Goal: Task Accomplishment & Management: Manage account settings

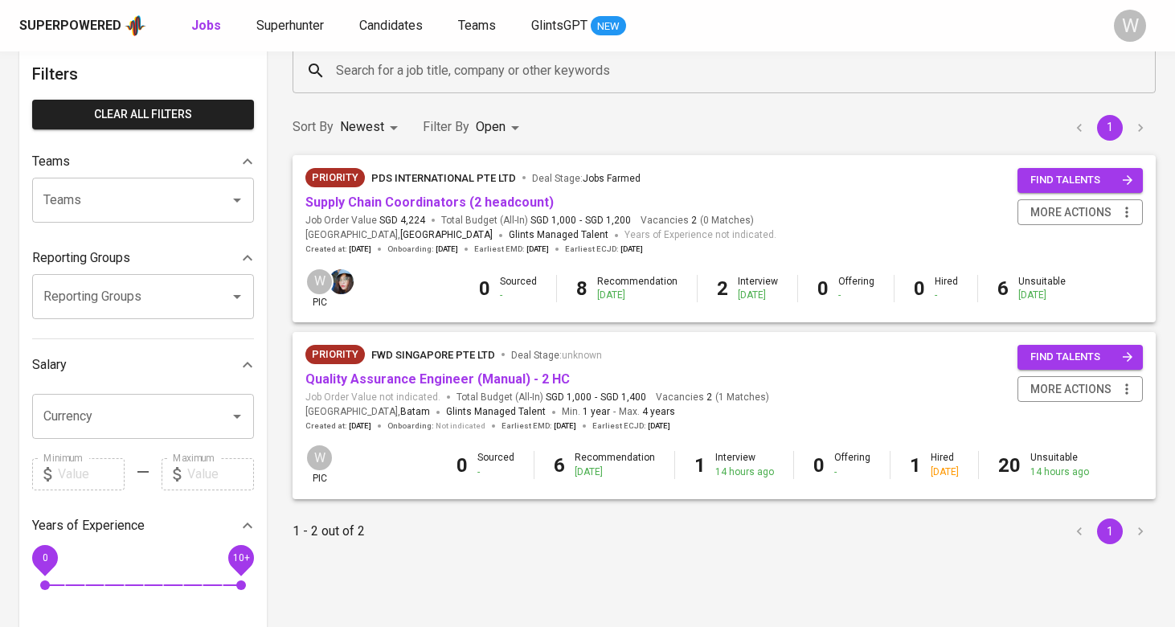
scroll to position [83, 0]
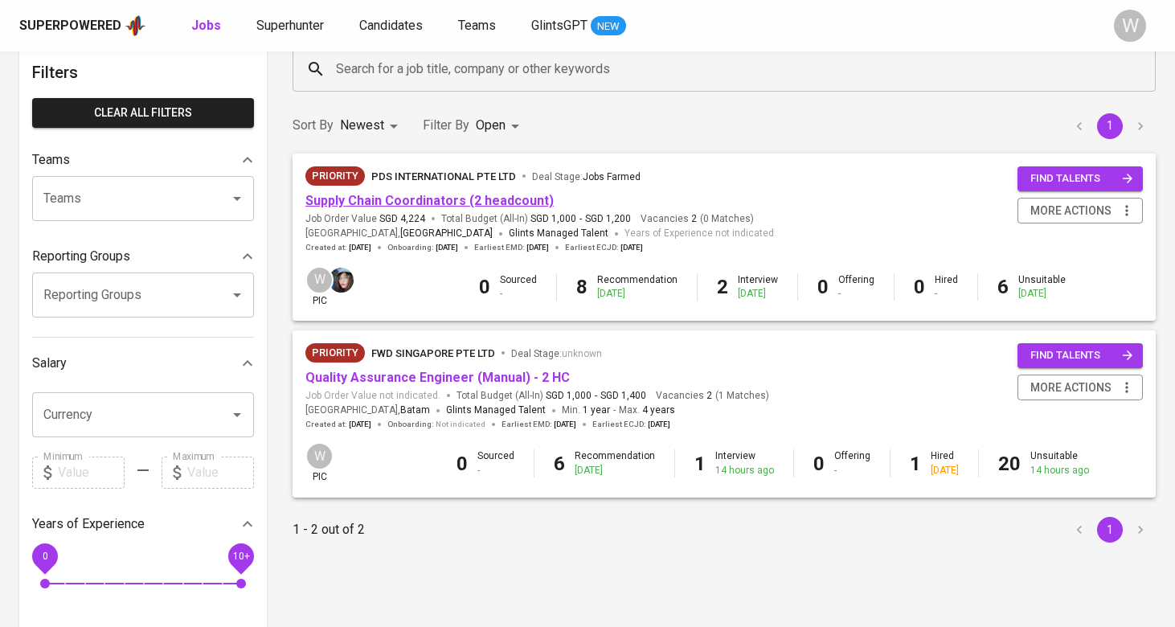
click at [440, 195] on link "Supply Chain Coordinators (2 headcount)" at bounding box center [429, 200] width 248 height 15
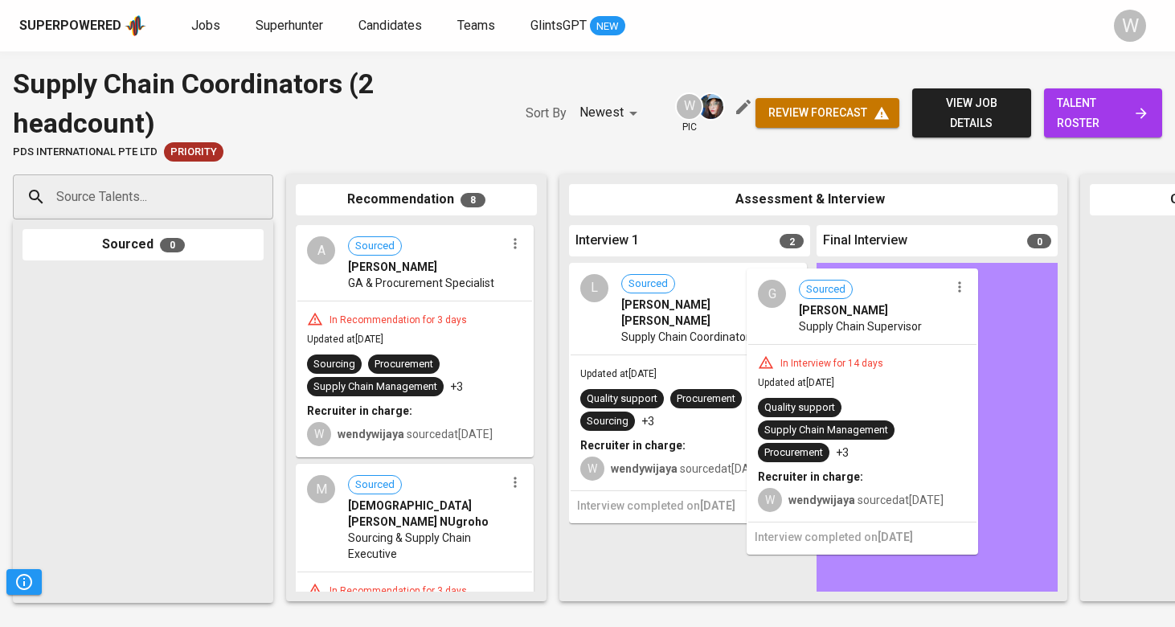
drag, startPoint x: 678, startPoint y: 345, endPoint x: 868, endPoint y: 310, distance: 192.8
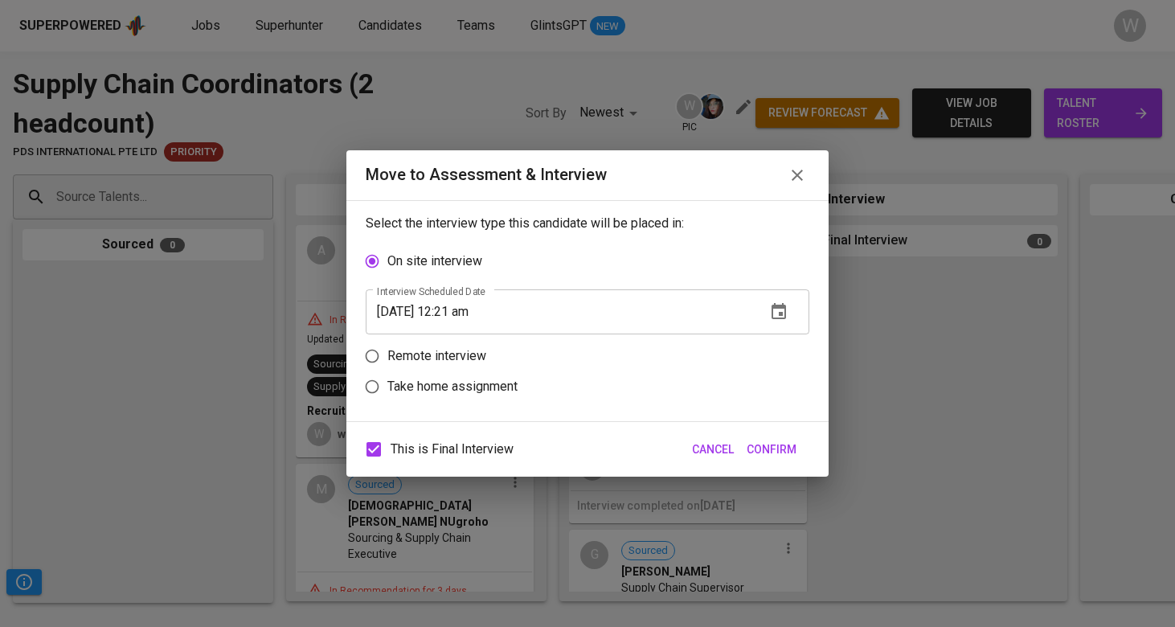
click at [493, 376] on label "Take home assignment" at bounding box center [577, 386] width 440 height 31
click at [387, 376] on input "Take home assignment" at bounding box center [372, 386] width 31 height 31
radio input "true"
click at [751, 440] on span "Confirm" at bounding box center [772, 450] width 50 height 20
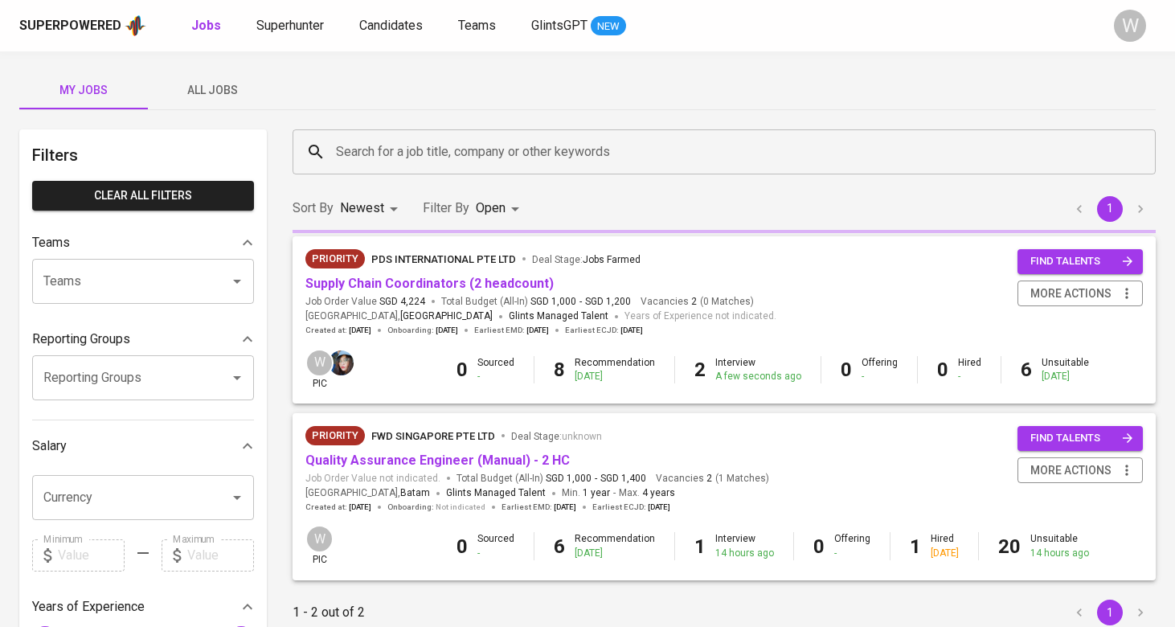
scroll to position [83, 0]
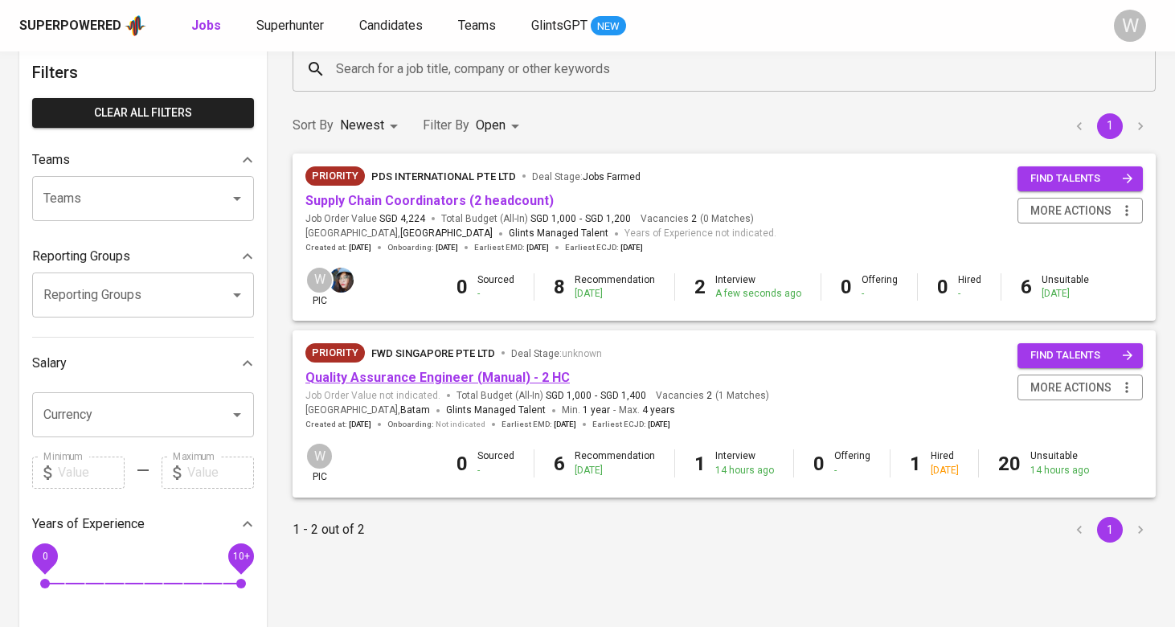
click at [428, 370] on link "Quality Assurance Engineer (Manual) - 2 HC" at bounding box center [437, 377] width 264 height 15
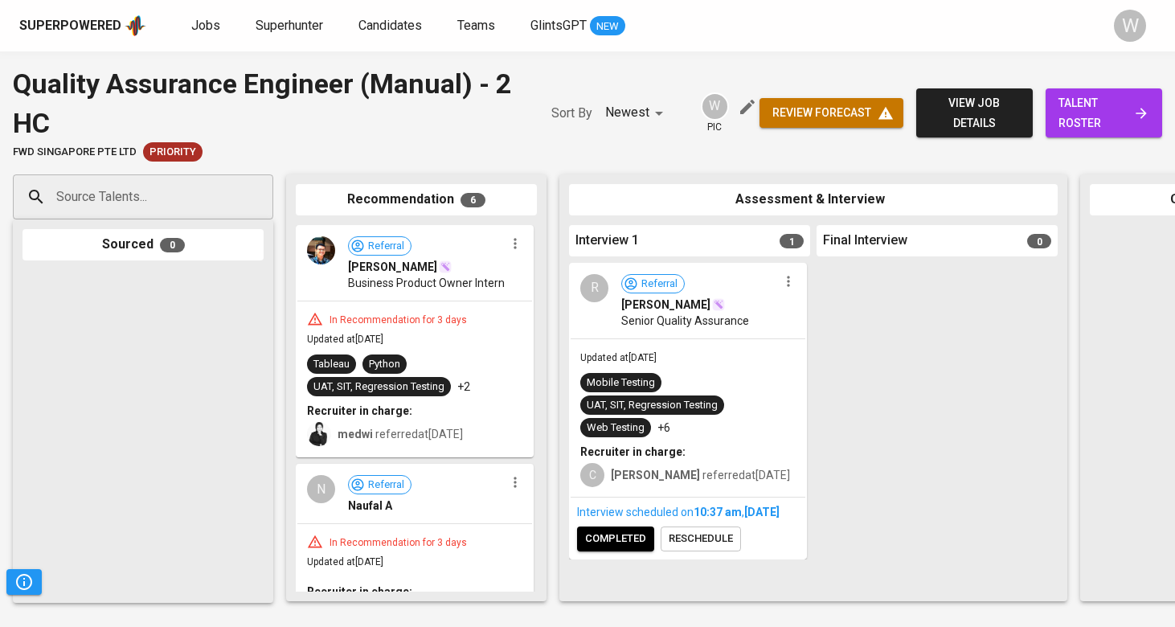
click at [1093, 112] on span "talent roster" at bounding box center [1103, 112] width 91 height 39
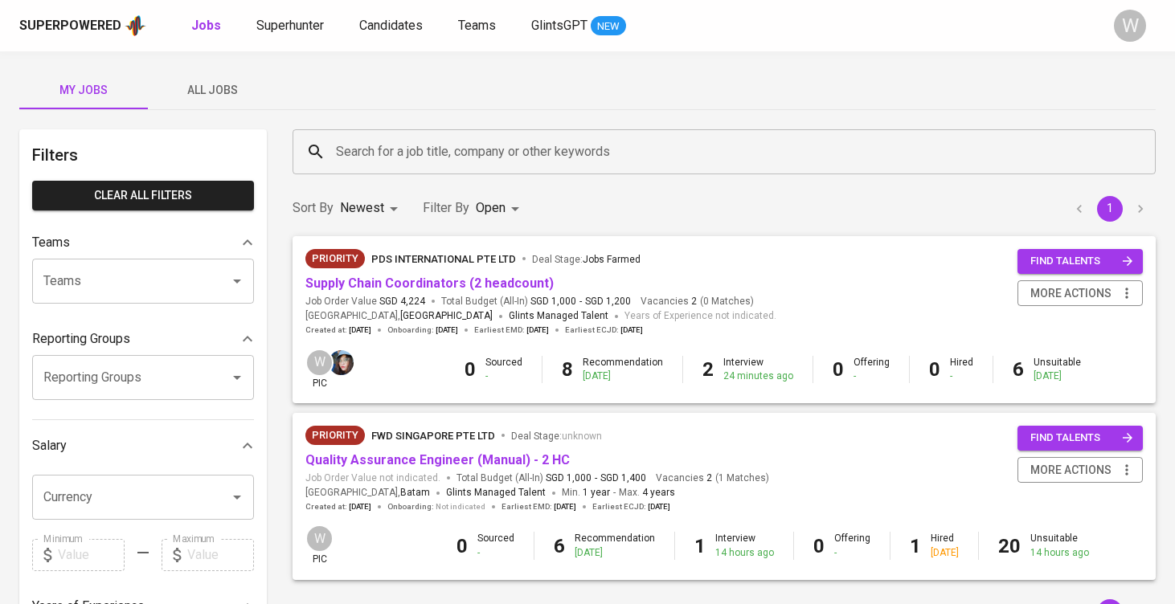
click at [241, 100] on button "All Jobs" at bounding box center [212, 90] width 129 height 39
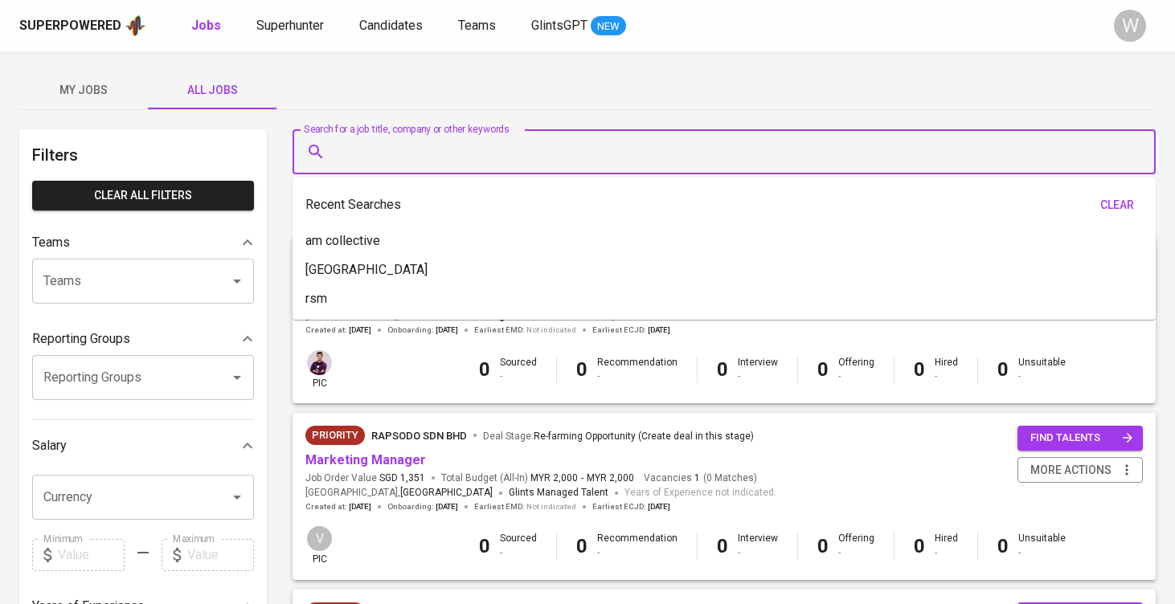
click at [360, 154] on input "Search for a job title, company or other keywords" at bounding box center [728, 152] width 792 height 31
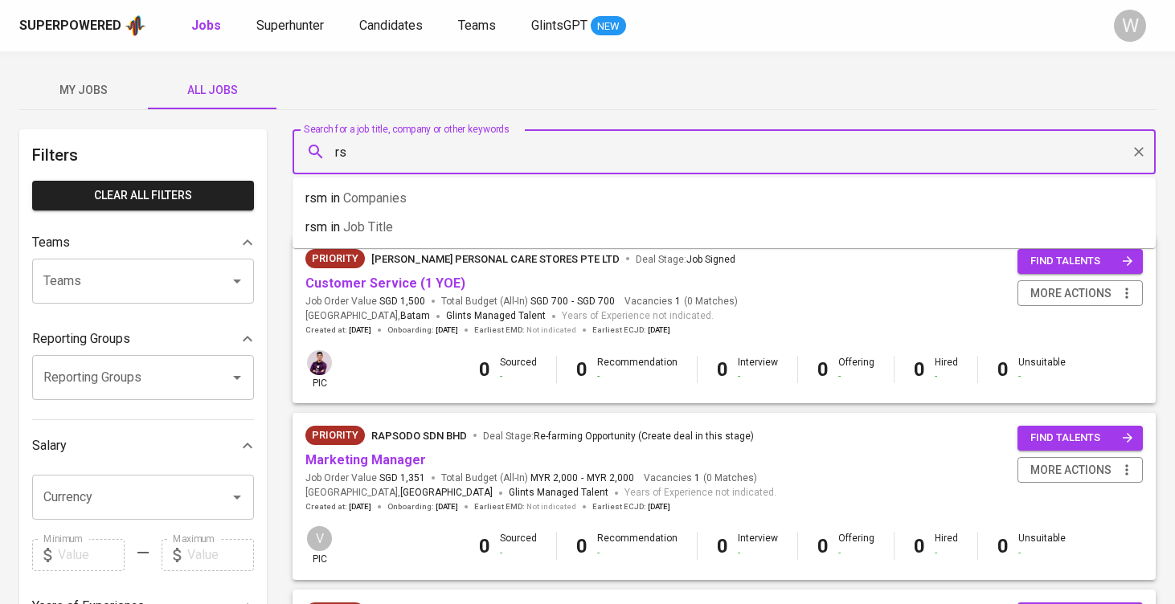
type input "r"
type input "n"
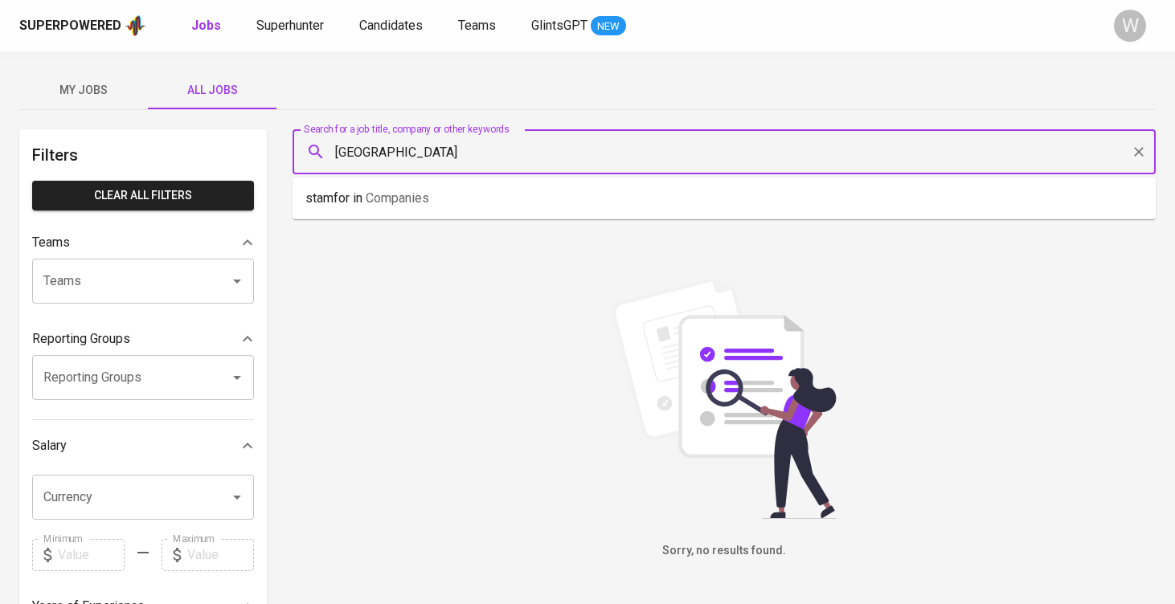
type input "stamford"
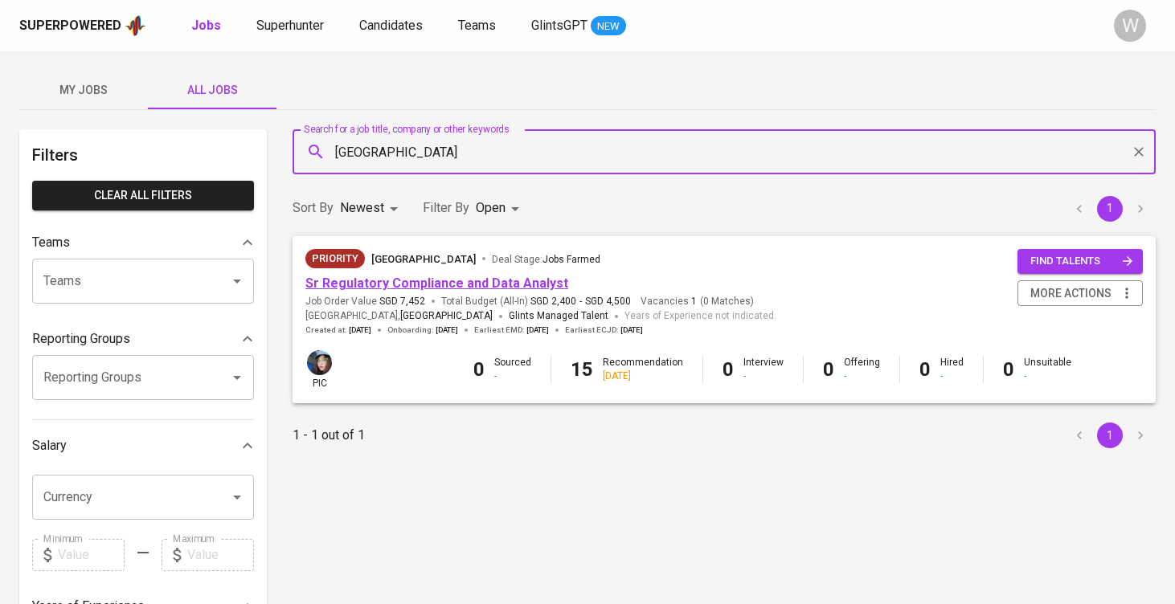
click at [366, 280] on link "Sr Regulatory Compliance and Data Analyst" at bounding box center [436, 283] width 263 height 15
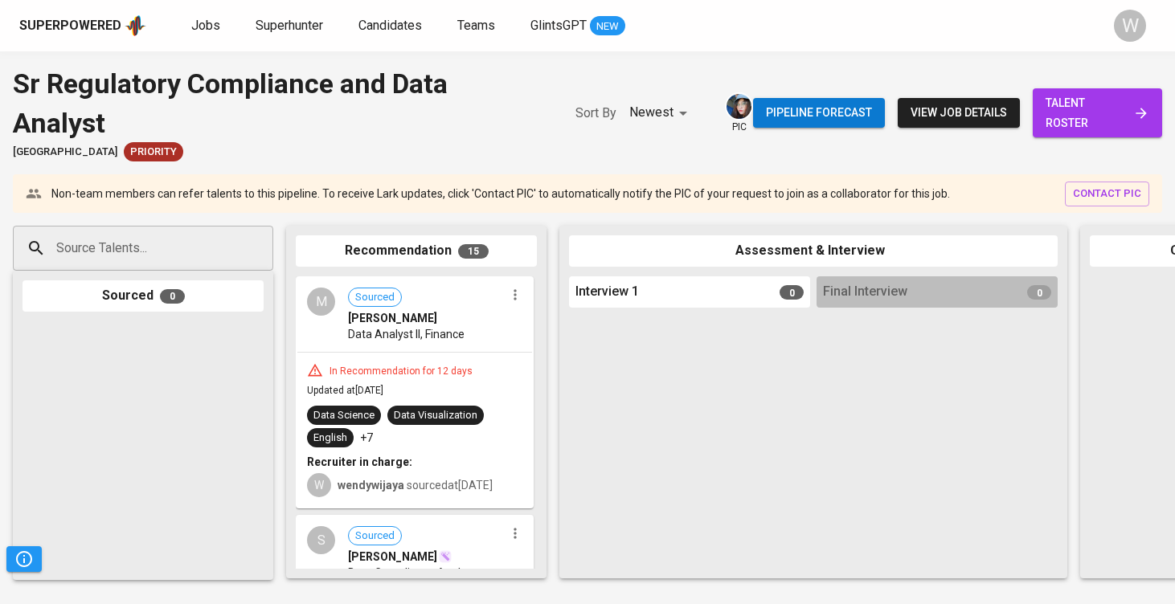
click at [1057, 99] on span "talent roster" at bounding box center [1098, 112] width 104 height 39
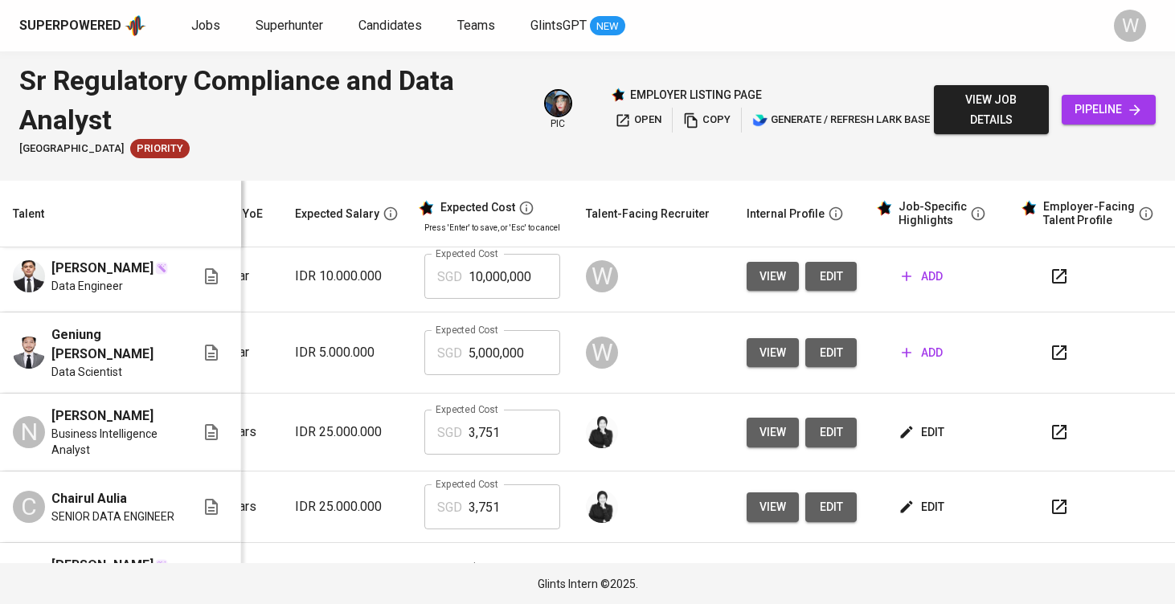
scroll to position [203, 226]
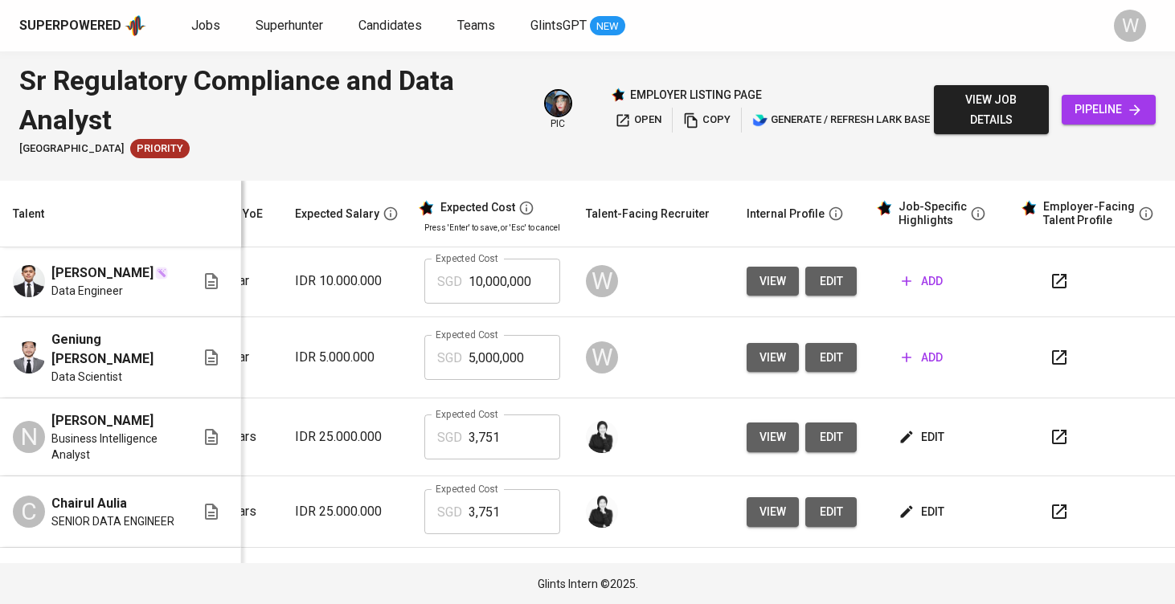
click at [325, 282] on td "IDR 10.000.000" at bounding box center [346, 282] width 129 height 72
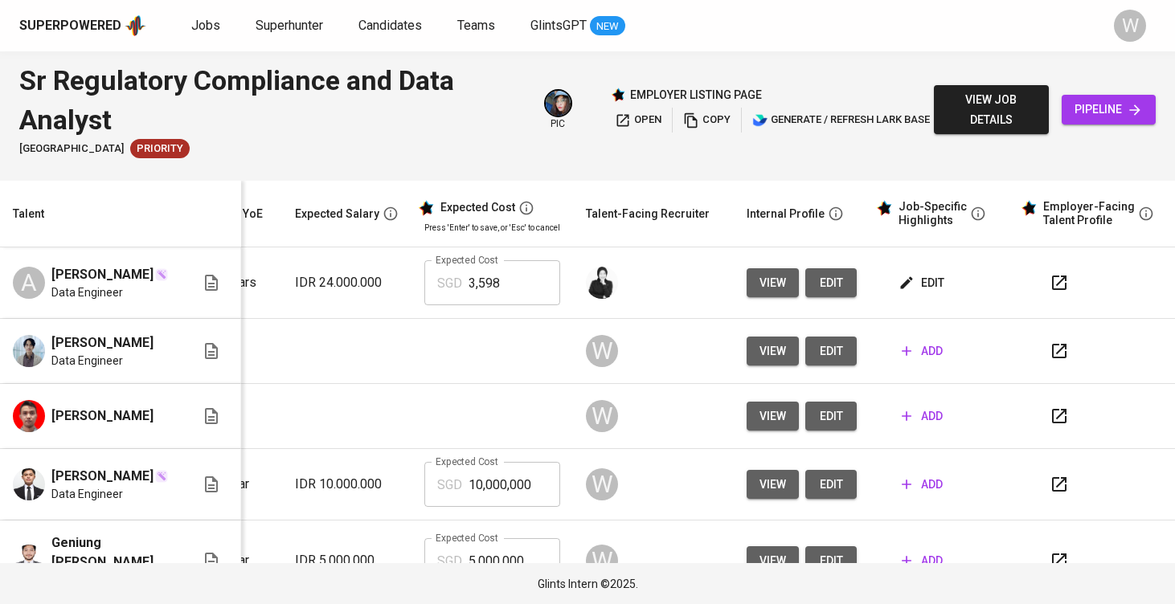
scroll to position [0, 226]
click at [212, 30] on span "Jobs" at bounding box center [205, 25] width 29 height 15
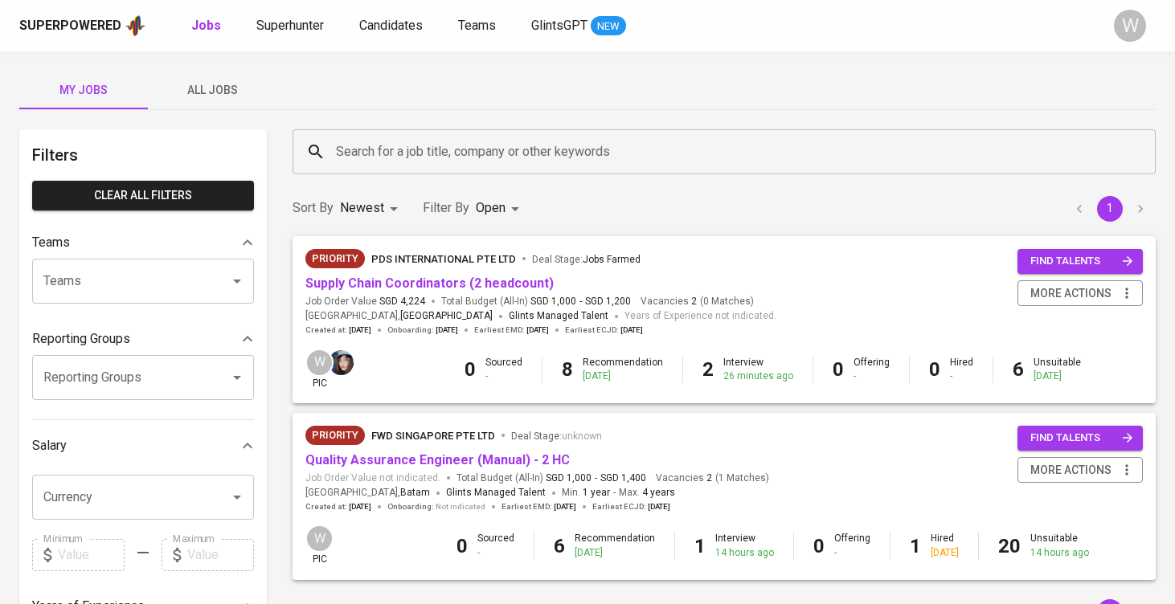
click at [357, 127] on div "Search for a job title, company or other keywords Search for a job title, compa…" at bounding box center [724, 152] width 882 height 64
click at [392, 98] on div "My Jobs All Jobs" at bounding box center [587, 90] width 1136 height 39
click at [217, 77] on button "All Jobs" at bounding box center [212, 90] width 129 height 39
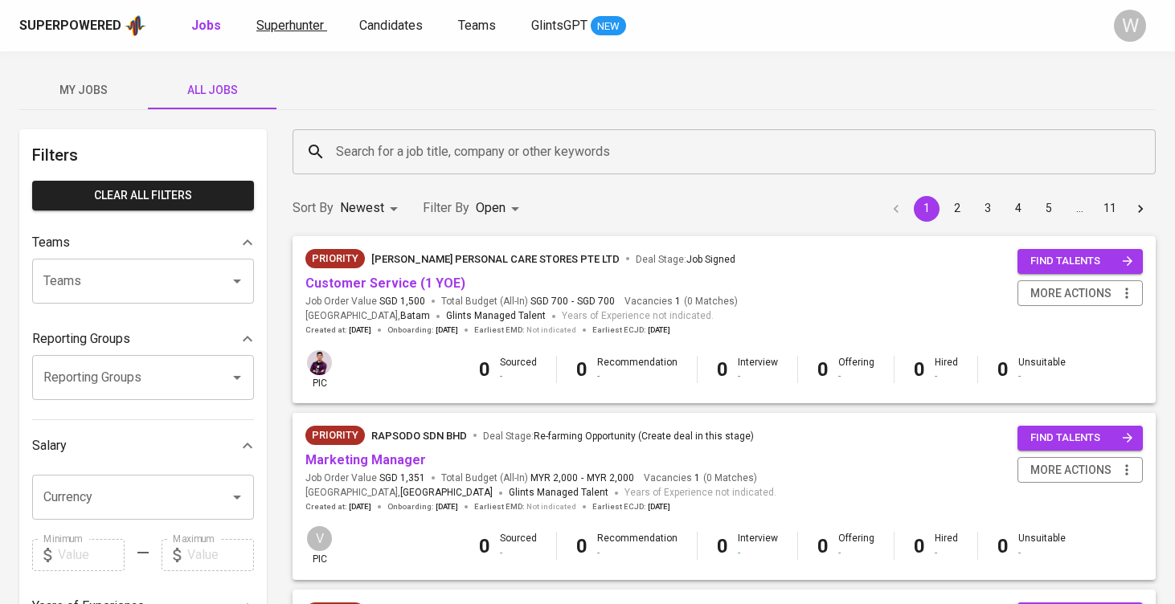
click at [284, 24] on span "Superhunter" at bounding box center [290, 25] width 68 height 15
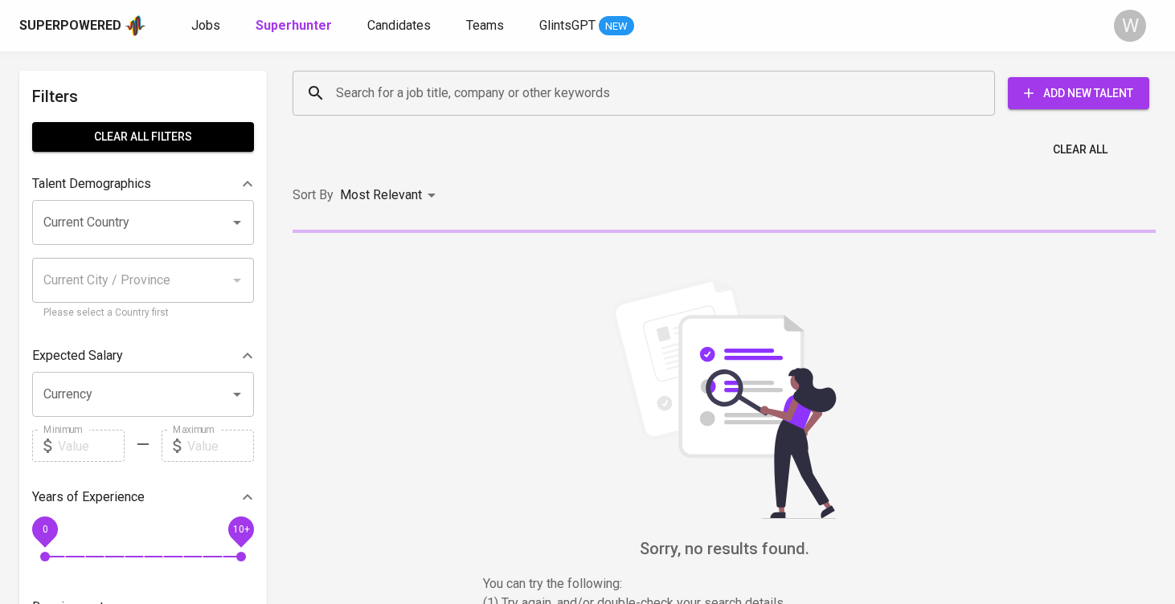
click at [352, 16] on div "Jobs Superhunter Candidates Teams GlintsGPT NEW" at bounding box center [412, 26] width 443 height 20
click at [367, 31] on span "Candidates" at bounding box center [398, 25] width 63 height 15
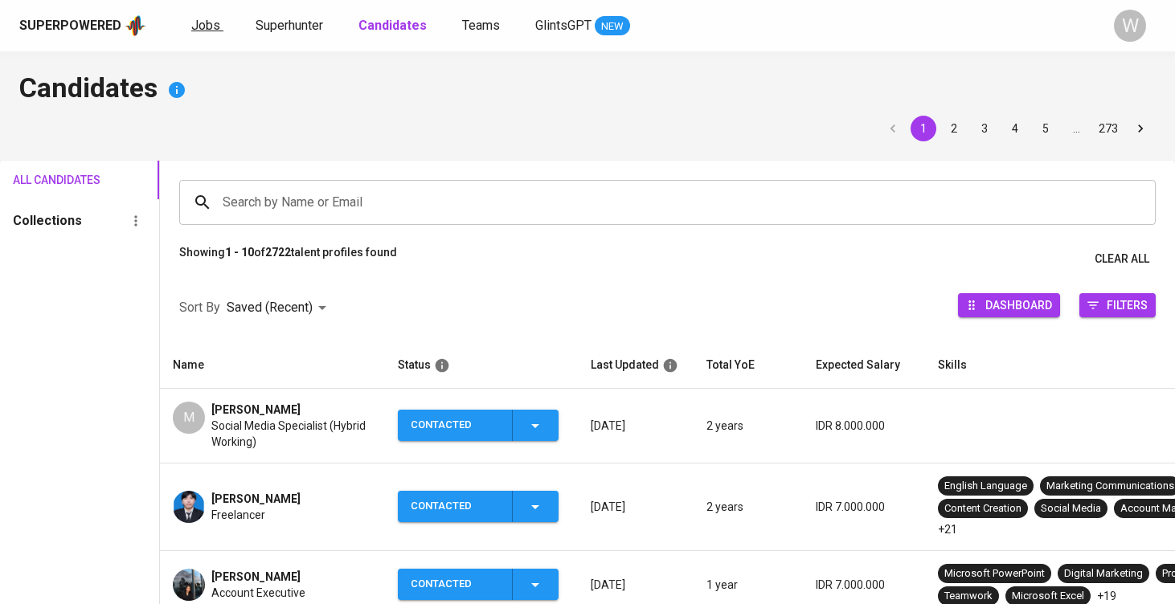
click at [214, 33] on link "Jobs" at bounding box center [207, 26] width 32 height 20
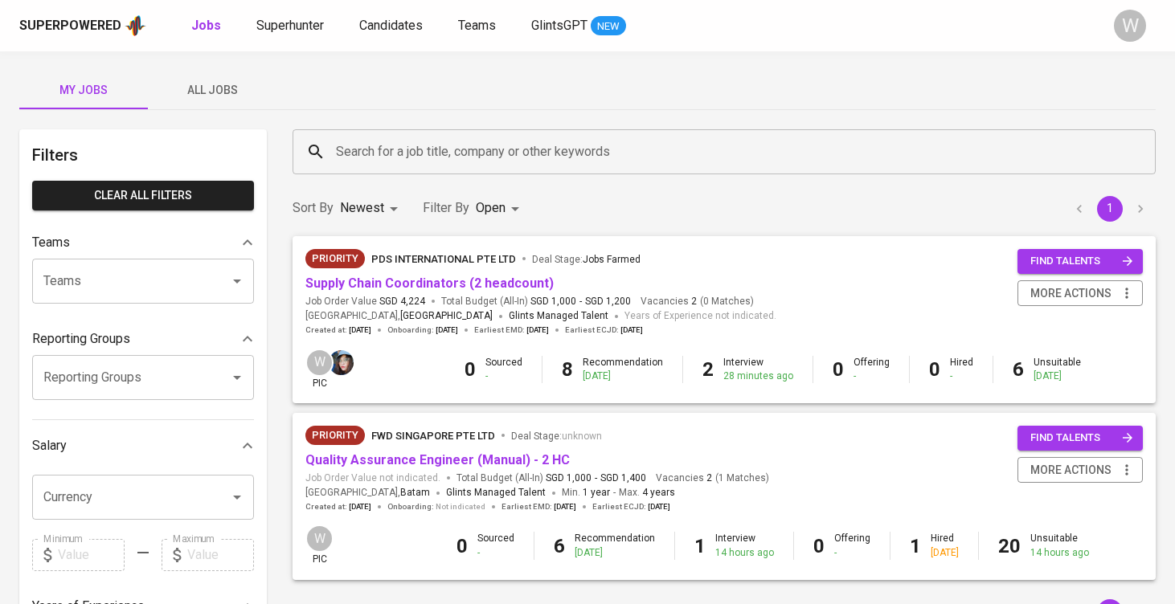
click at [223, 95] on span "All Jobs" at bounding box center [212, 90] width 109 height 20
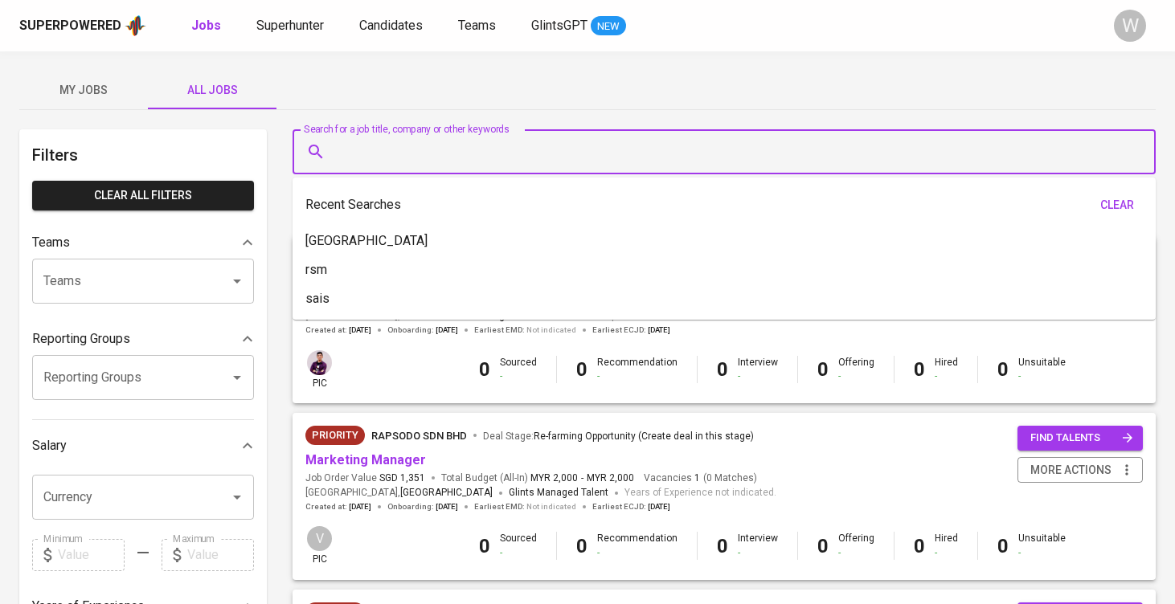
click at [410, 149] on input "Search for a job title, company or other keywords" at bounding box center [728, 152] width 792 height 31
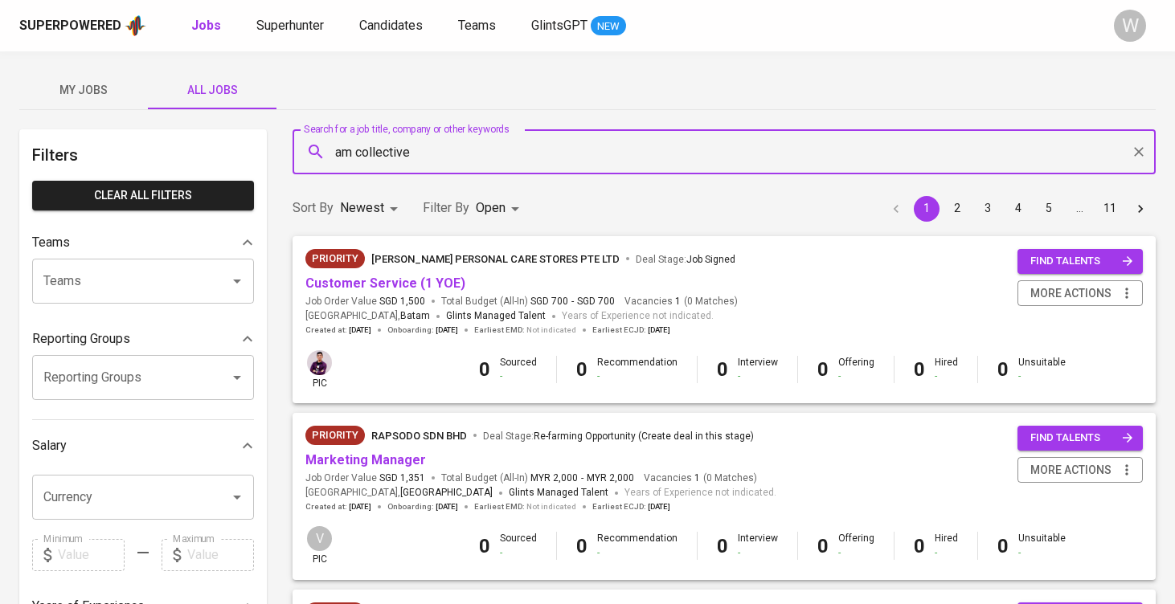
type input "am collective"
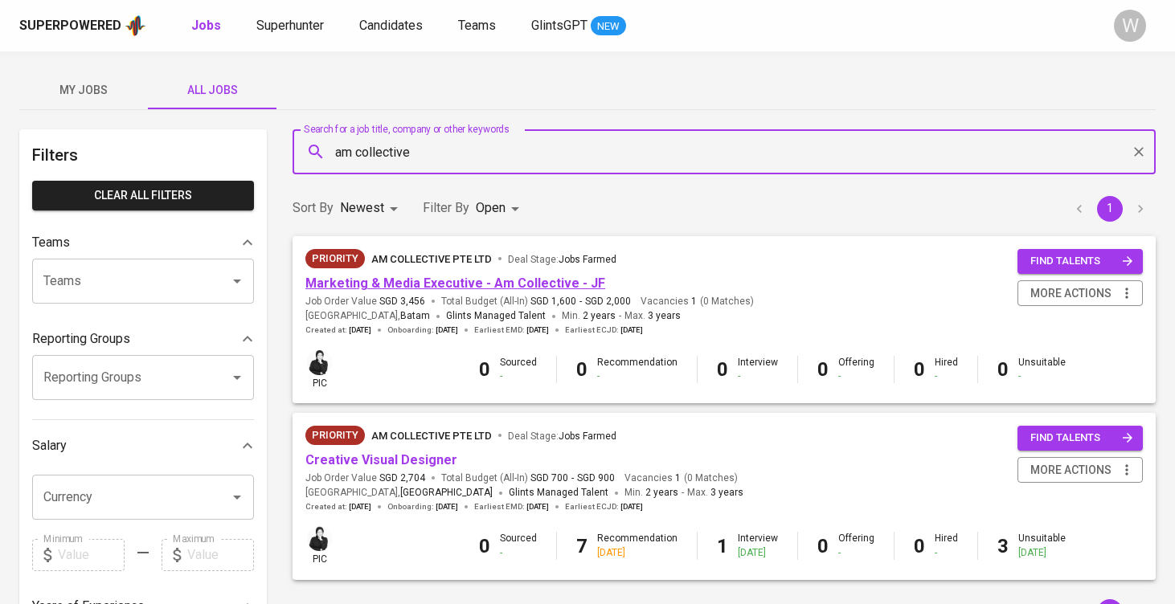
click at [389, 284] on link "Marketing & Media Executive - Am Collective - JF" at bounding box center [455, 283] width 300 height 15
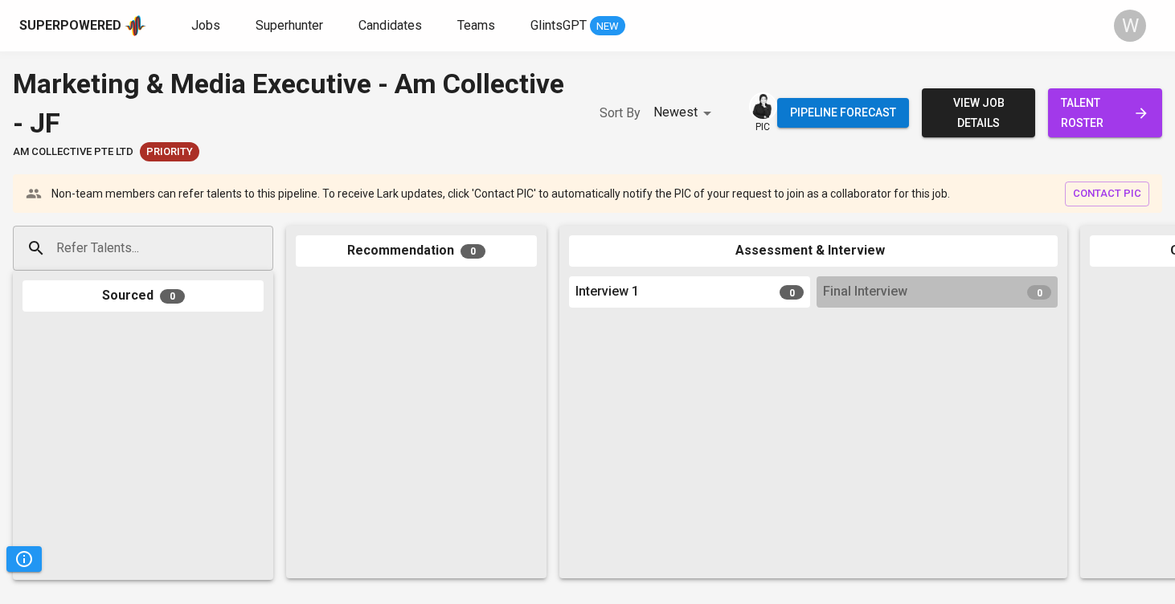
click at [1082, 111] on span "talent roster" at bounding box center [1105, 112] width 88 height 39
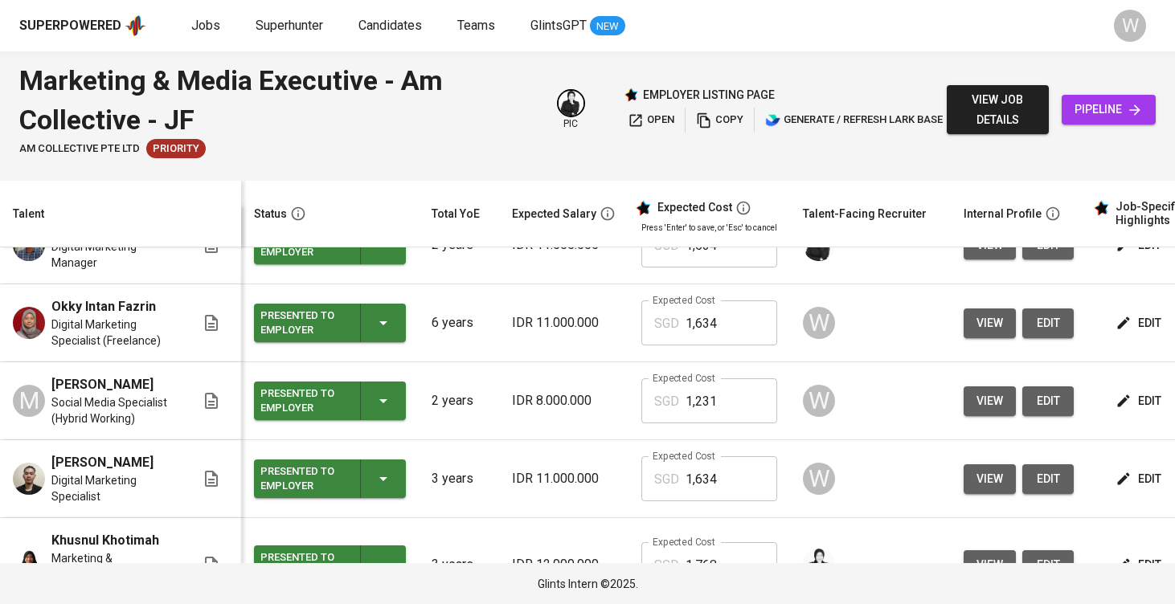
scroll to position [47, 0]
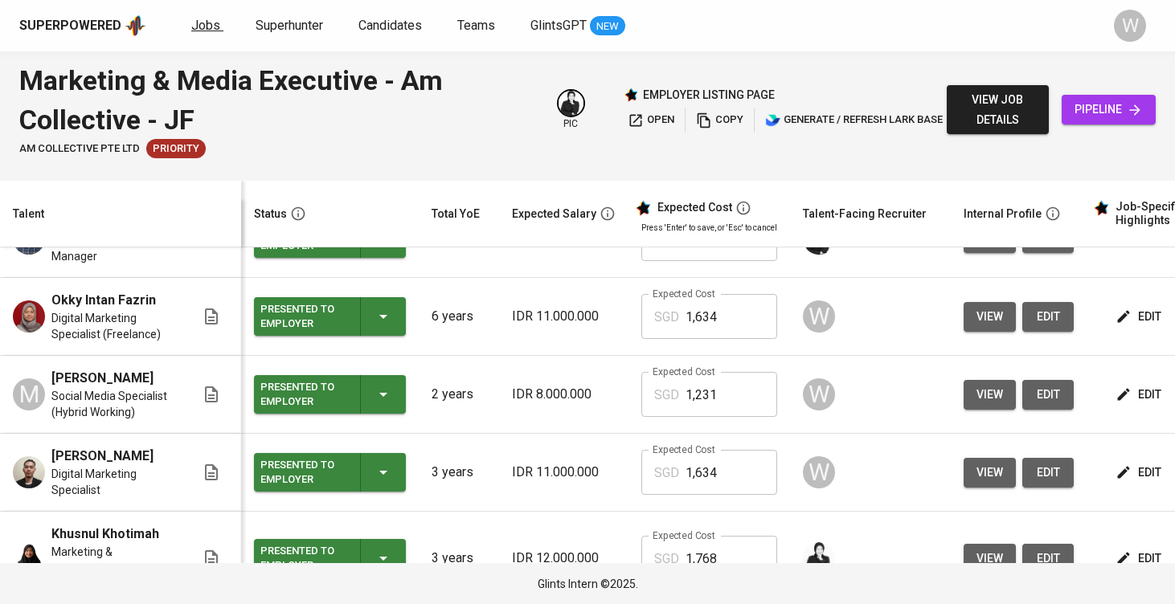
click at [216, 31] on span "Jobs" at bounding box center [205, 25] width 29 height 15
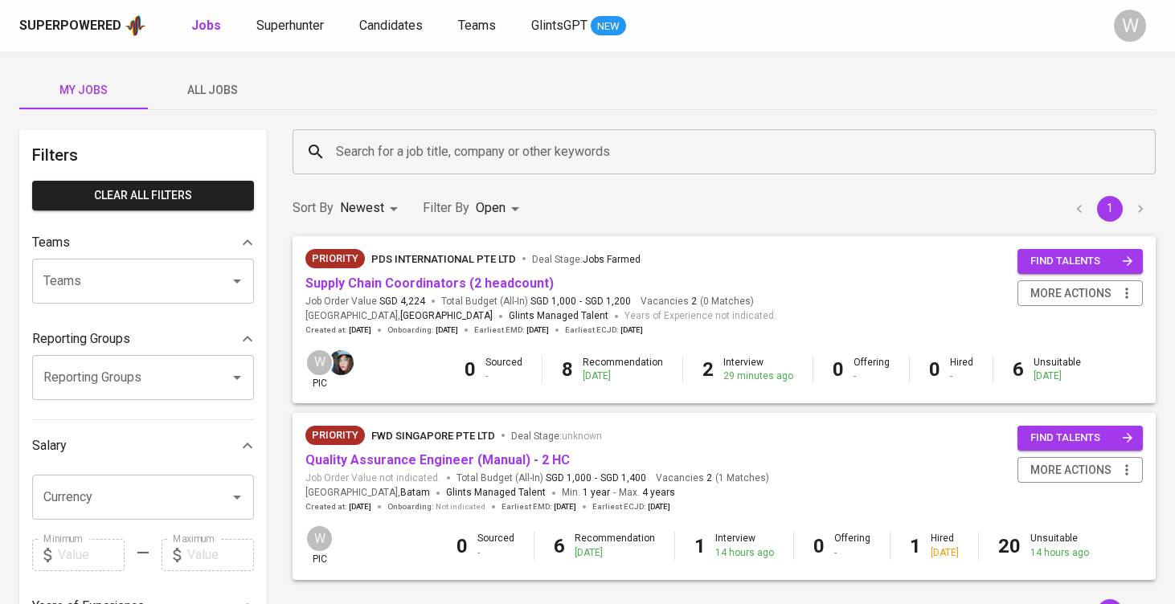
click at [431, 2] on div "Superpowered Jobs Superhunter Candidates Teams GlintsGPT NEW W" at bounding box center [587, 25] width 1175 height 51
click at [681, 75] on div "My Jobs All Jobs" at bounding box center [587, 90] width 1136 height 39
click at [241, 87] on span "All Jobs" at bounding box center [212, 90] width 109 height 20
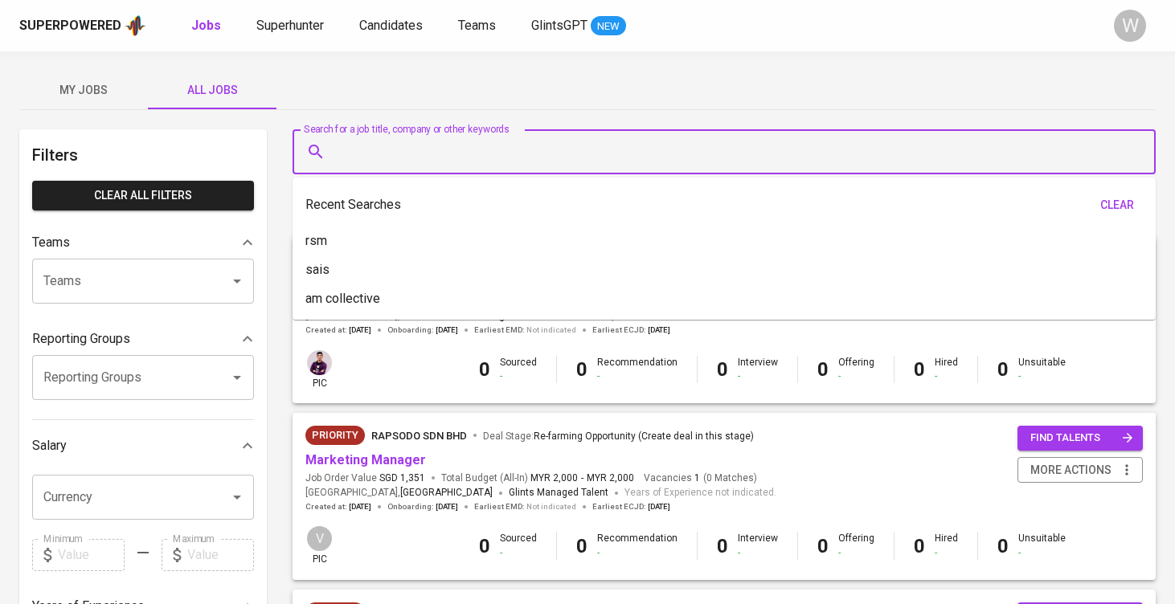
click at [400, 165] on input "Search for a job title, company or other keywords" at bounding box center [728, 152] width 792 height 31
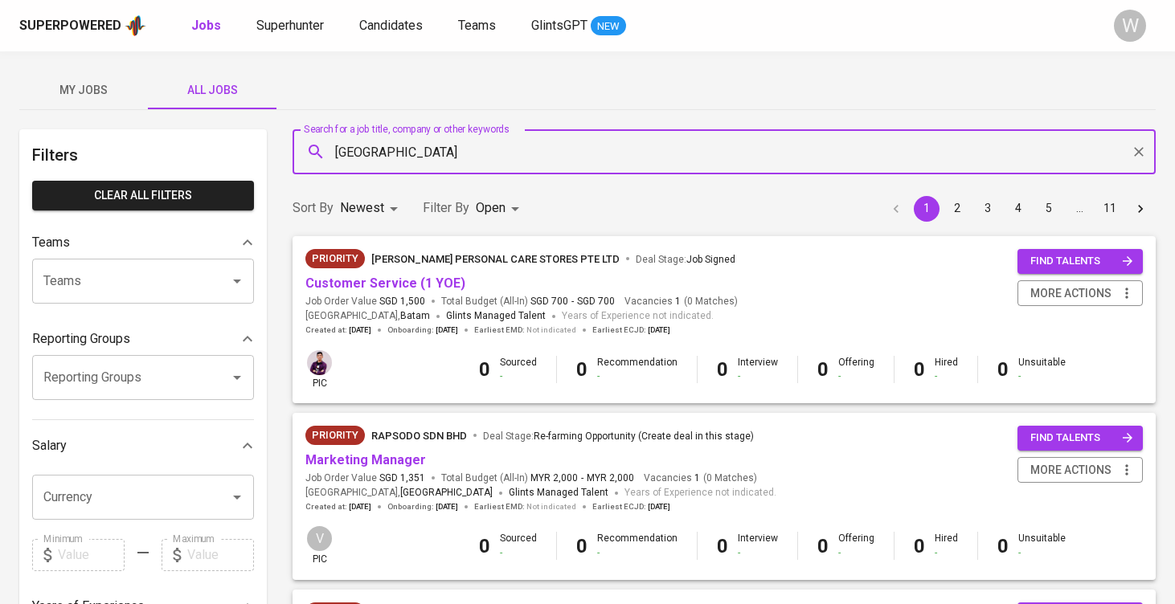
type input "stamford"
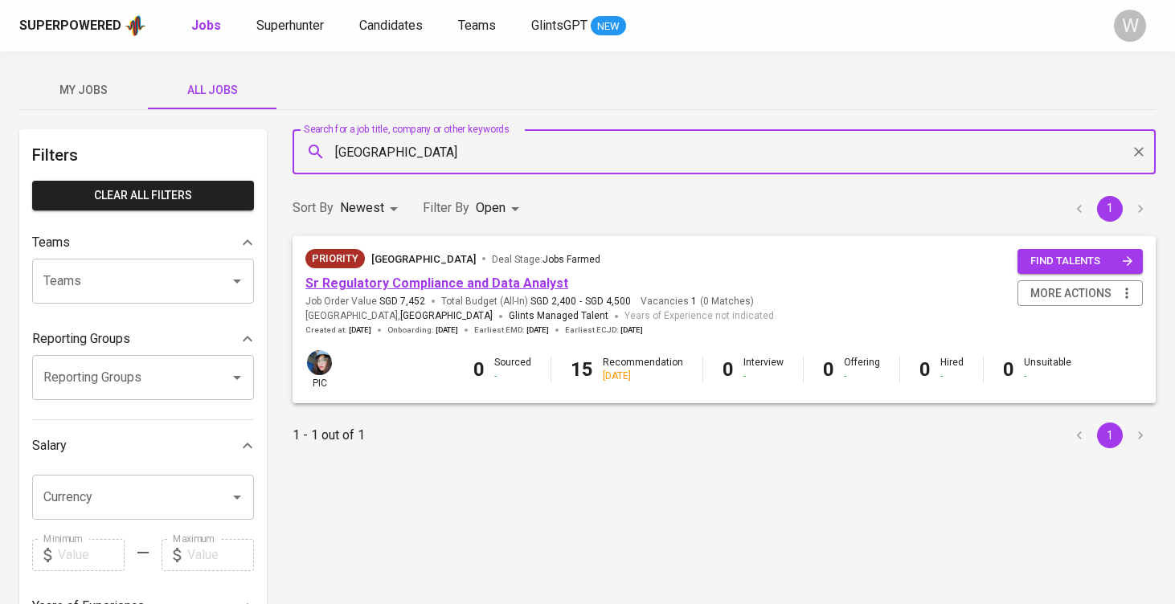
click at [416, 276] on link "Sr Regulatory Compliance and Data Analyst" at bounding box center [436, 283] width 263 height 15
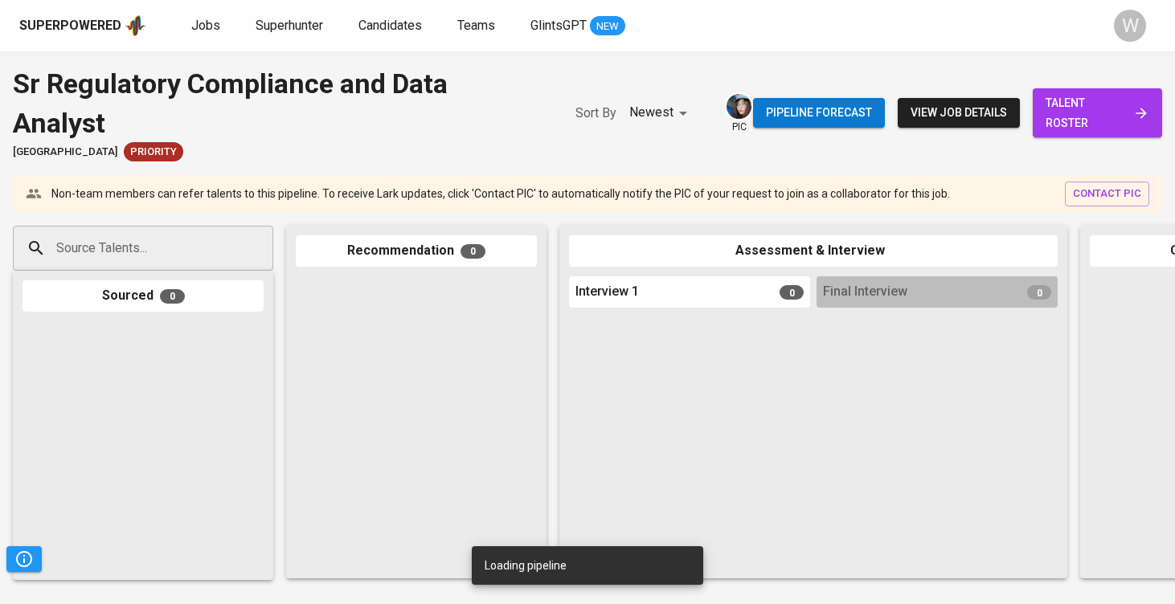
click at [1103, 108] on span "talent roster" at bounding box center [1098, 112] width 104 height 39
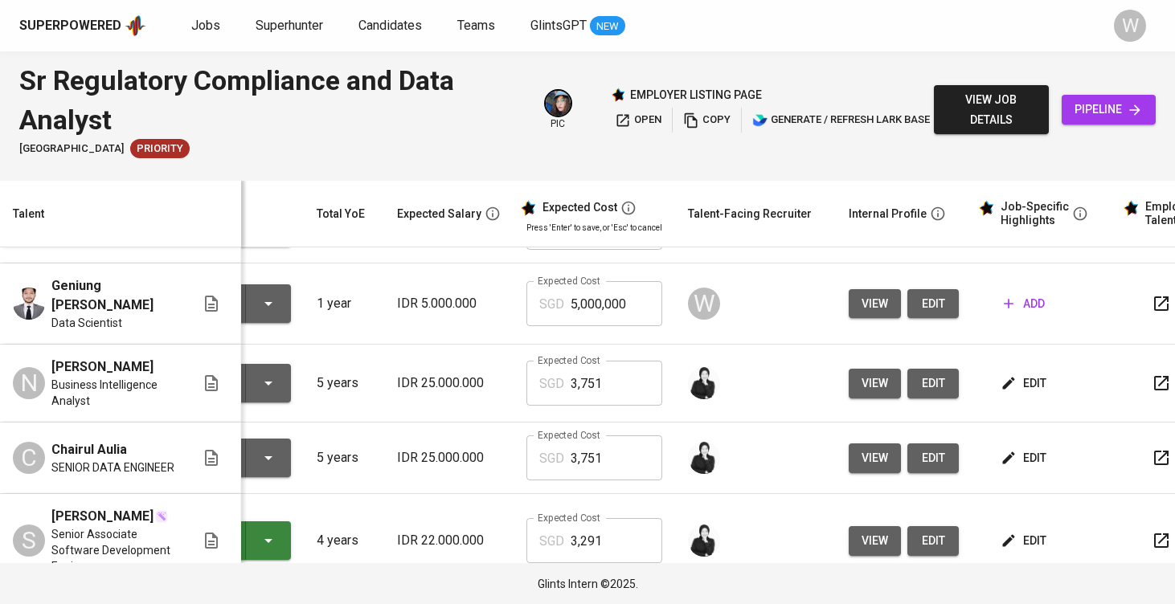
scroll to position [0, 173]
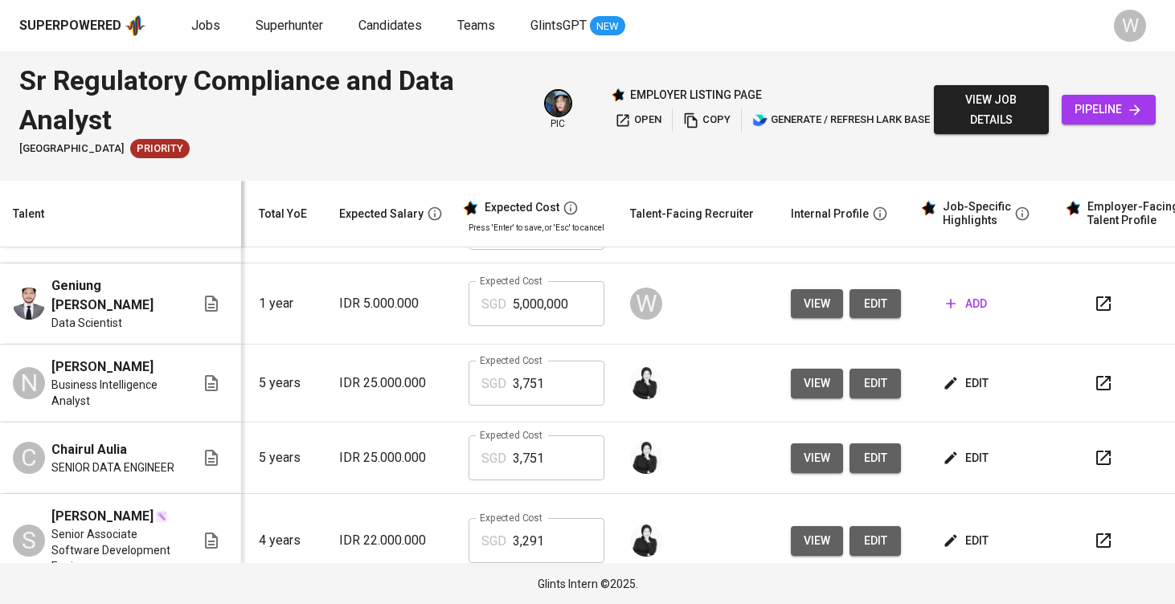
click at [957, 314] on span "add" at bounding box center [966, 304] width 41 height 20
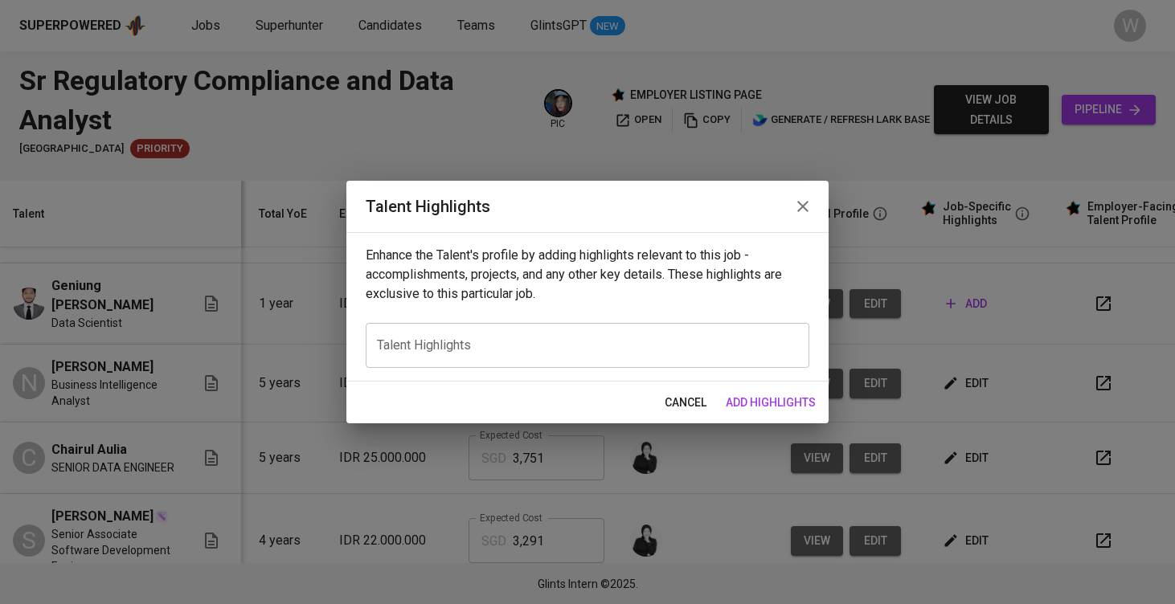
click at [505, 333] on div "x Talent Highlights" at bounding box center [588, 345] width 444 height 45
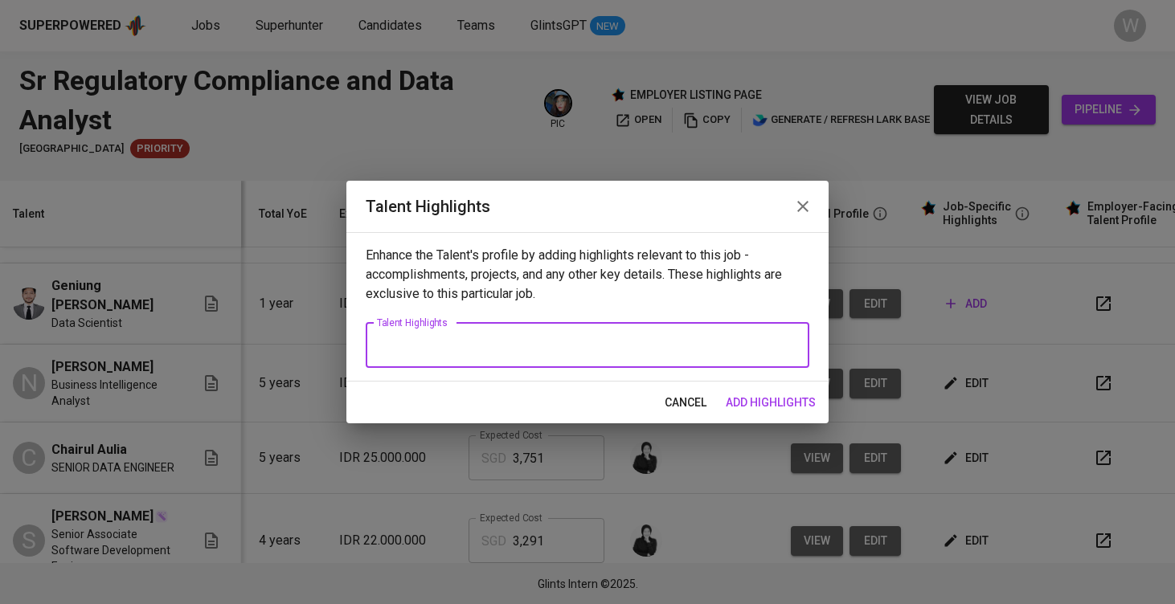
paste textarea "Here are the highlighted notes about Geniung, aligned with the job description …"
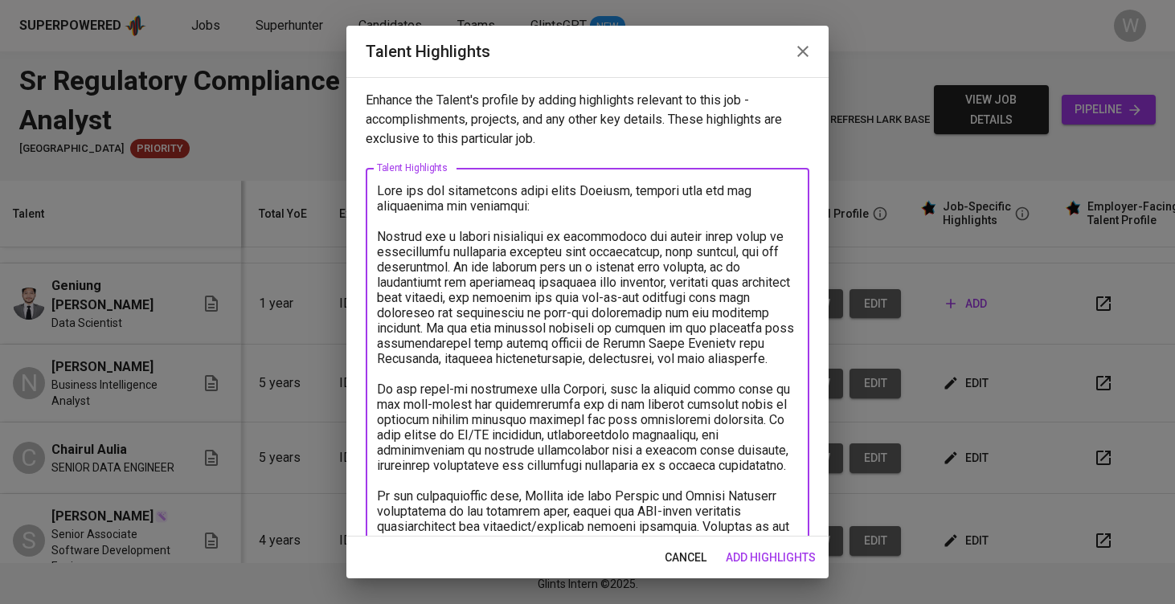
scroll to position [407, 0]
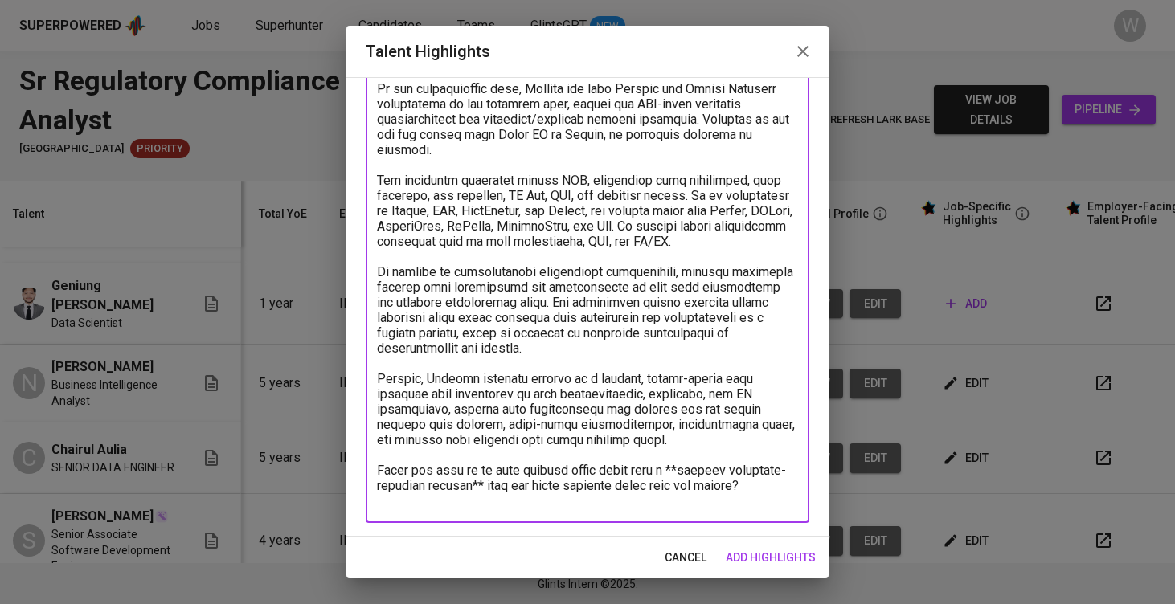
drag, startPoint x: 742, startPoint y: 487, endPoint x: 371, endPoint y: 374, distance: 387.2
click at [371, 374] on div "x Talent Highlights" at bounding box center [588, 142] width 444 height 763
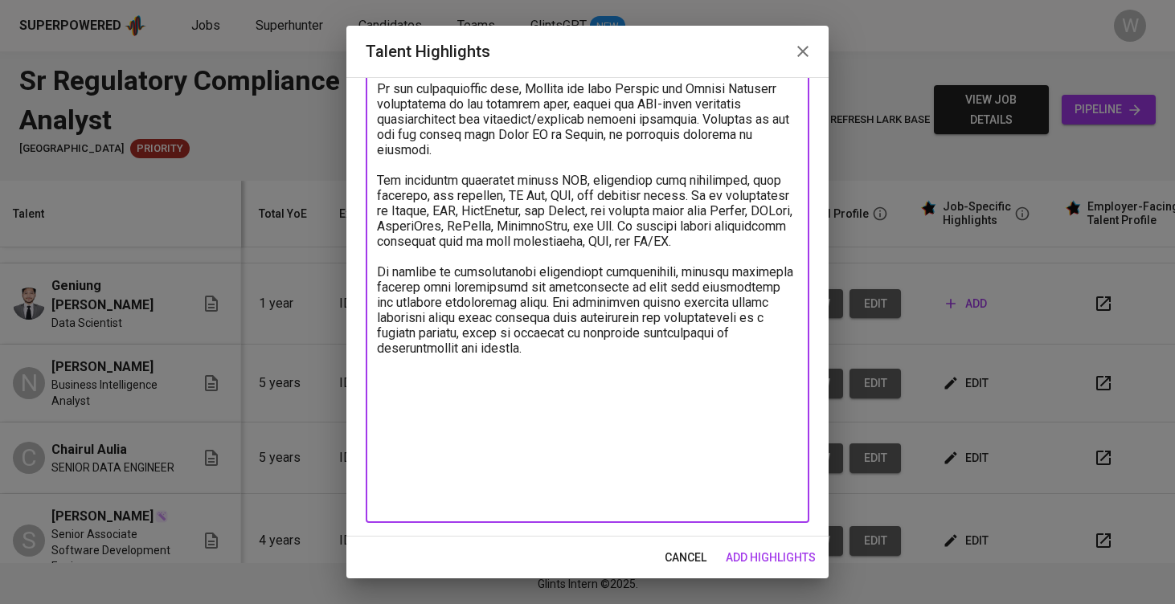
scroll to position [301, 0]
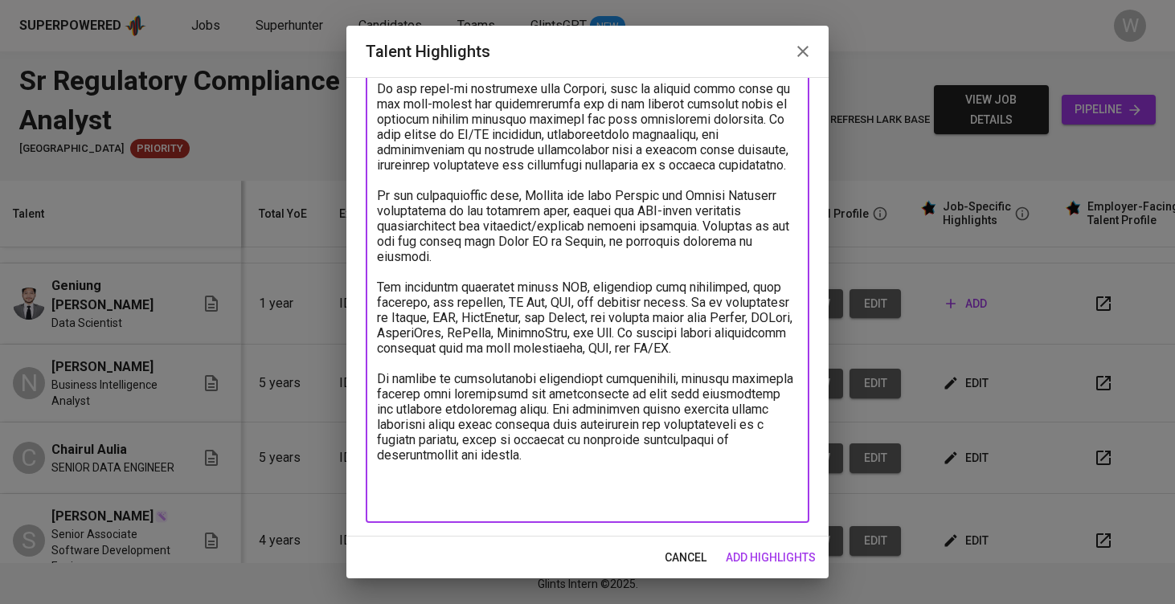
drag, startPoint x: 509, startPoint y: 478, endPoint x: 374, endPoint y: 386, distance: 163.6
click at [374, 386] on div "x Talent Highlights" at bounding box center [588, 195] width 444 height 656
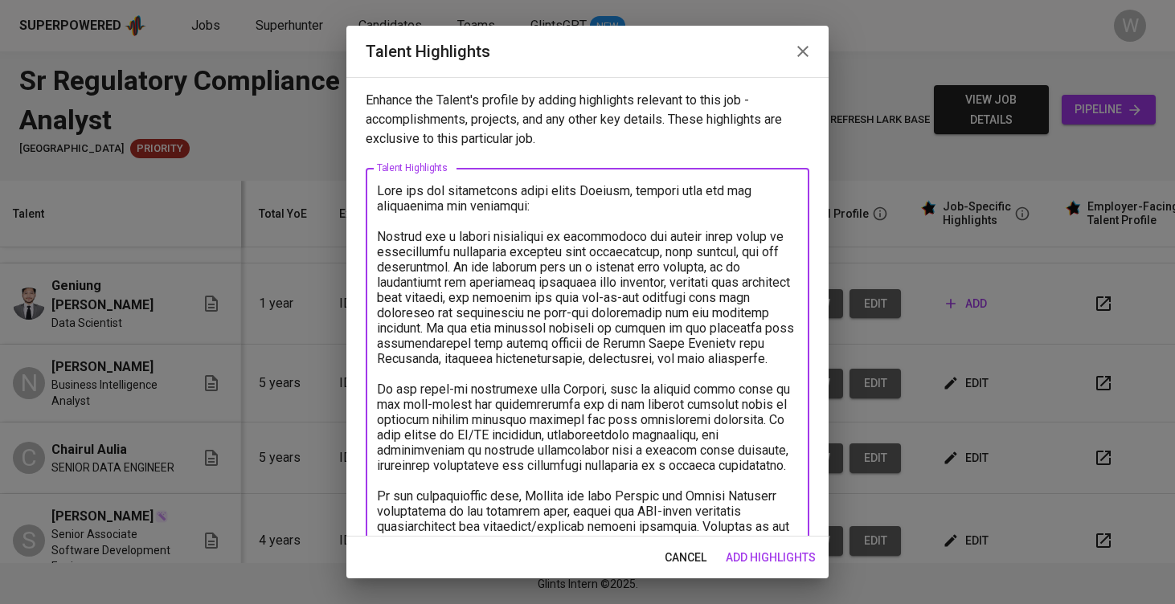
scroll to position [0, 0]
drag, startPoint x: 496, startPoint y: 218, endPoint x: 333, endPoint y: 189, distance: 165.7
click at [333, 189] on div "Talent Highlights Enhance the Talent's profile by adding highlights relevant to…" at bounding box center [587, 302] width 1175 height 604
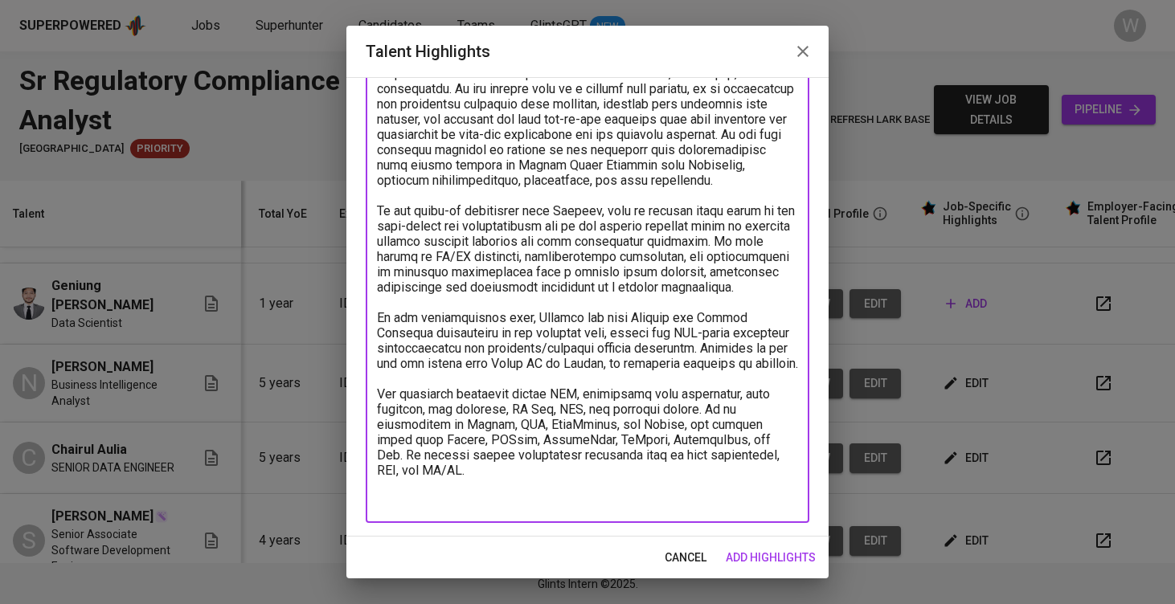
scroll to position [133, 0]
paste textarea "https://glints.sg.larksuite.com/file/KLi9b8xz9oKIfGxYWnwlVAs9gJf?from=from_copy…"
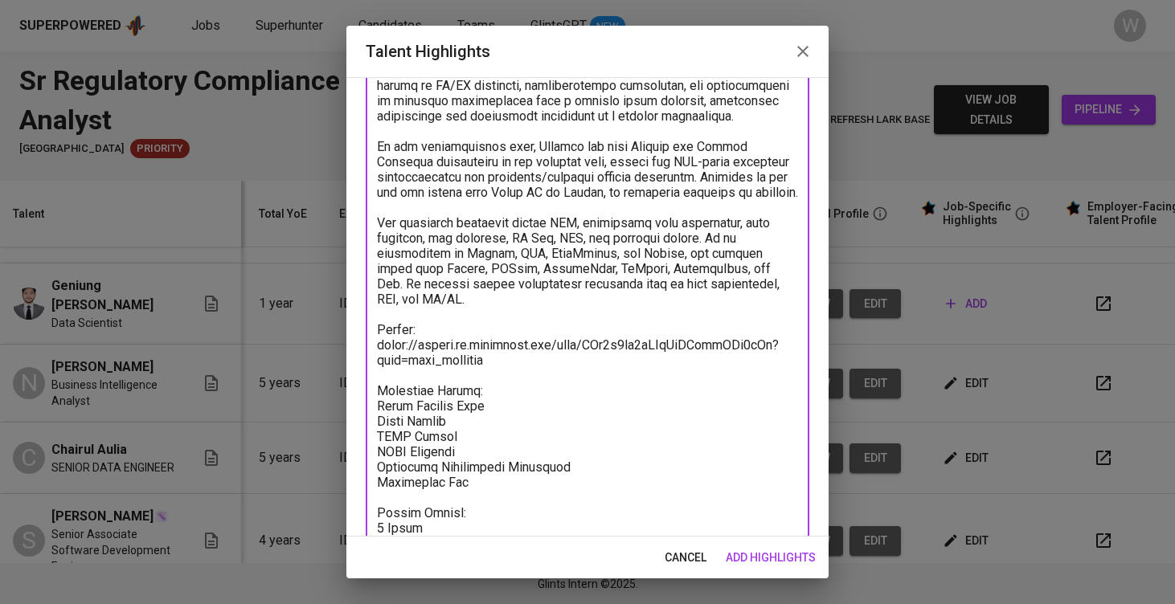
scroll to position [334, 0]
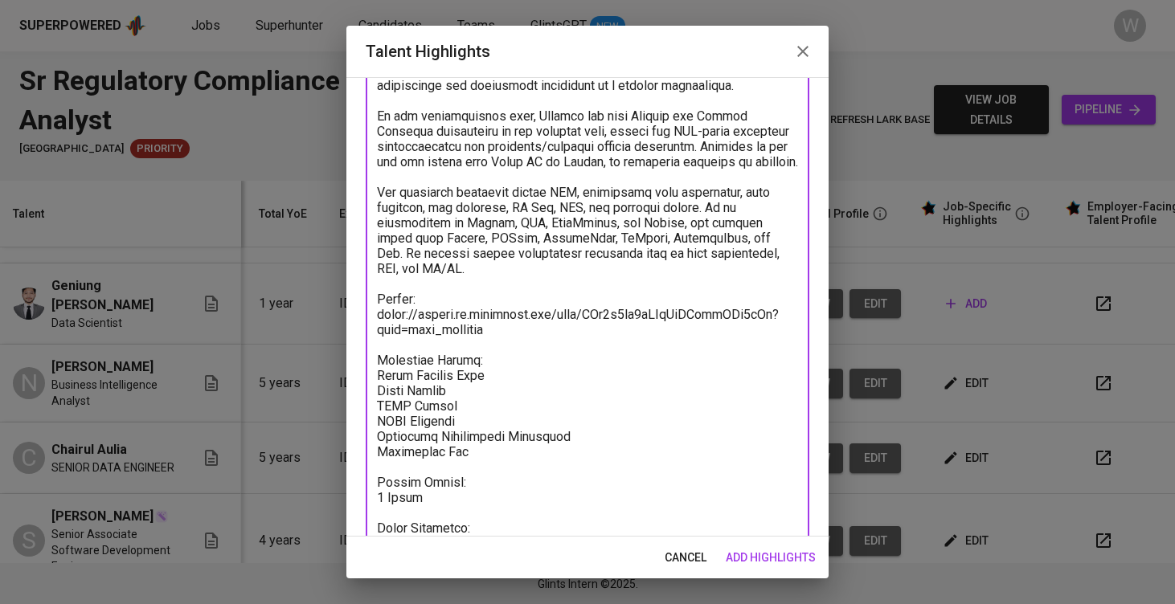
paste textarea "https://glints.sg.larksuite.com/minutes/obsgh819617wwj4831l8455m?from=from_copy…"
type textarea "Geniung has a strong foundation in mathematics and around three years of profes…"
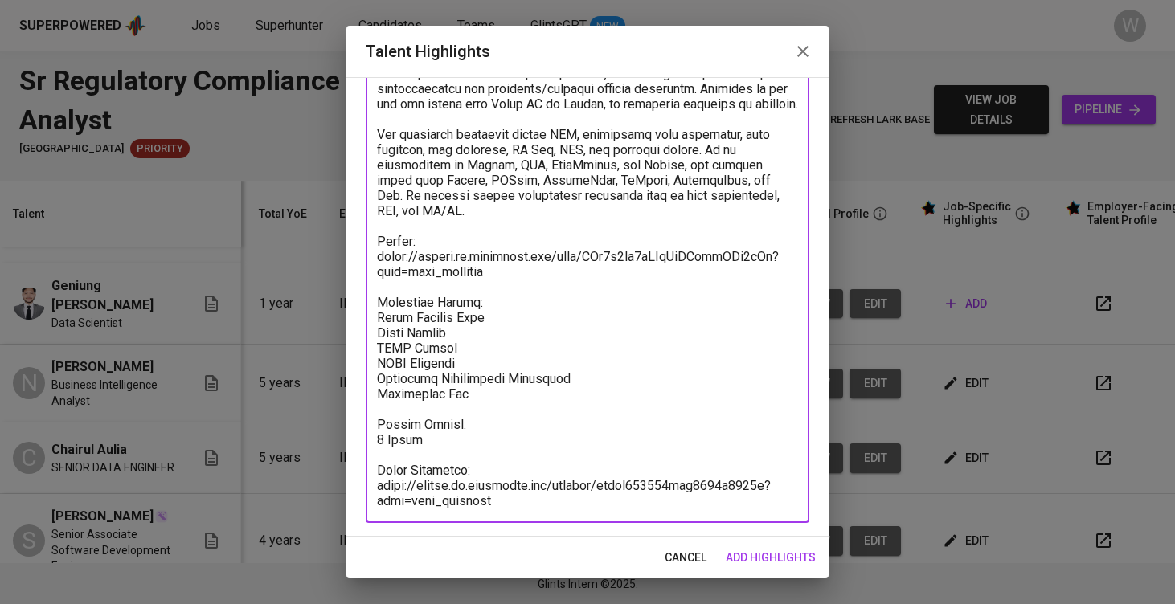
scroll to position [392, 0]
click at [750, 560] on span "add highlights" at bounding box center [771, 558] width 90 height 20
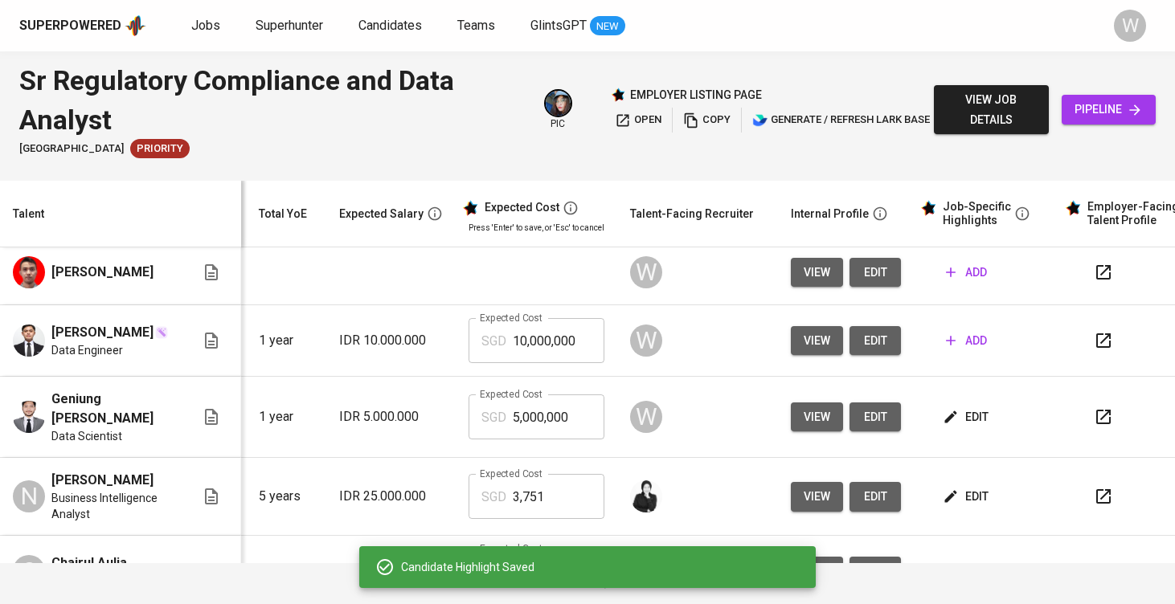
scroll to position [108, 173]
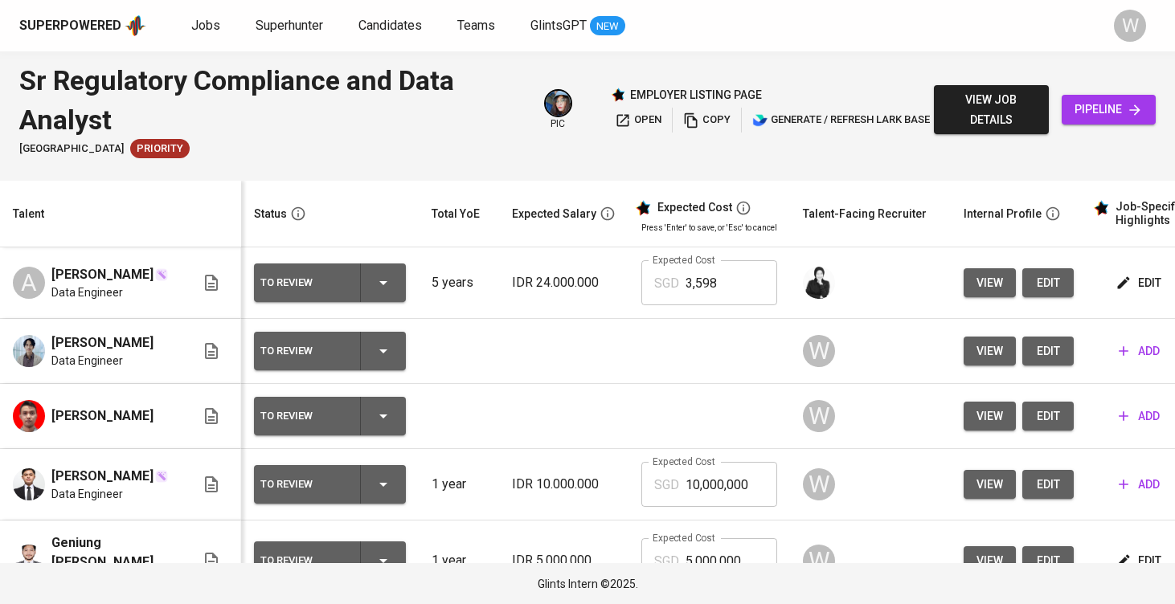
scroll to position [0, 173]
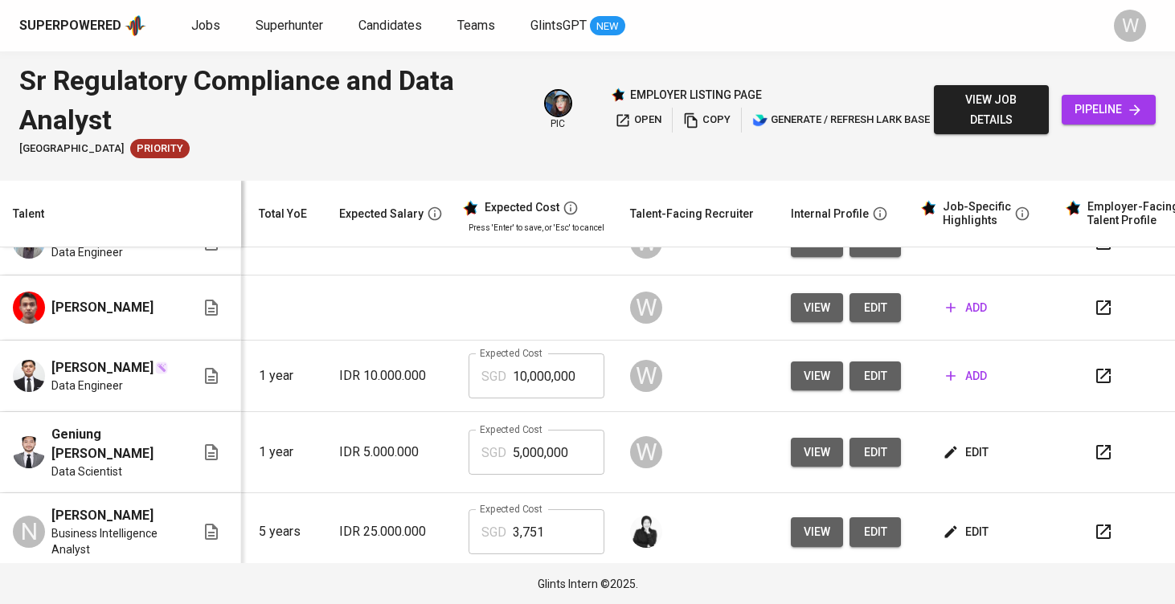
click at [954, 391] on button "add" at bounding box center [966, 377] width 54 height 30
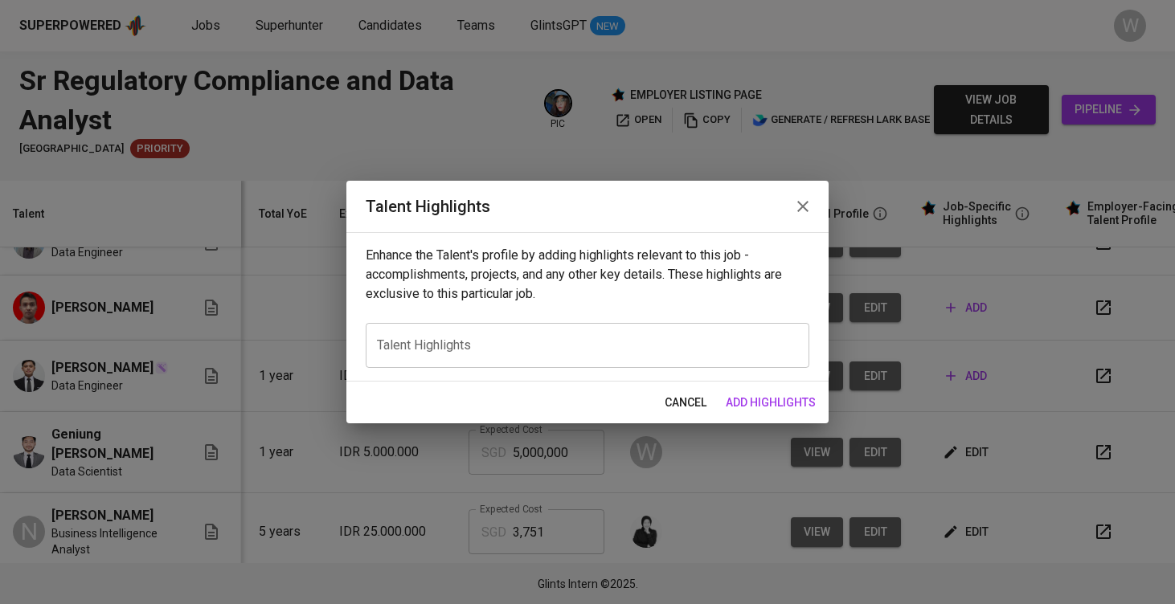
click at [610, 355] on div "x Talent Highlights" at bounding box center [588, 345] width 444 height 45
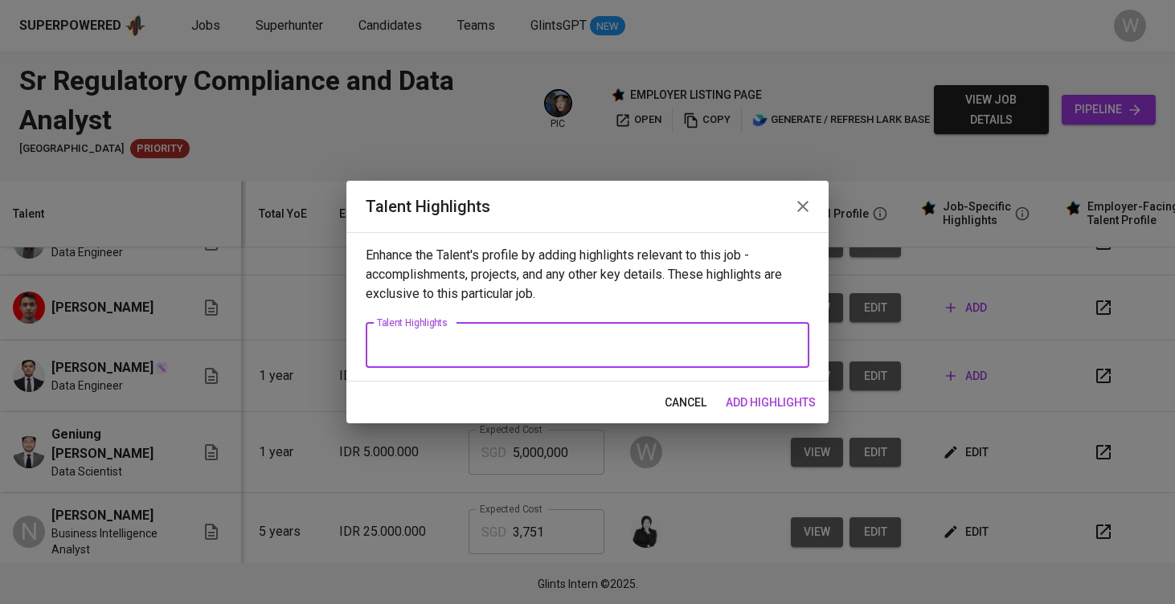
paste textarea "Here are the highlighted notes about [PERSON_NAME], aligned with the job descri…"
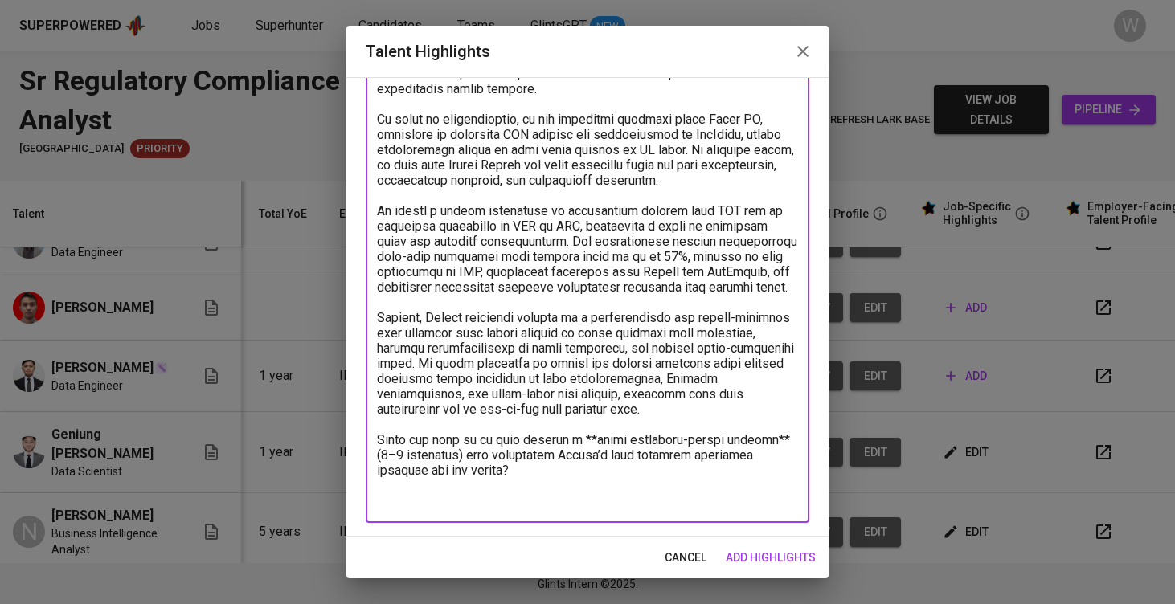
click at [429, 325] on textarea at bounding box center [587, 66] width 421 height 886
drag, startPoint x: 380, startPoint y: 211, endPoint x: 513, endPoint y: 461, distance: 282.9
click at [513, 461] on textarea at bounding box center [587, 66] width 421 height 886
click at [482, 495] on textarea at bounding box center [587, 66] width 421 height 886
drag, startPoint x: 482, startPoint y: 495, endPoint x: 371, endPoint y: 458, distance: 116.9
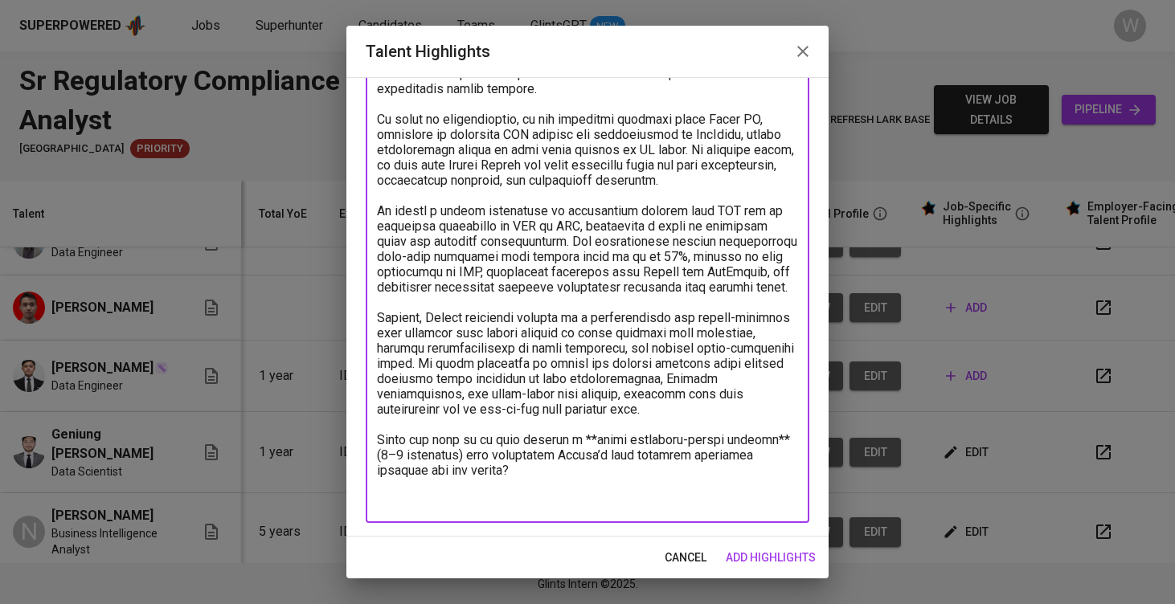
click at [371, 458] on div "x Talent Highlights" at bounding box center [588, 65] width 444 height 915
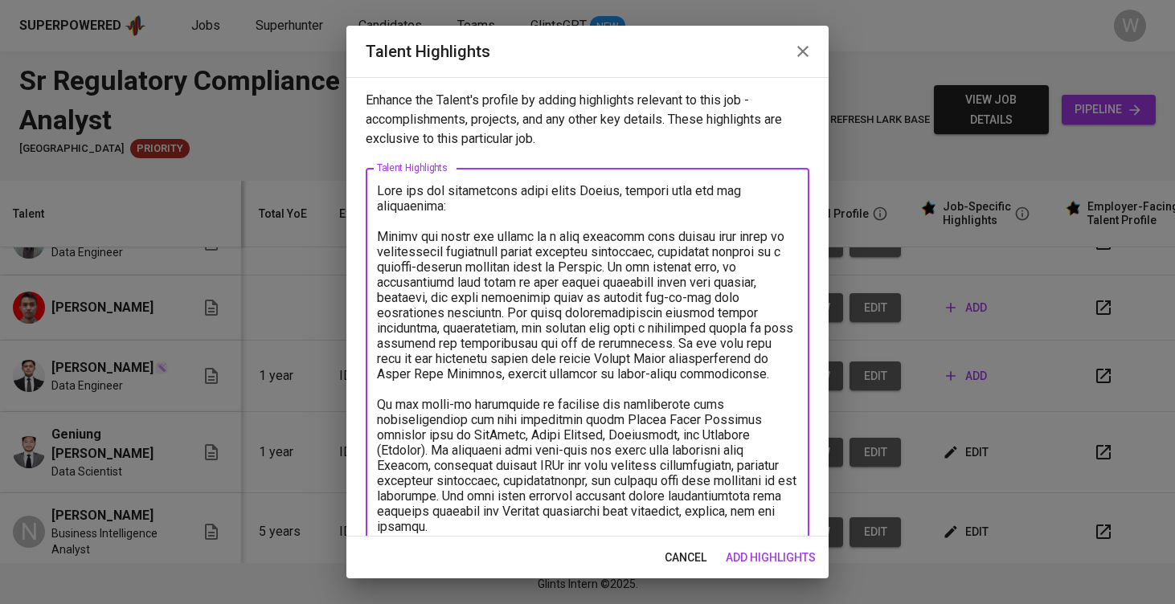
scroll to position [0, 0]
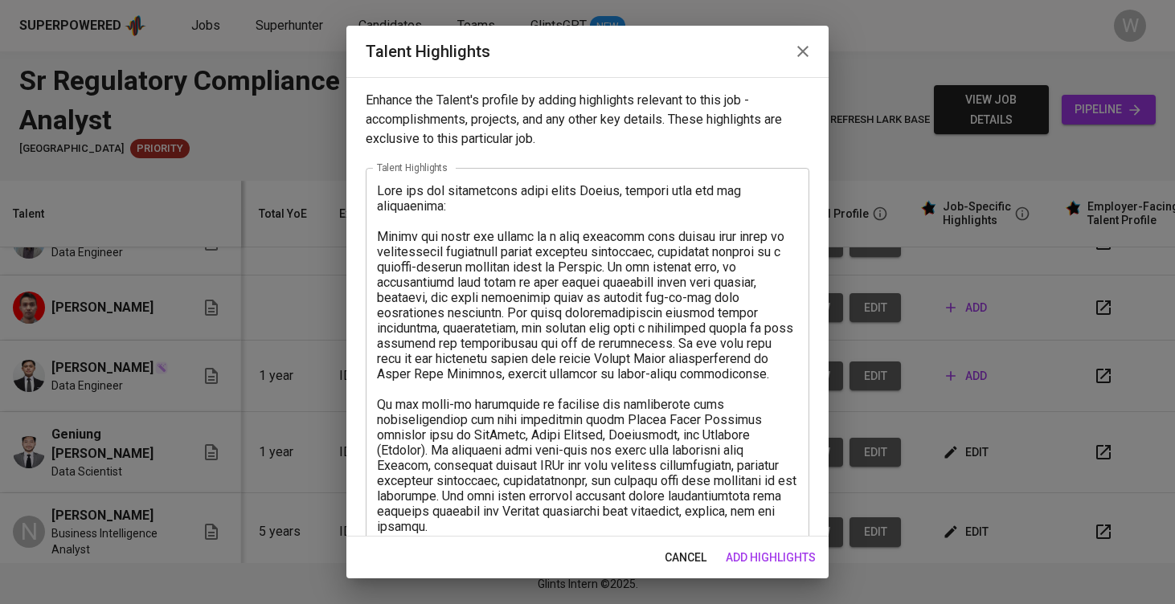
drag, startPoint x: 376, startPoint y: 234, endPoint x: 396, endPoint y: 207, distance: 33.9
click at [395, 203] on div "x Talent Highlights" at bounding box center [588, 603] width 444 height 870
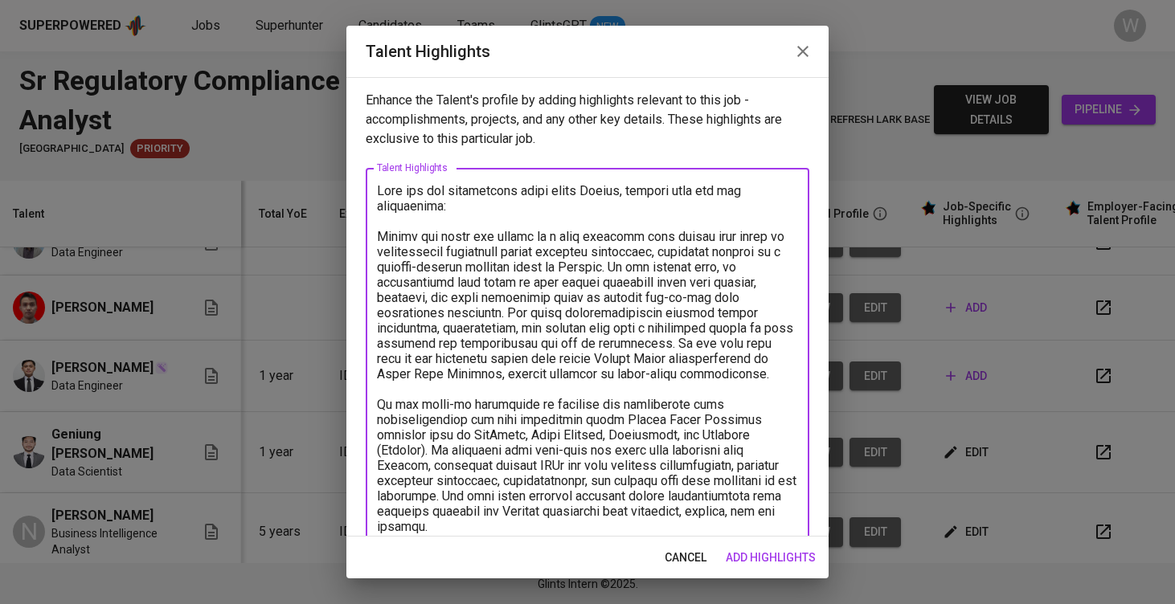
drag, startPoint x: 444, startPoint y: 225, endPoint x: 359, endPoint y: 187, distance: 93.2
click at [359, 187] on div "Enhance the Talent's profile by adding highlights relevant to this job - accomp…" at bounding box center [587, 307] width 482 height 460
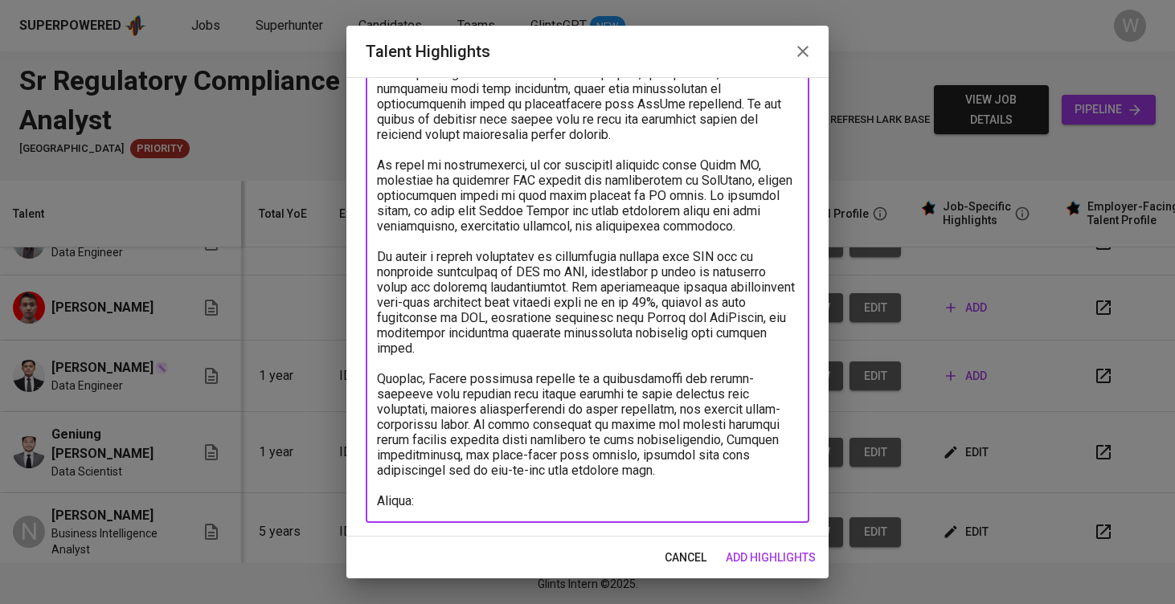
scroll to position [469, 0]
paste textarea "https://glints.sg.larksuite.com/file/K03Ubn5HKoEobtxP04PlqGOIgic?from=from_copy…"
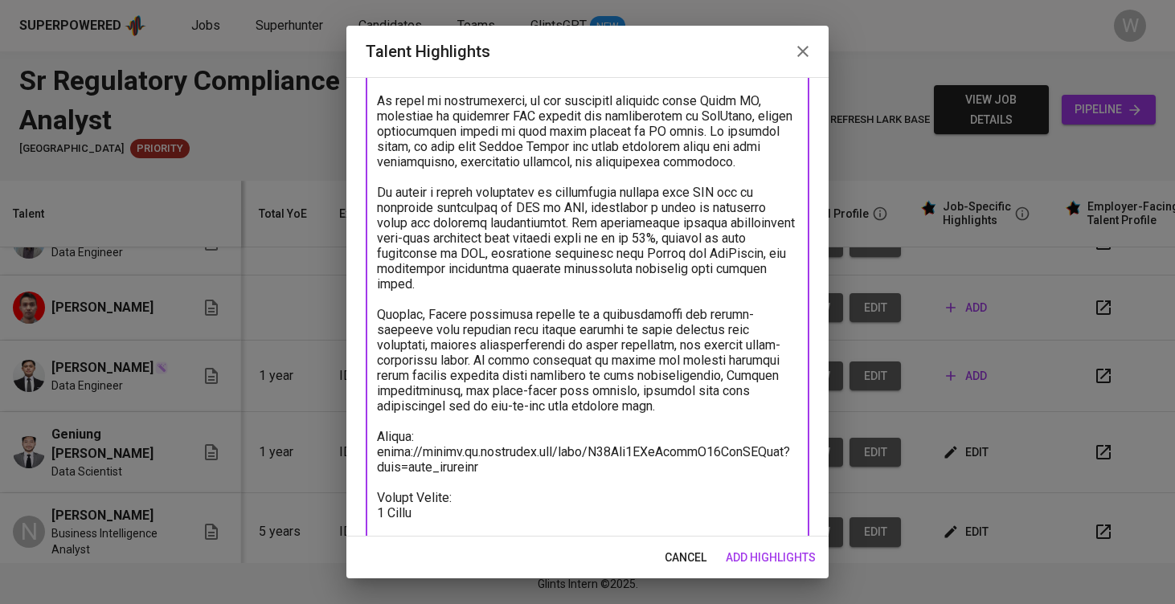
scroll to position [548, 0]
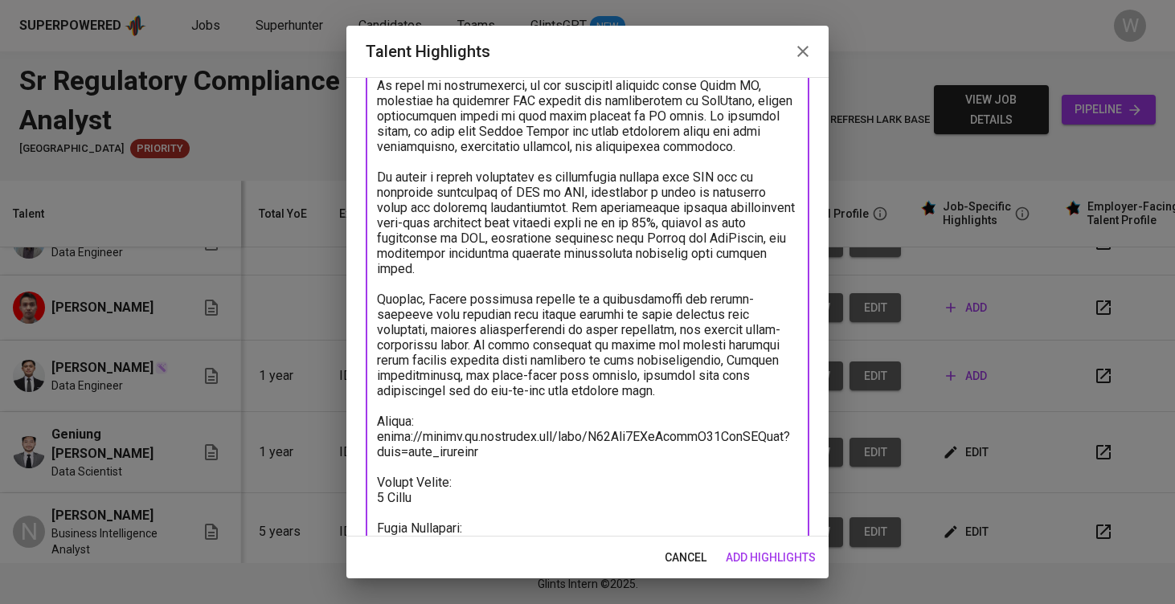
paste textarea "https://glints.sg.larksuite.com/minutes/obsgictg4g4p4z42jkm6tft6?from=from_copy…"
type textarea "Ghulam has built his career as a data engineer with almost four years of profes…"
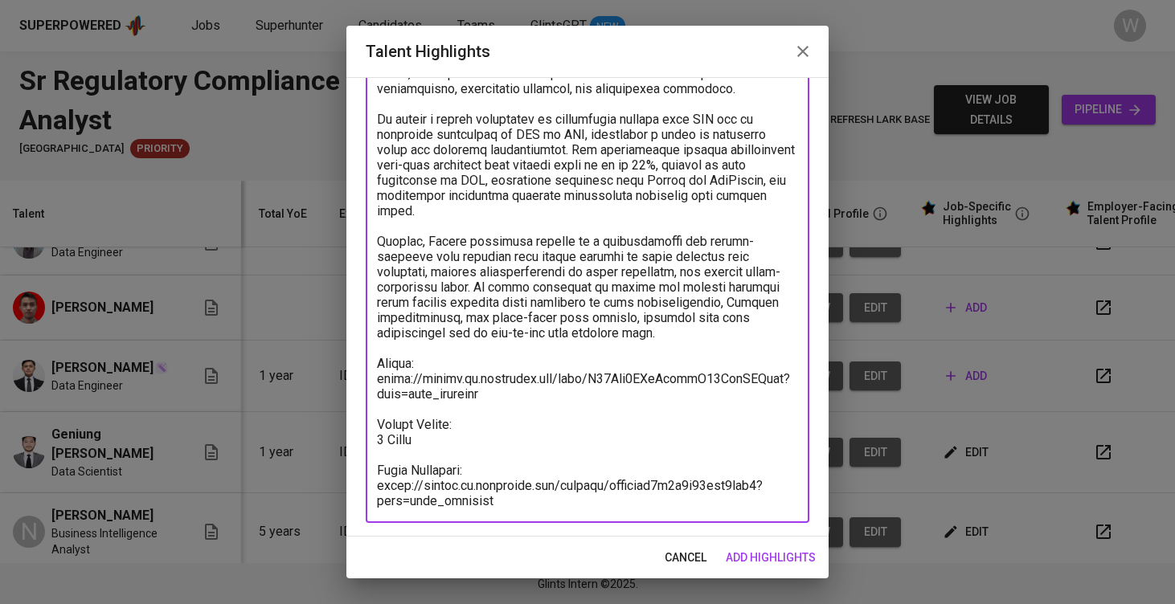
click at [777, 563] on span "add highlights" at bounding box center [771, 558] width 90 height 20
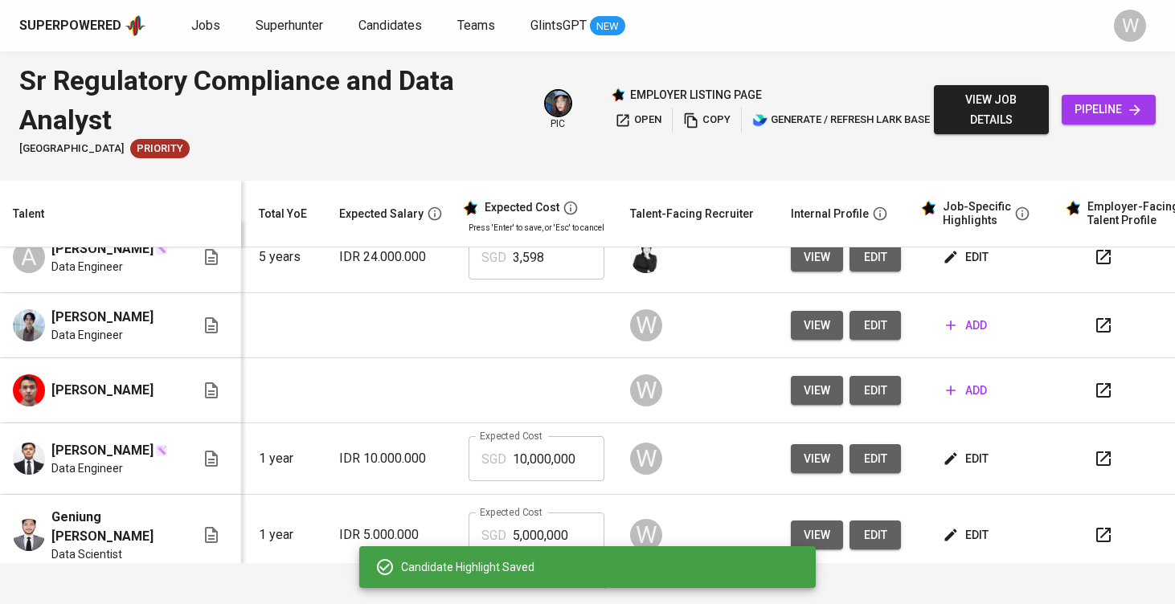
scroll to position [16, 173]
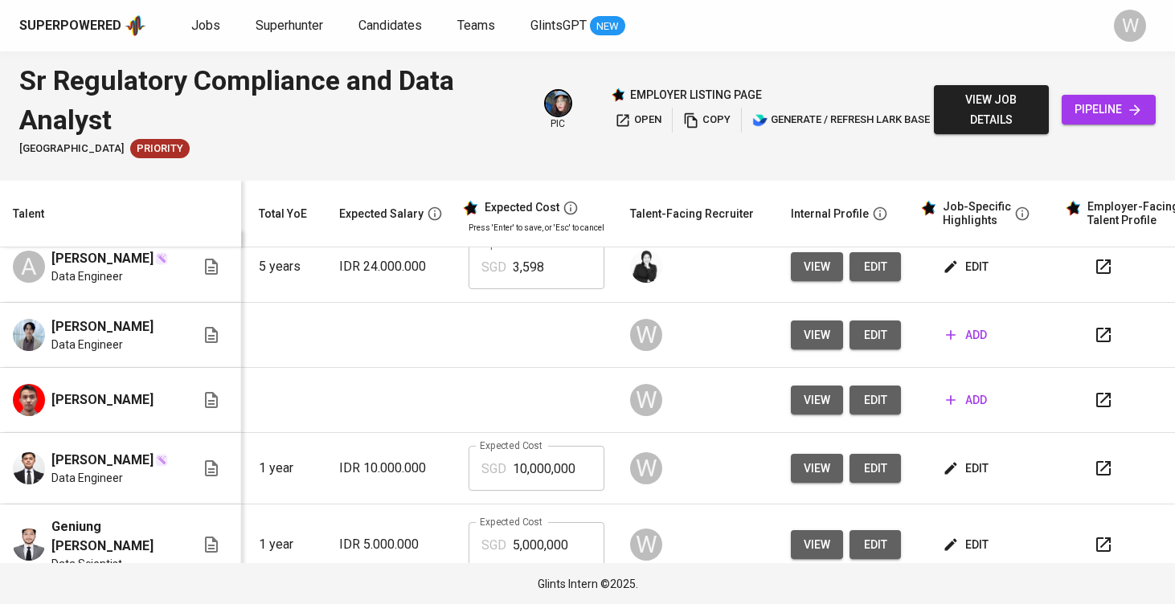
click at [960, 415] on button "add" at bounding box center [966, 401] width 54 height 30
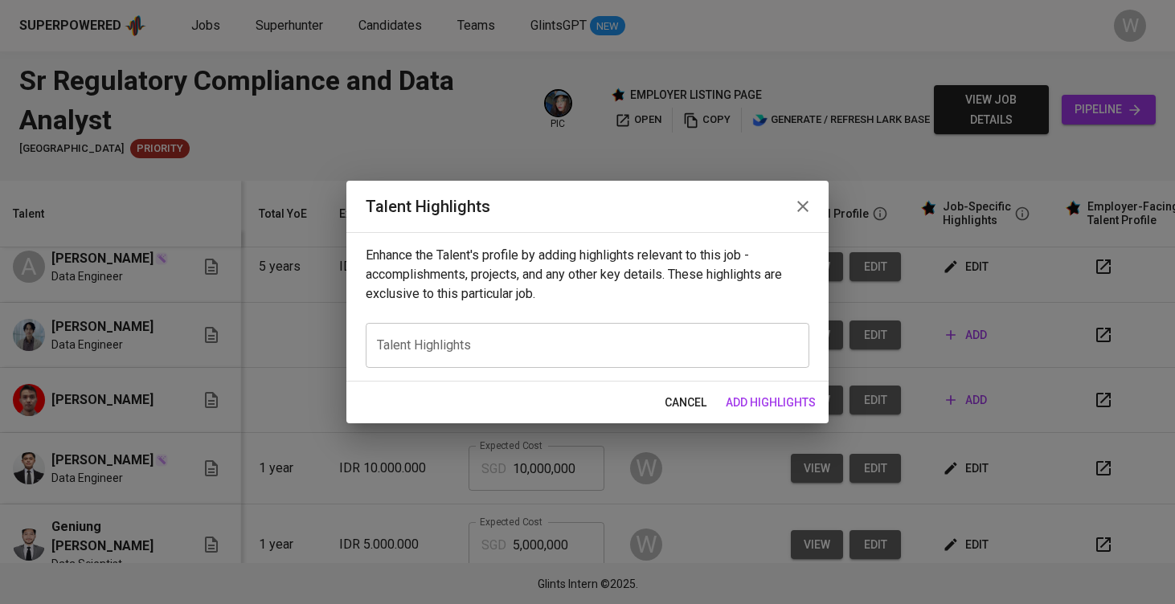
click at [707, 341] on textarea at bounding box center [587, 345] width 421 height 15
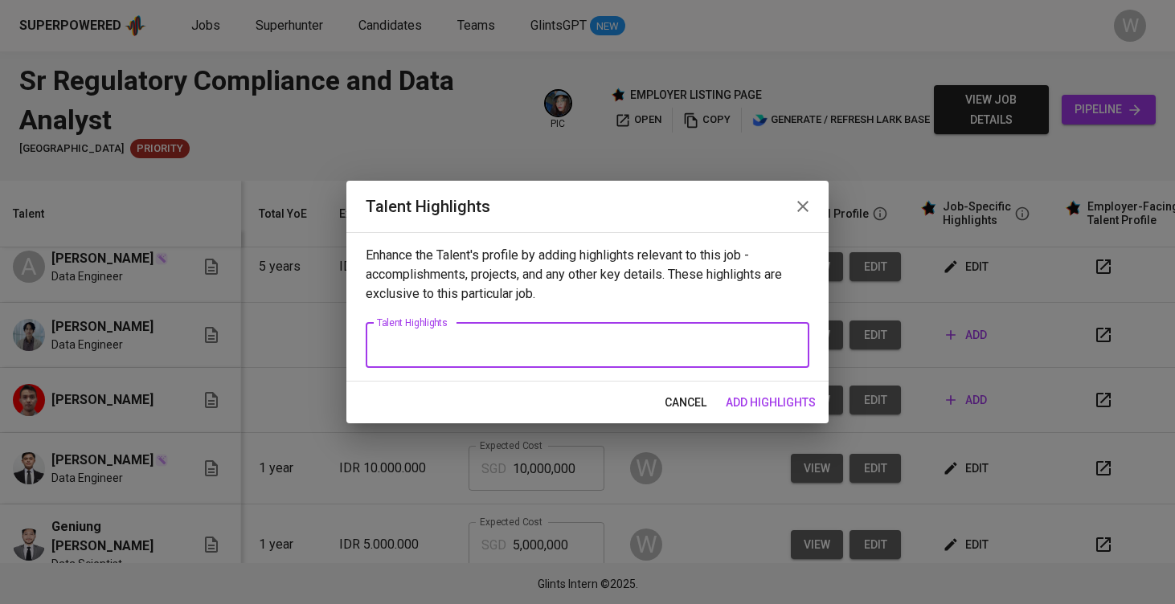
paste textarea "Here are the highlighted notes about Adam, aligned with the job description, ba…"
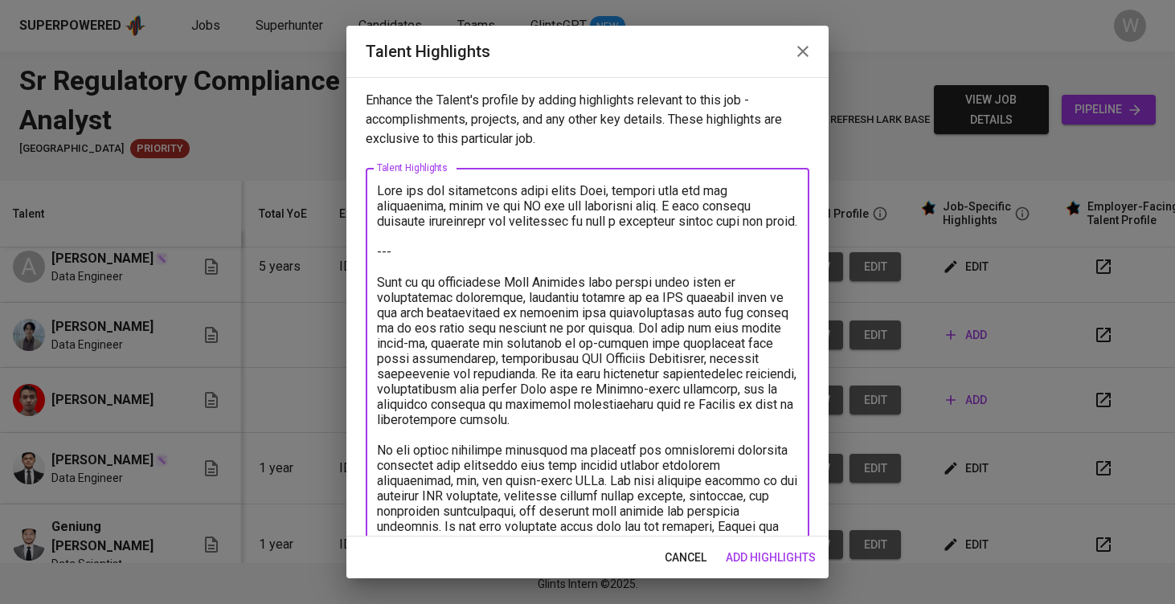
scroll to position [560, 0]
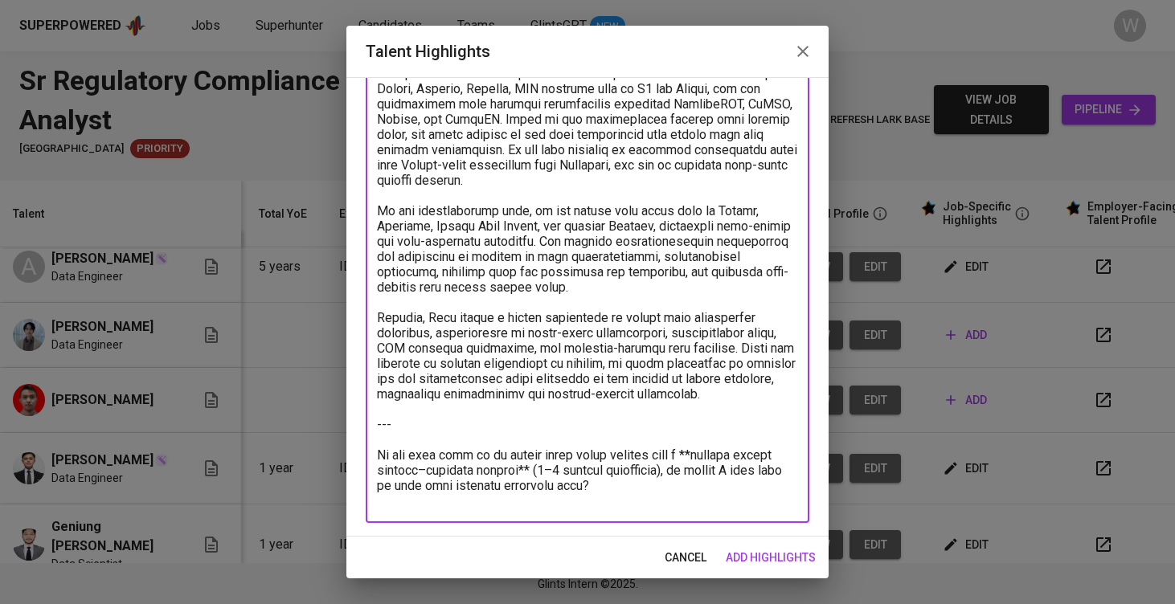
drag, startPoint x: 666, startPoint y: 504, endPoint x: 405, endPoint y: 412, distance: 276.8
click at [405, 412] on textarea at bounding box center [587, 66] width 421 height 886
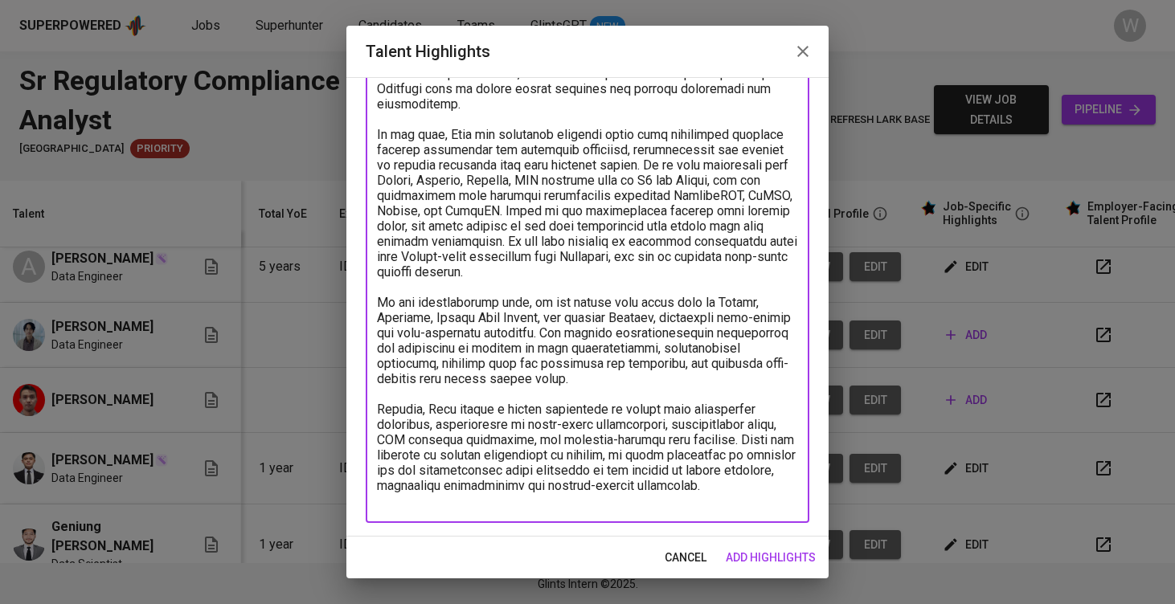
scroll to position [469, 0]
click at [567, 482] on textarea at bounding box center [587, 112] width 421 height 794
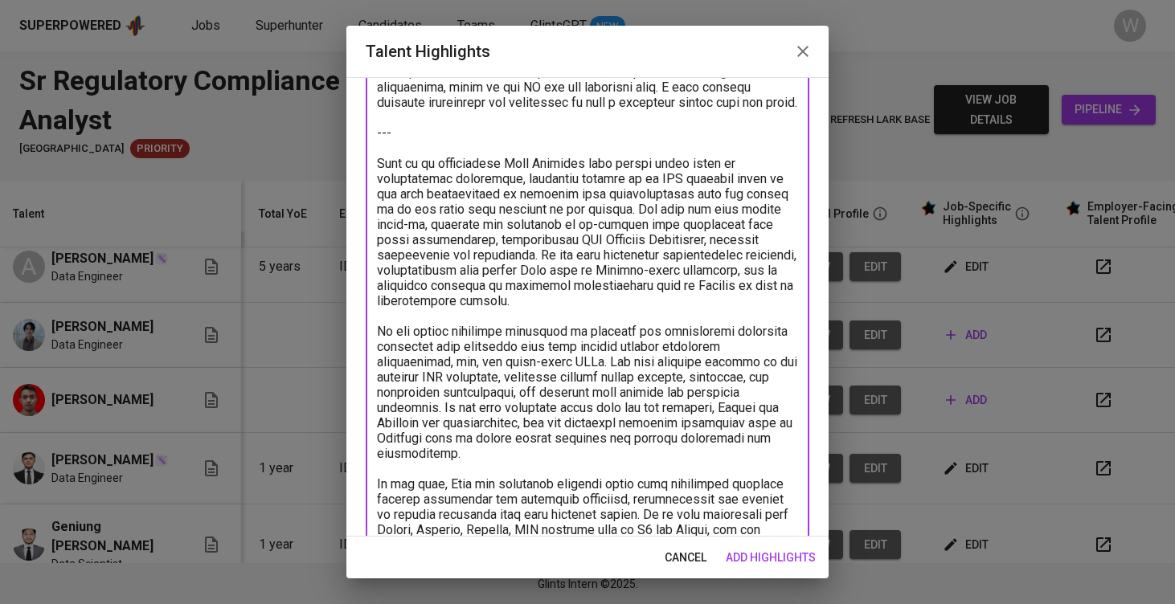
scroll to position [0, 0]
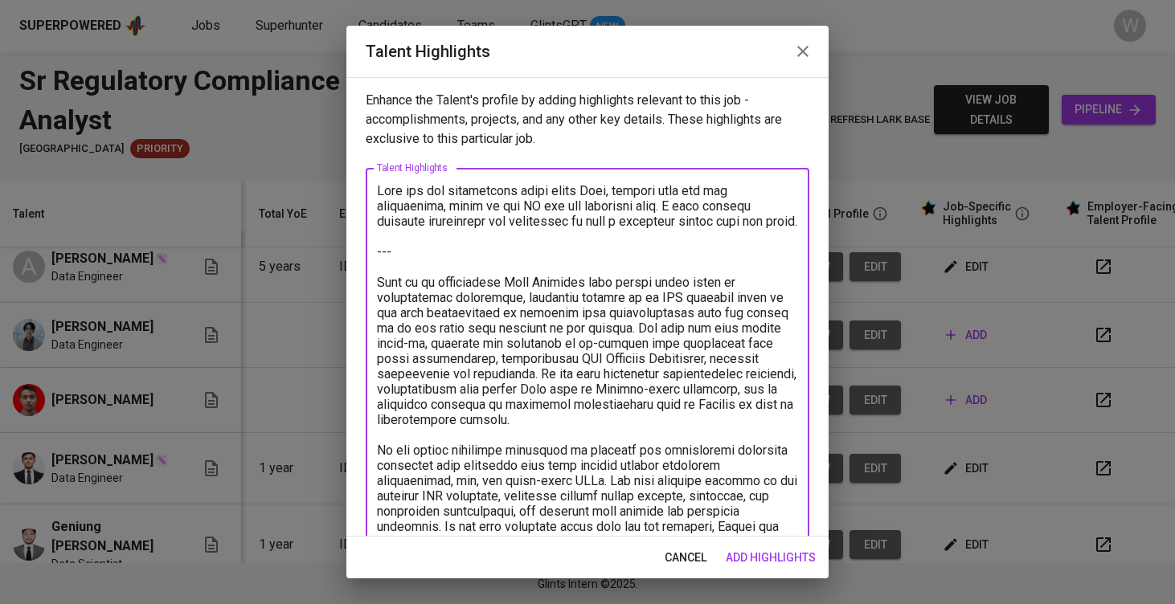
drag, startPoint x: 383, startPoint y: 279, endPoint x: 364, endPoint y: 155, distance: 125.3
click at [364, 155] on div "Enhance the Talent's profile by adding highlights relevant to this job - accomp…" at bounding box center [587, 307] width 482 height 460
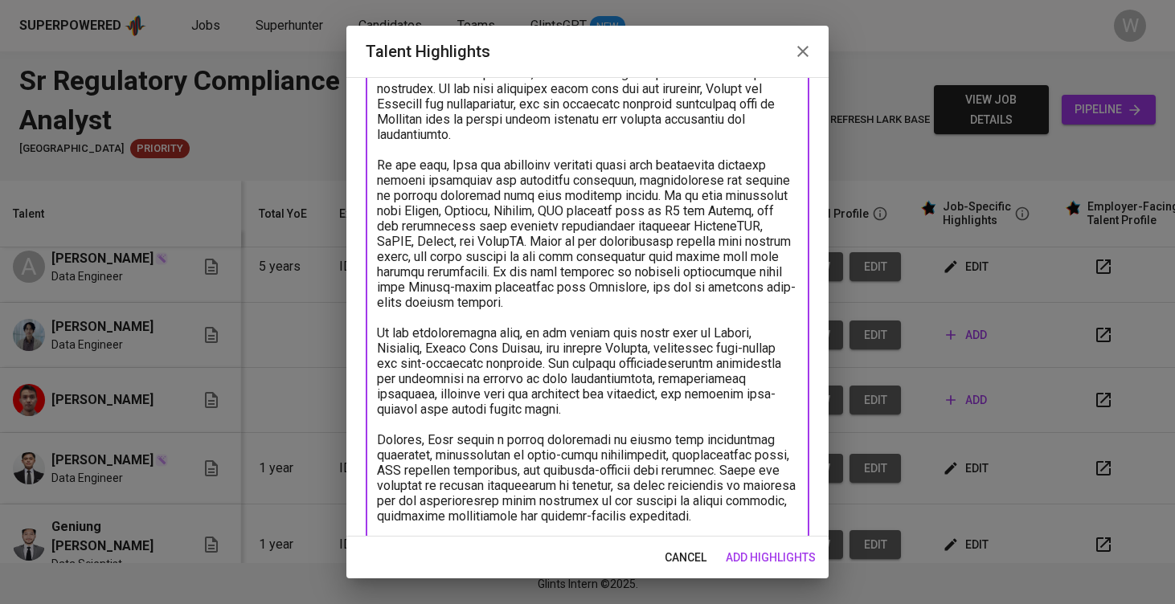
scroll to position [350, 0]
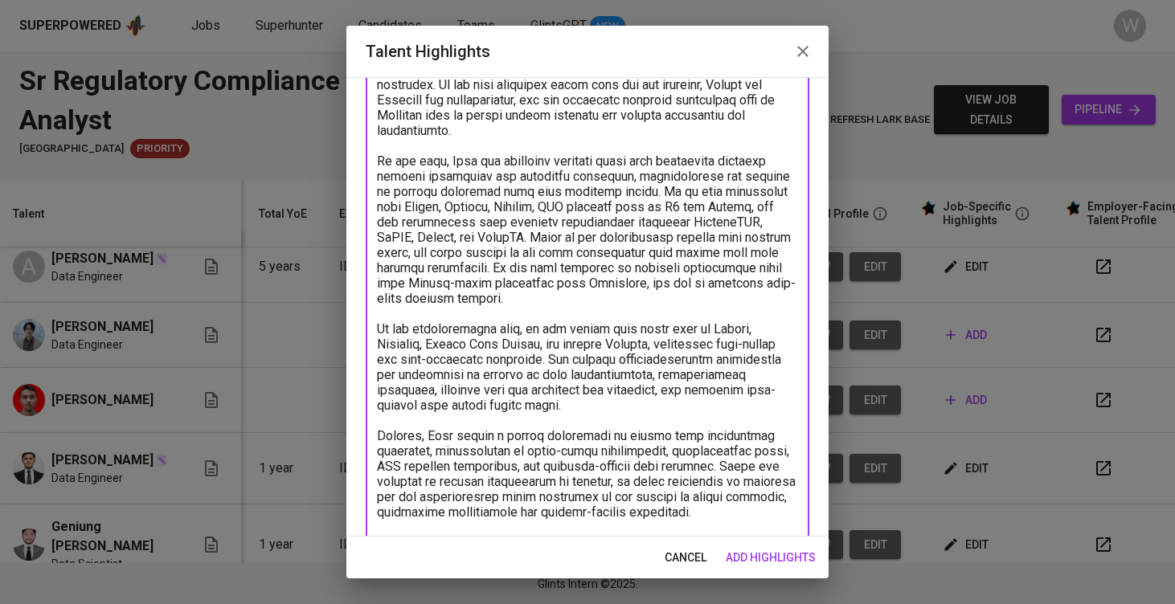
paste textarea "https://glints.sg.larksuite.com/file/RoSxbmMWmo76JCxMx22ll5sRgzf?from=from_copy…"
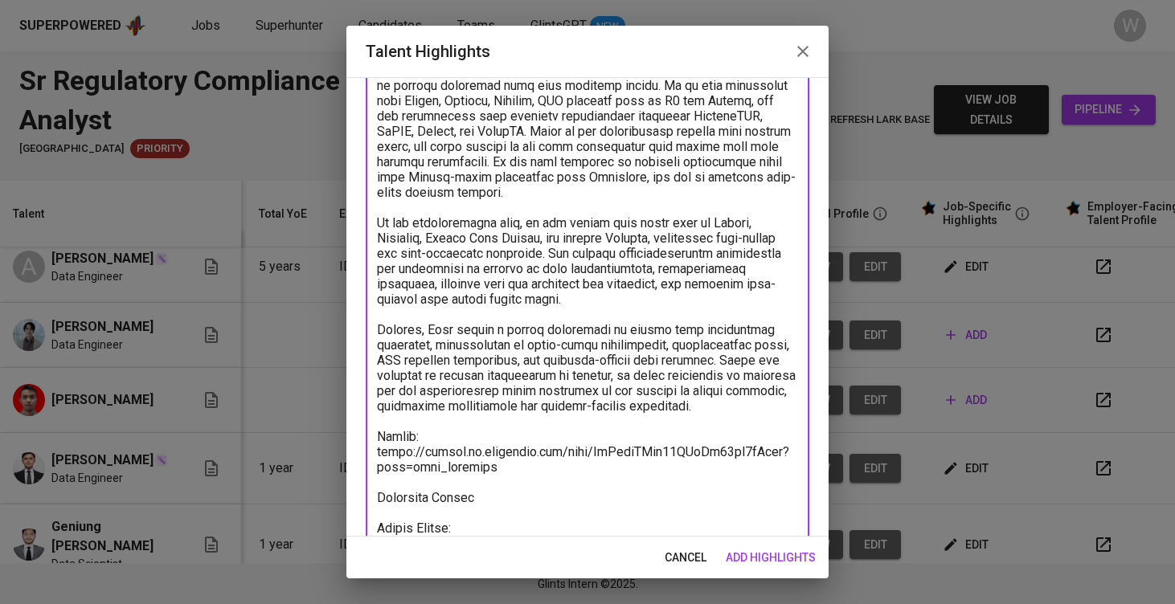
scroll to position [487, 0]
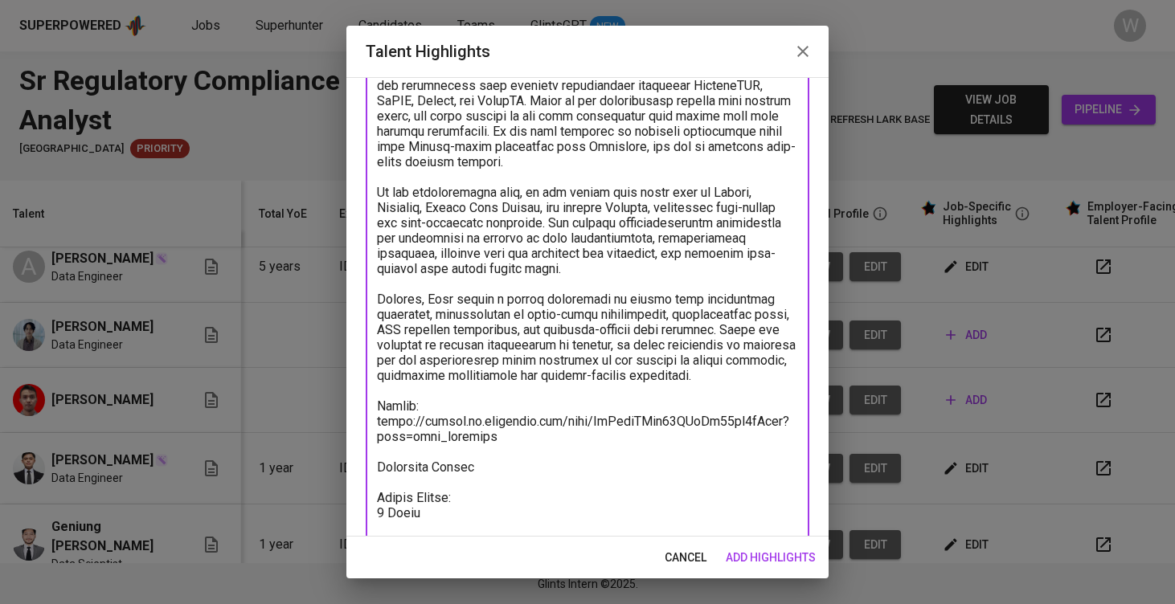
paste textarea "https://glints.sg.larksuite.com/minutes/obsgibf8ht2183789o49lh53?from=from_copy…"
type textarea "Adam is an experienced Data Engineer with around three years of professional ex…"
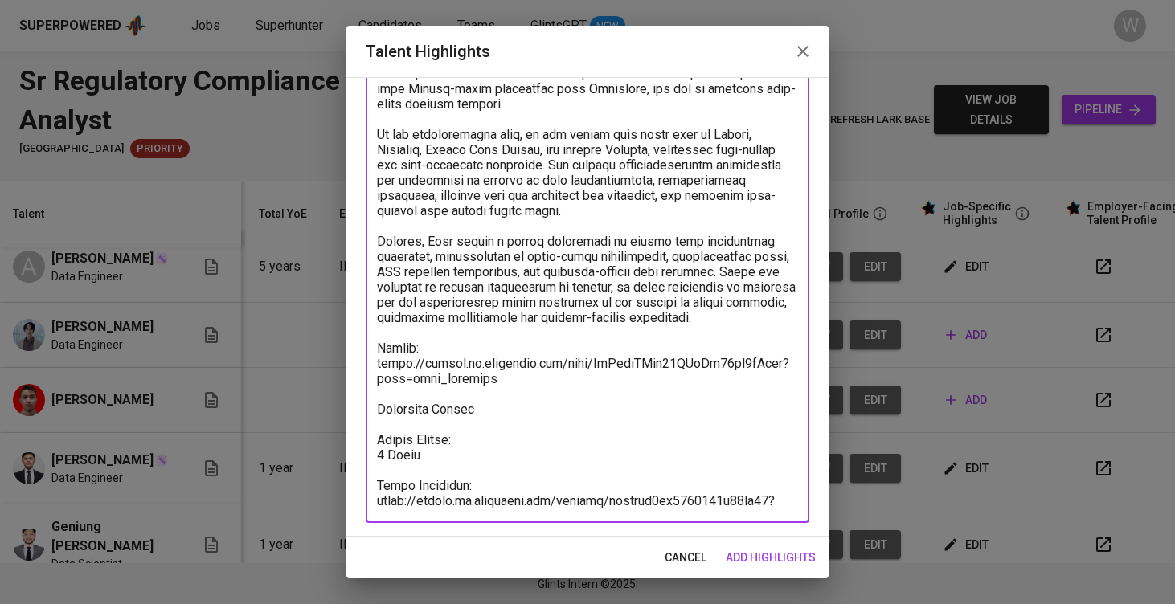
click at [738, 550] on span "add highlights" at bounding box center [771, 558] width 90 height 20
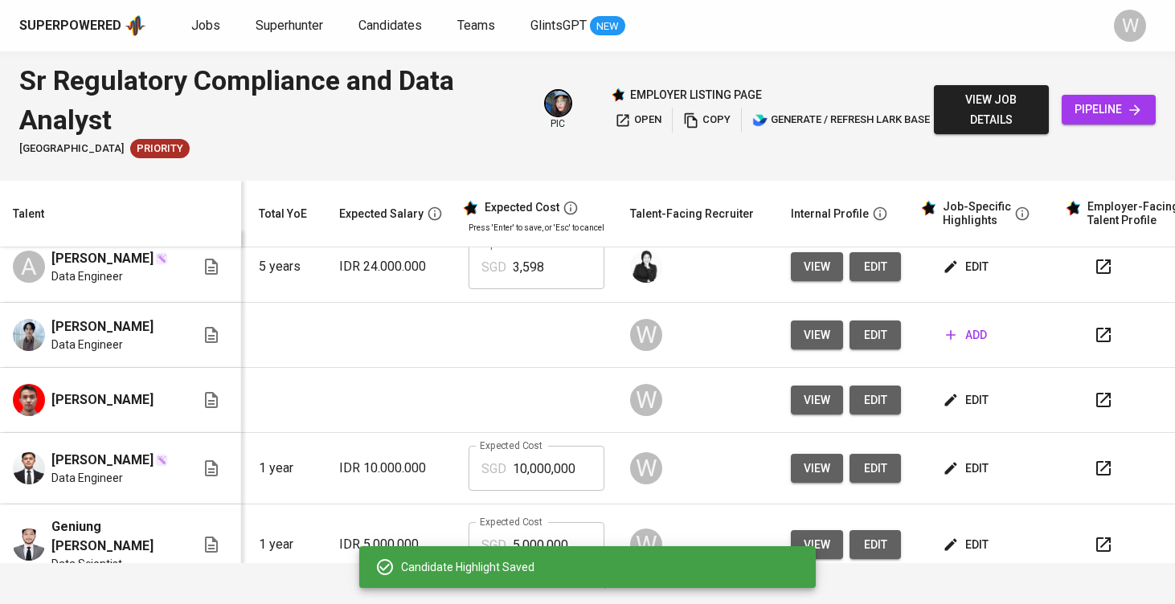
click at [788, 555] on div "Candidate Highlight Saved" at bounding box center [589, 567] width 428 height 32
click at [951, 343] on icon "button" at bounding box center [951, 335] width 16 height 16
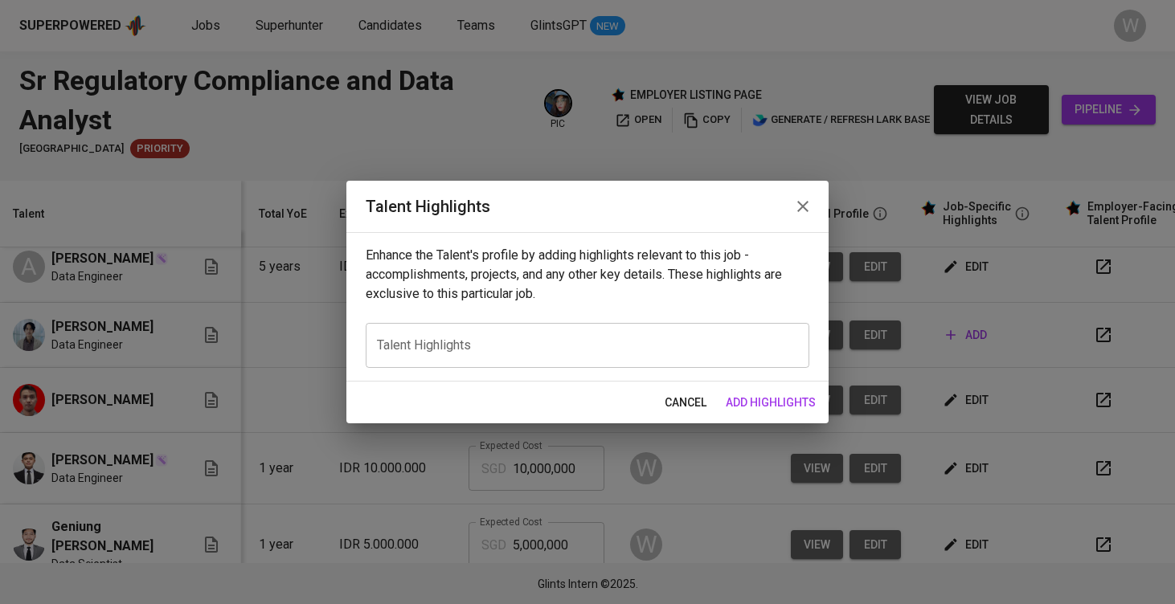
click at [555, 351] on textarea at bounding box center [587, 345] width 421 height 15
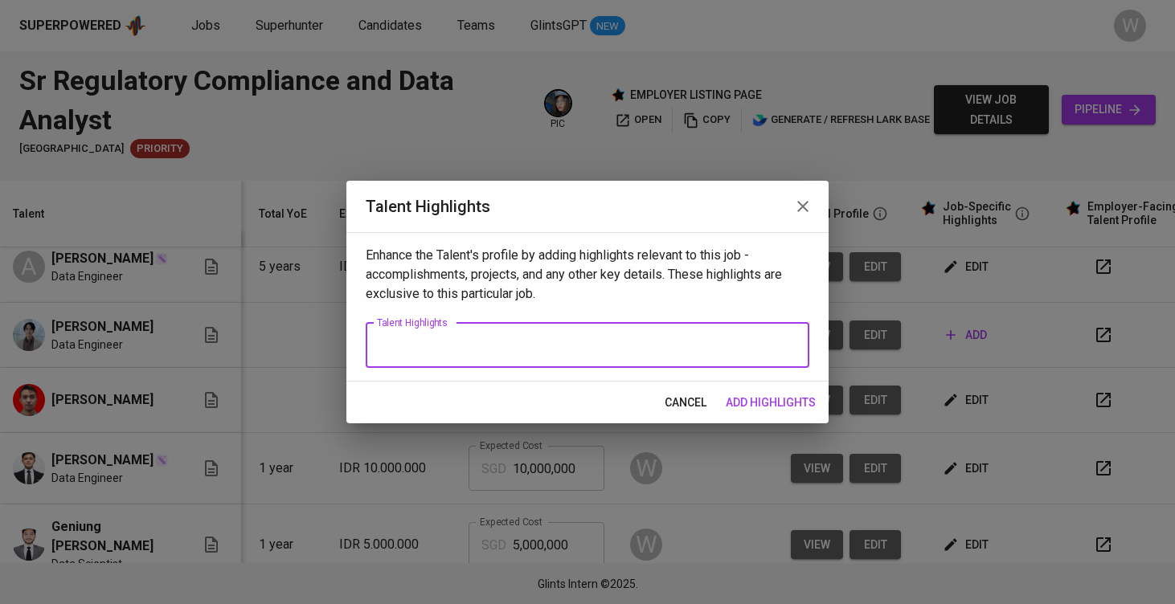
paste textarea "Here are the highlighted notes about Rexy, aligned with the job description, ba…"
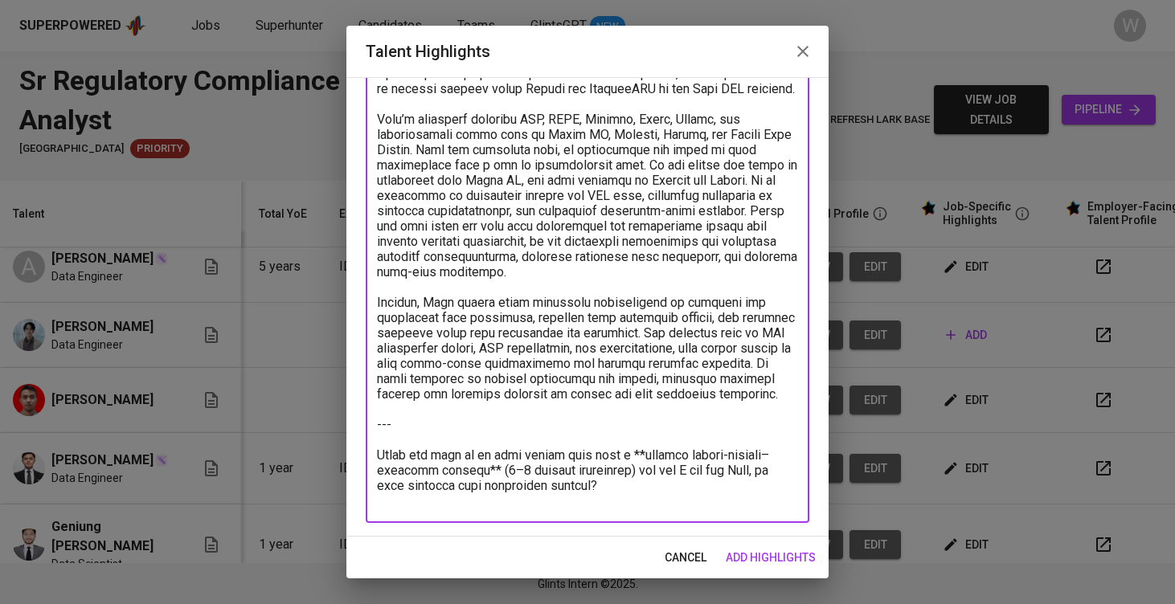
drag, startPoint x: 573, startPoint y: 492, endPoint x: 399, endPoint y: 419, distance: 188.0
click at [399, 419] on textarea at bounding box center [587, 81] width 421 height 855
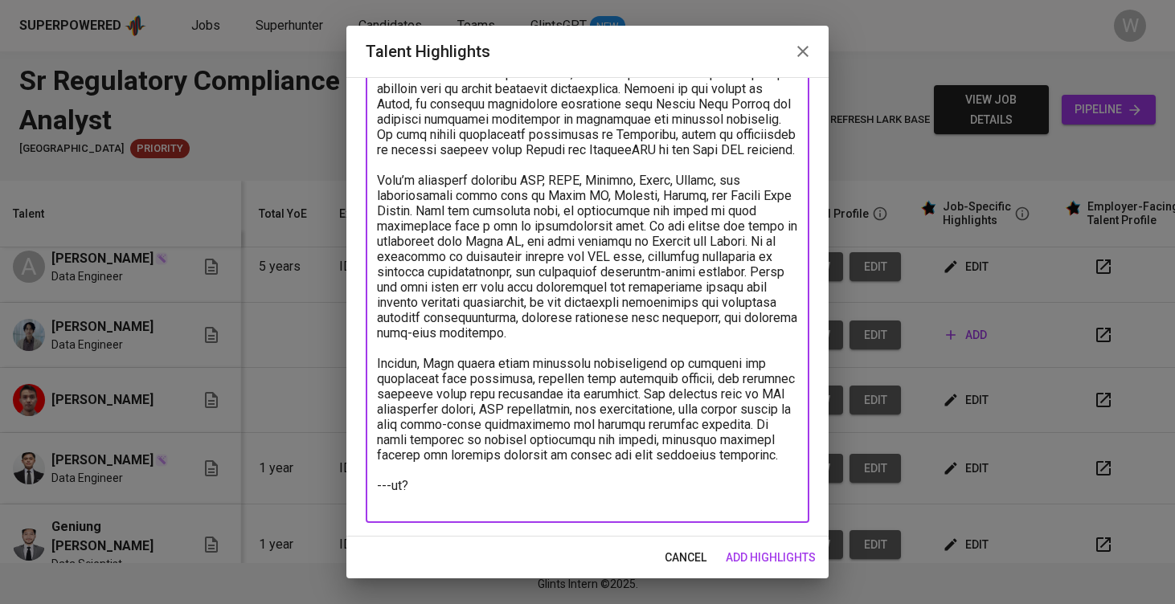
scroll to position [469, 0]
drag, startPoint x: 401, startPoint y: 497, endPoint x: 351, endPoint y: 482, distance: 52.1
click at [351, 482] on div "Enhance the Talent's profile by adding highlights relevant to this job - accomp…" at bounding box center [587, 307] width 482 height 460
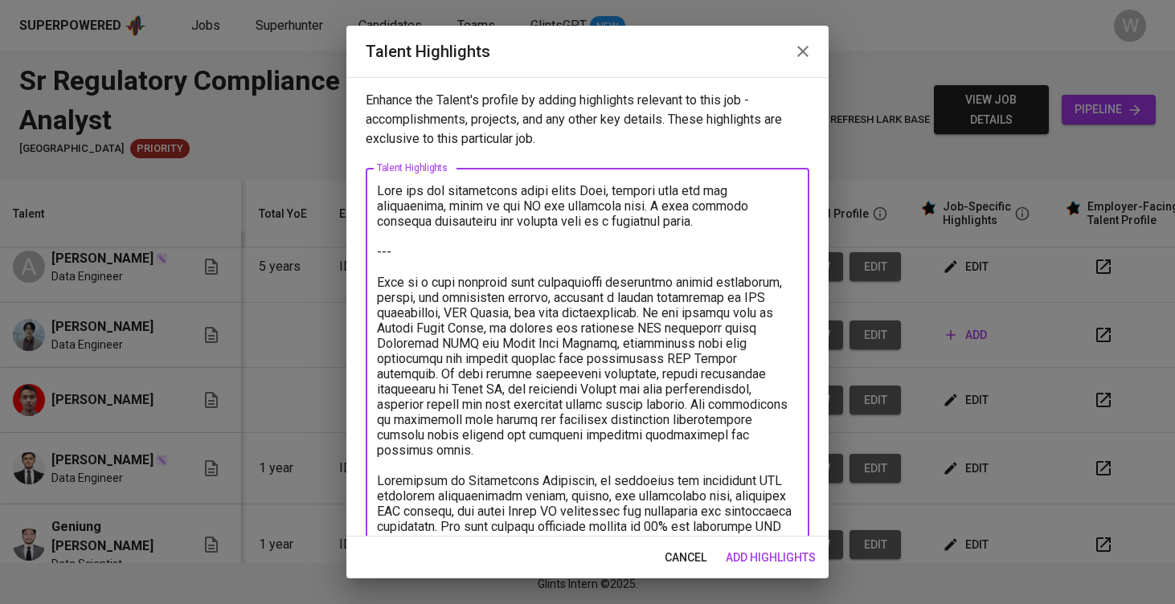
scroll to position [0, 0]
drag, startPoint x: 387, startPoint y: 278, endPoint x: 362, endPoint y: 234, distance: 51.1
click at [361, 227] on div "Enhance the Talent's profile by adding highlights relevant to this job - accomp…" at bounding box center [587, 307] width 482 height 460
click at [385, 260] on textarea at bounding box center [587, 557] width 421 height 748
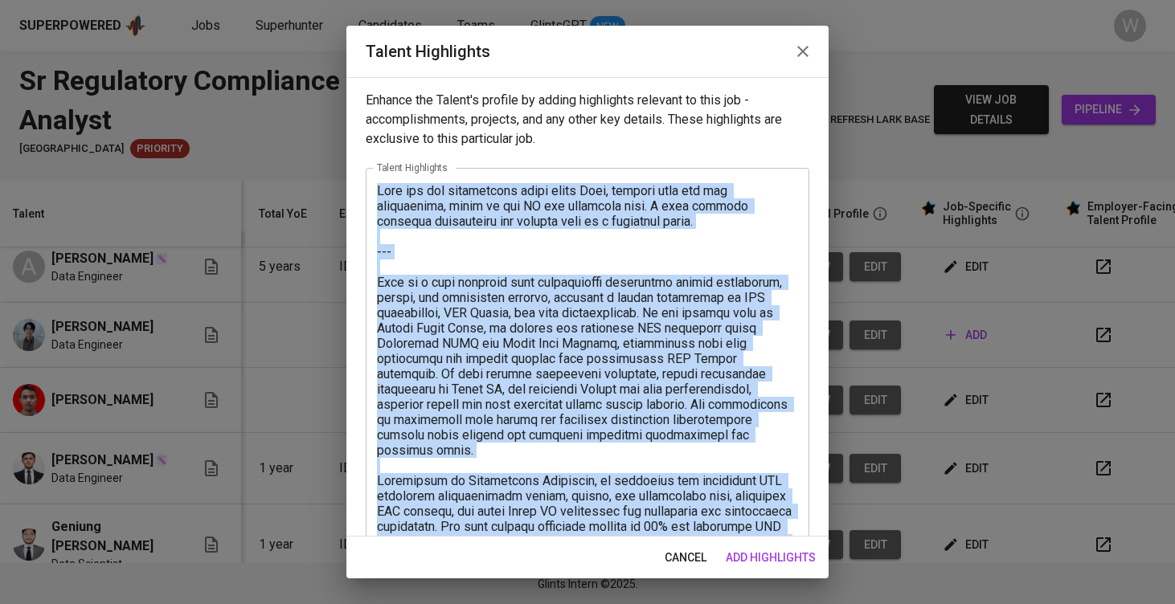
drag, startPoint x: 371, startPoint y: 235, endPoint x: 387, endPoint y: 248, distance: 20.0
click at [387, 245] on div "x Talent Highlights" at bounding box center [588, 557] width 444 height 778
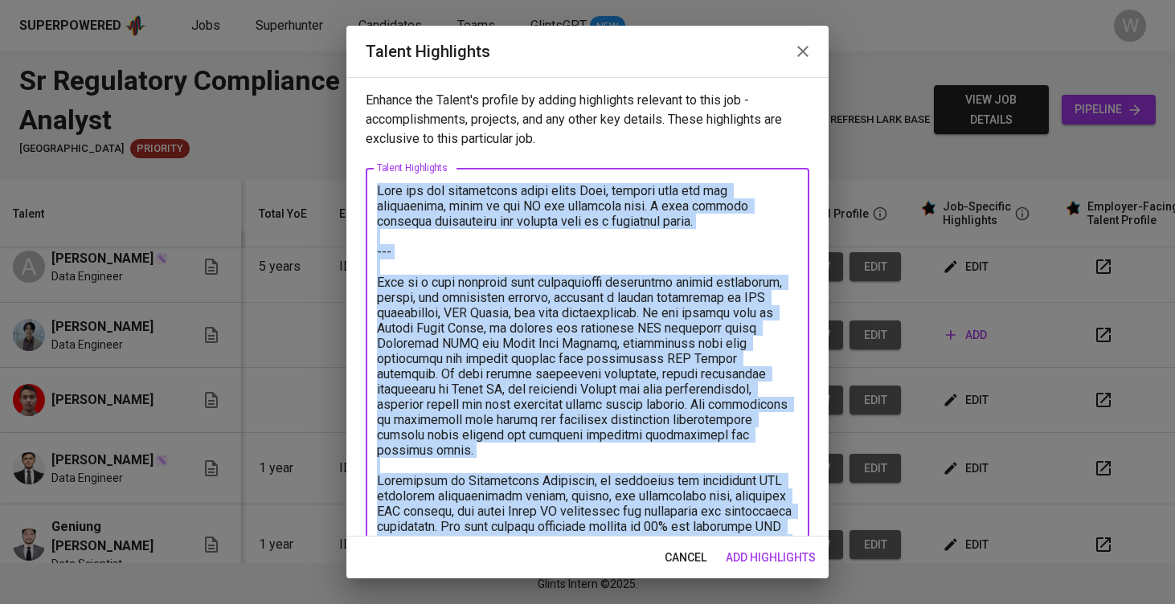
click at [385, 256] on textarea at bounding box center [587, 557] width 421 height 748
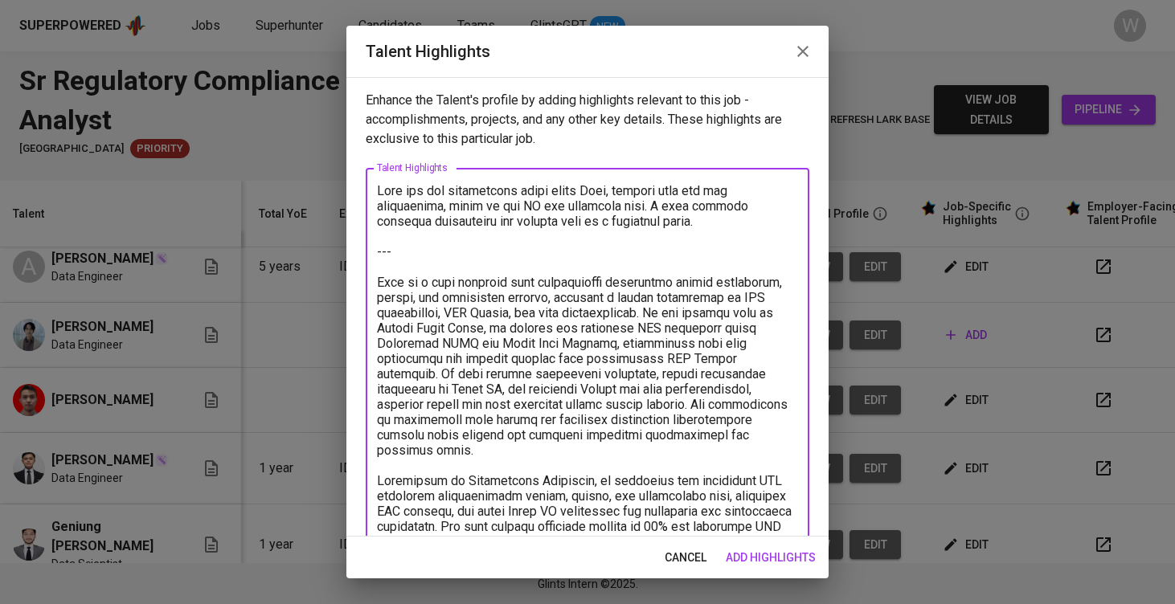
click at [384, 268] on textarea at bounding box center [587, 557] width 421 height 748
drag, startPoint x: 384, startPoint y: 268, endPoint x: 364, endPoint y: 180, distance: 89.9
click at [364, 180] on div "Enhance the Talent's profile by adding highlights relevant to this job - accomp…" at bounding box center [587, 307] width 482 height 460
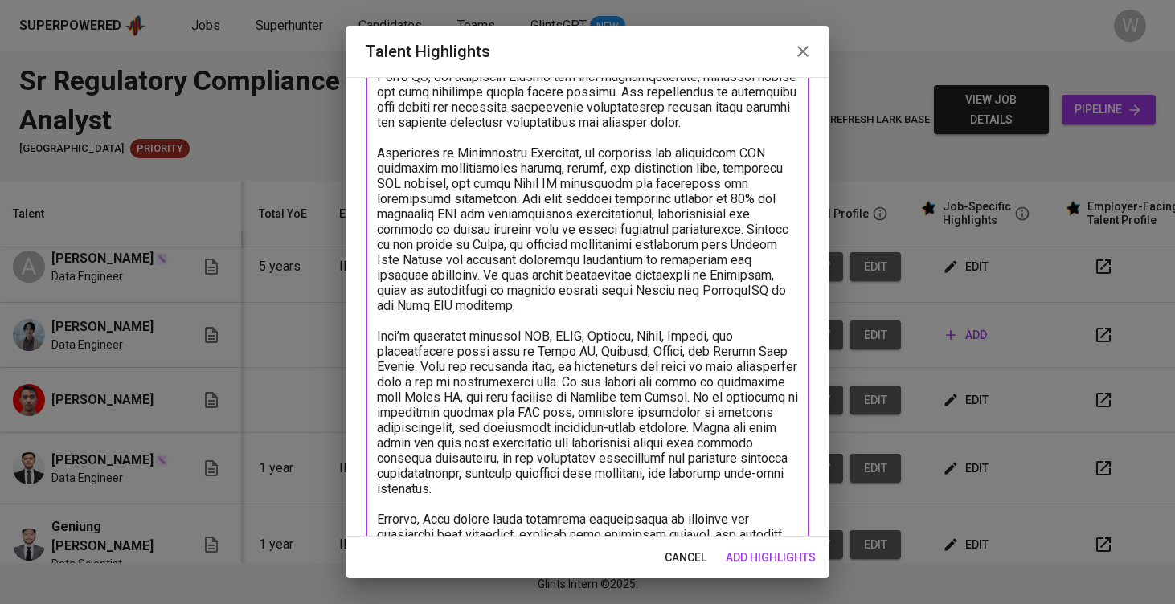
click at [674, 453] on textarea at bounding box center [587, 290] width 421 height 657
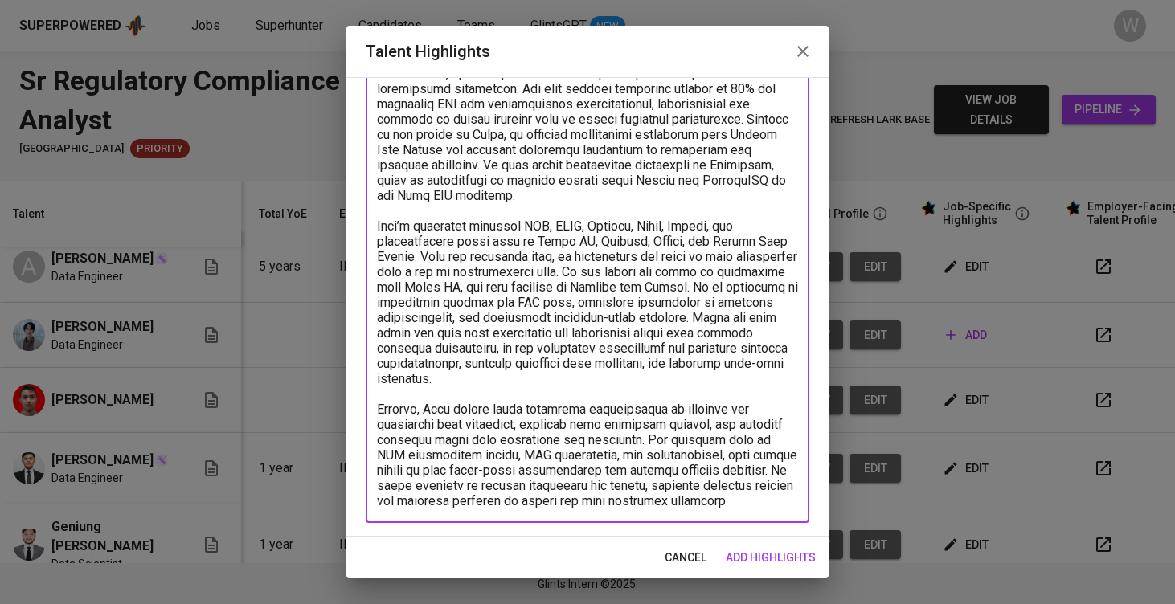
scroll to position [331, 0]
click at [732, 503] on textarea at bounding box center [587, 180] width 421 height 657
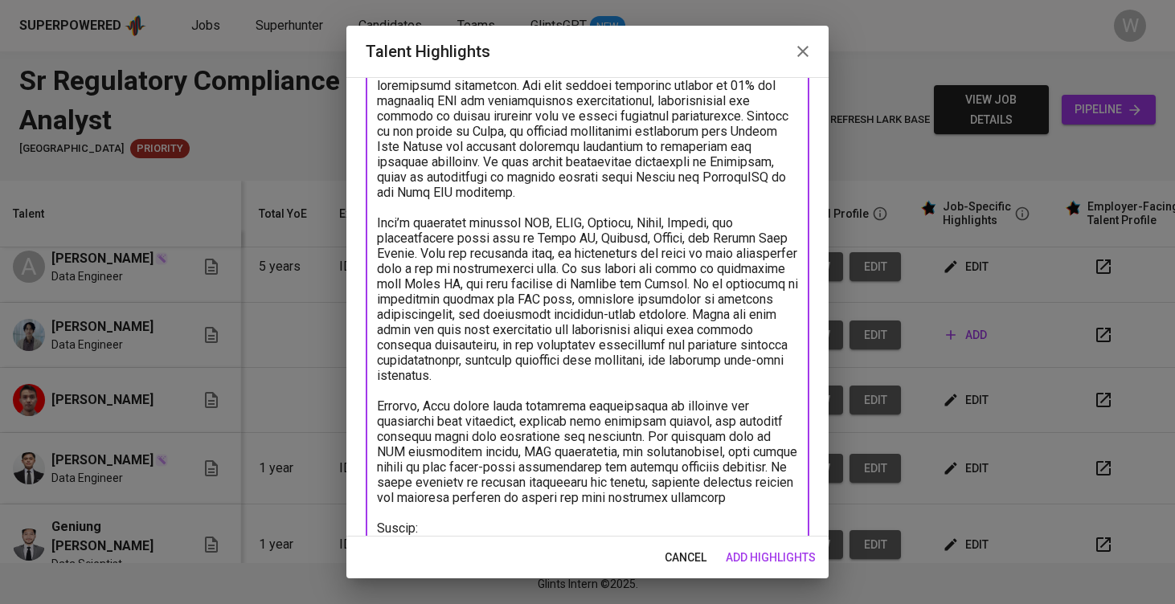
paste textarea "https://glints.sg.larksuite.com/file/GCYXbhVUmoa2M8xDONElLqbRgpg?from=from_copy…"
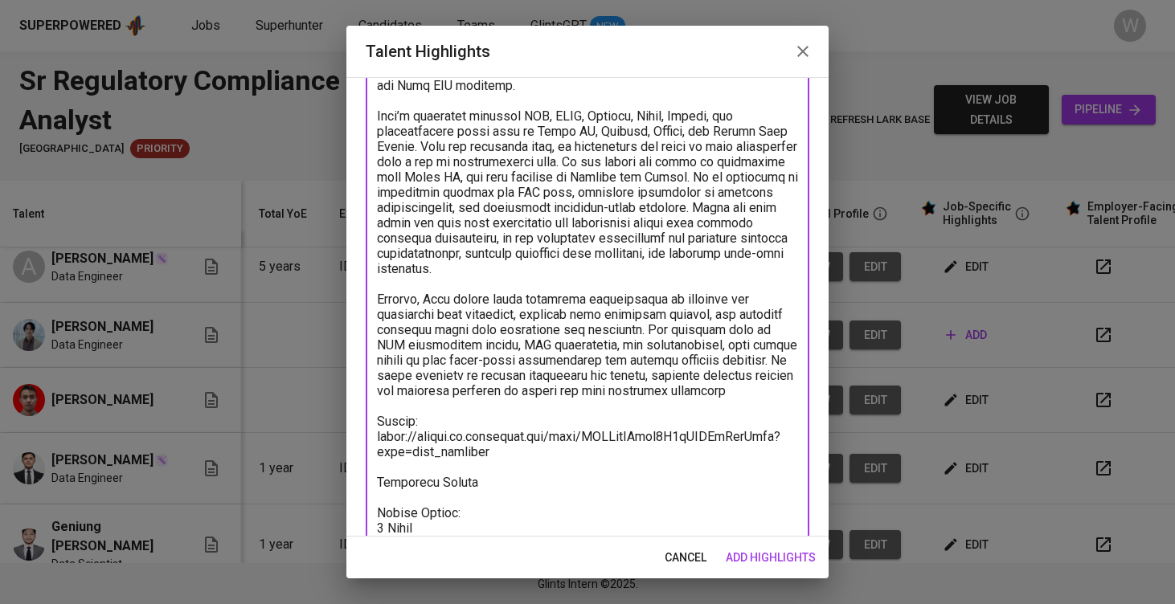
scroll to position [472, 0]
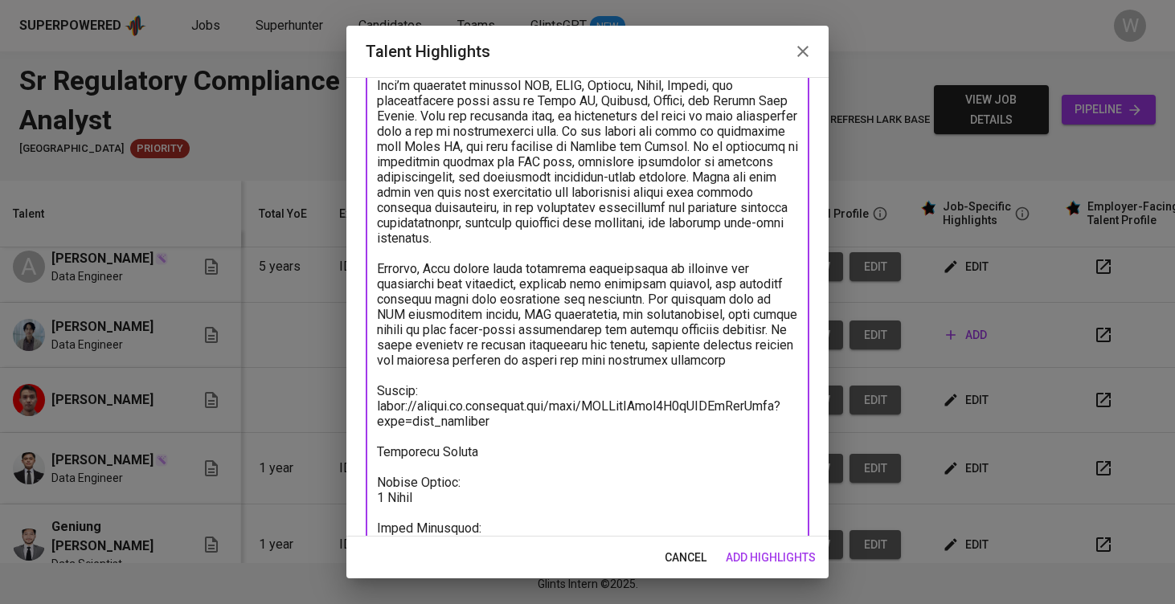
paste textarea "https://glints.sg.larksuite.com/minutes/obsgivzd2475h7brh2w42ors?from=from_copy…"
type textarea "Rexy is a data engineer with professional experience across automotive, mining,…"
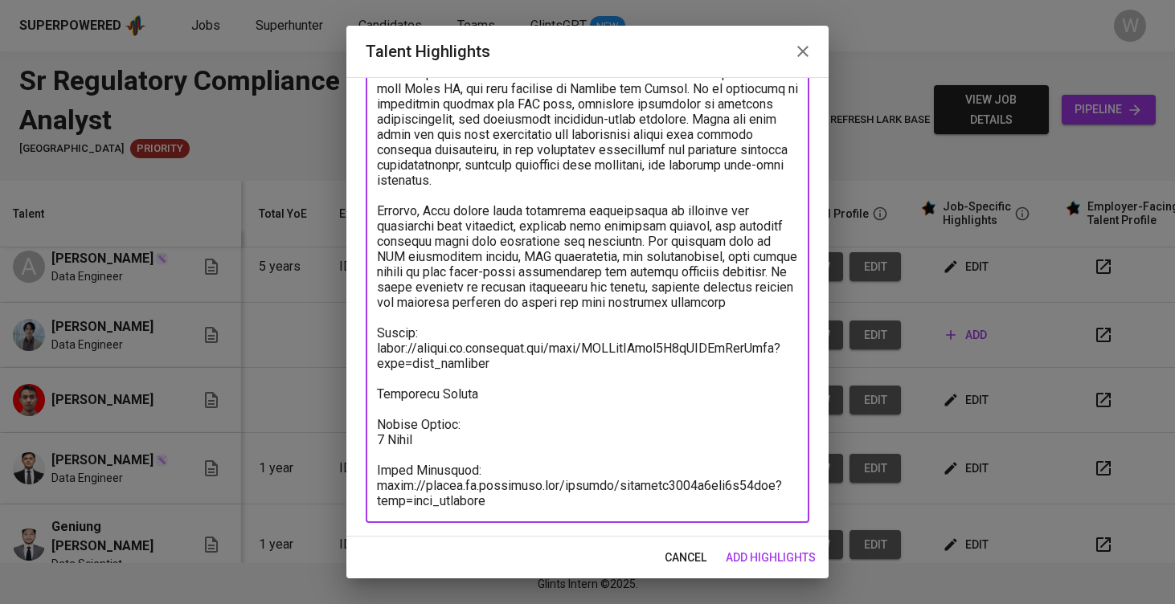
click at [765, 559] on span "add highlights" at bounding box center [771, 558] width 90 height 20
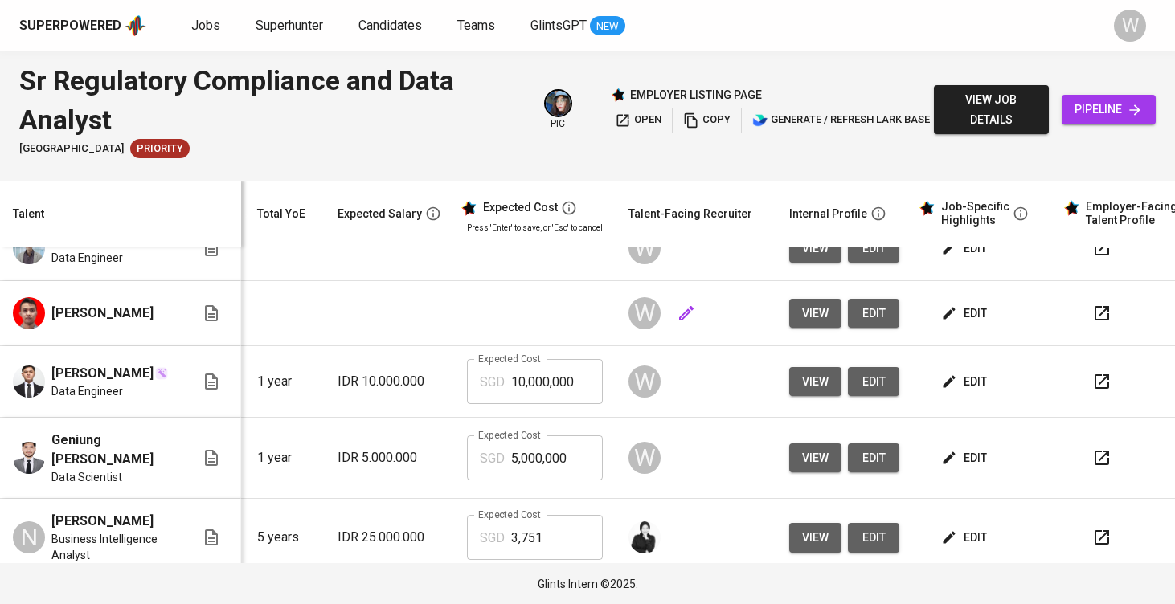
scroll to position [121, 174]
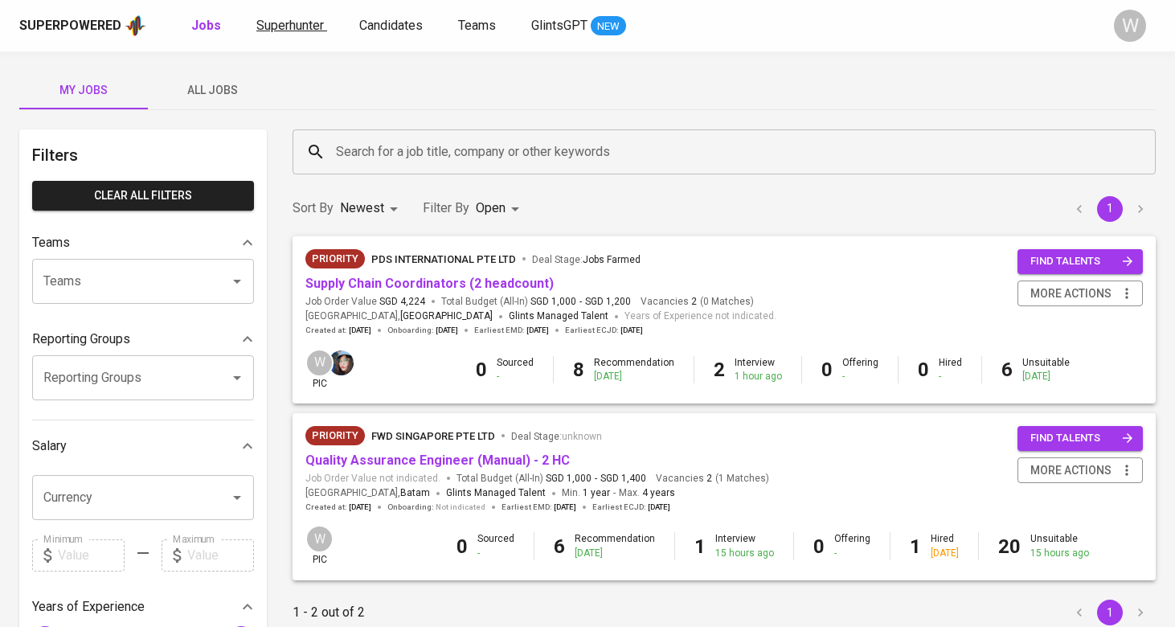
click at [302, 20] on span "Superhunter" at bounding box center [290, 25] width 68 height 15
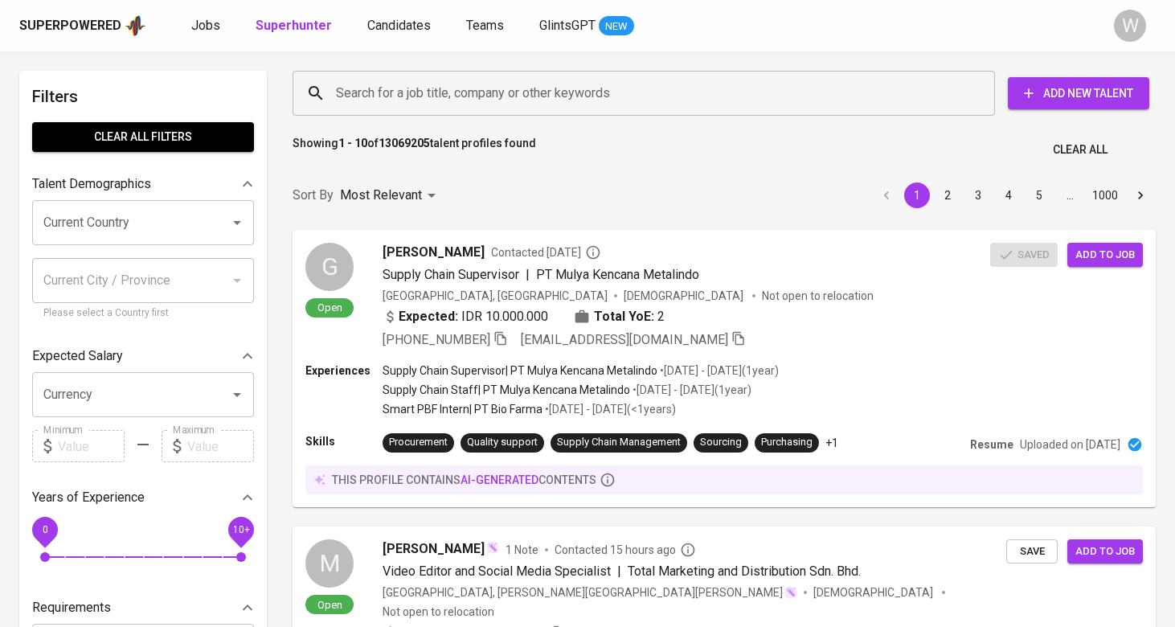
click at [717, 16] on div "Superpowered Jobs Superhunter Candidates Teams GlintsGPT NEW" at bounding box center [561, 26] width 1085 height 24
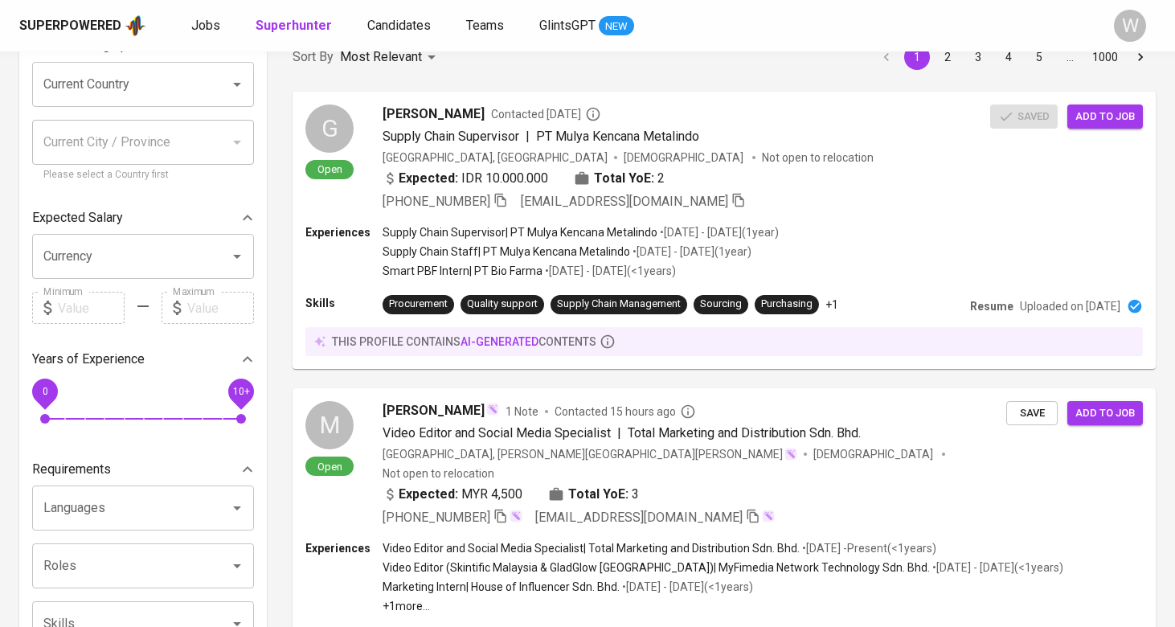
scroll to position [155, 0]
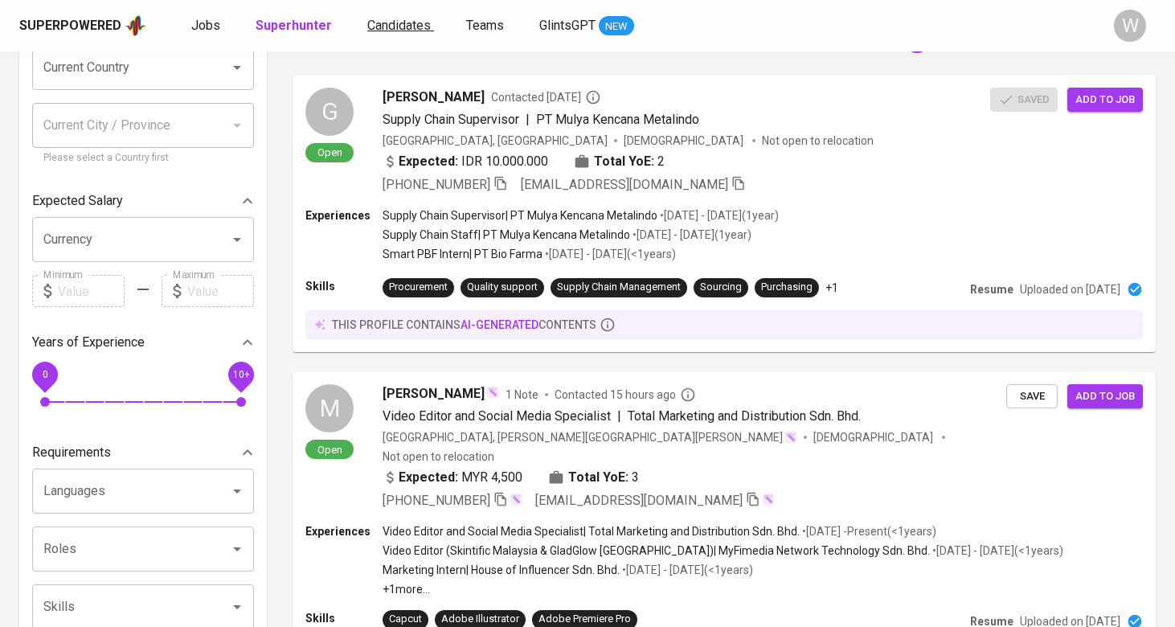
click at [402, 27] on span "Candidates" at bounding box center [398, 25] width 63 height 15
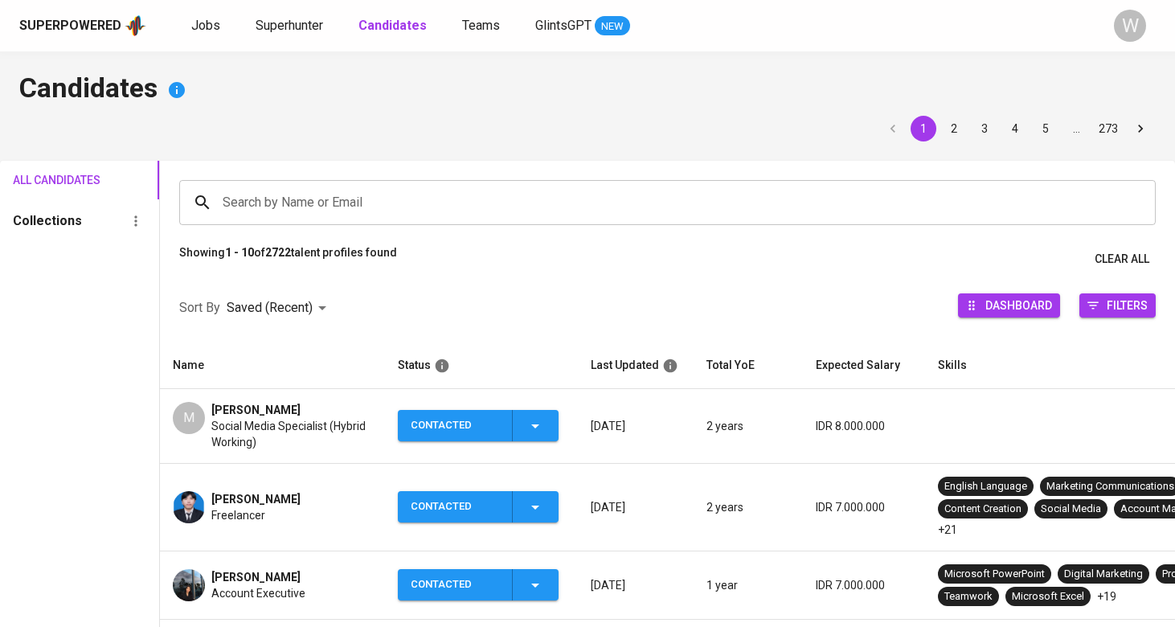
click at [253, 201] on input "Search by Name or Email" at bounding box center [672, 202] width 906 height 31
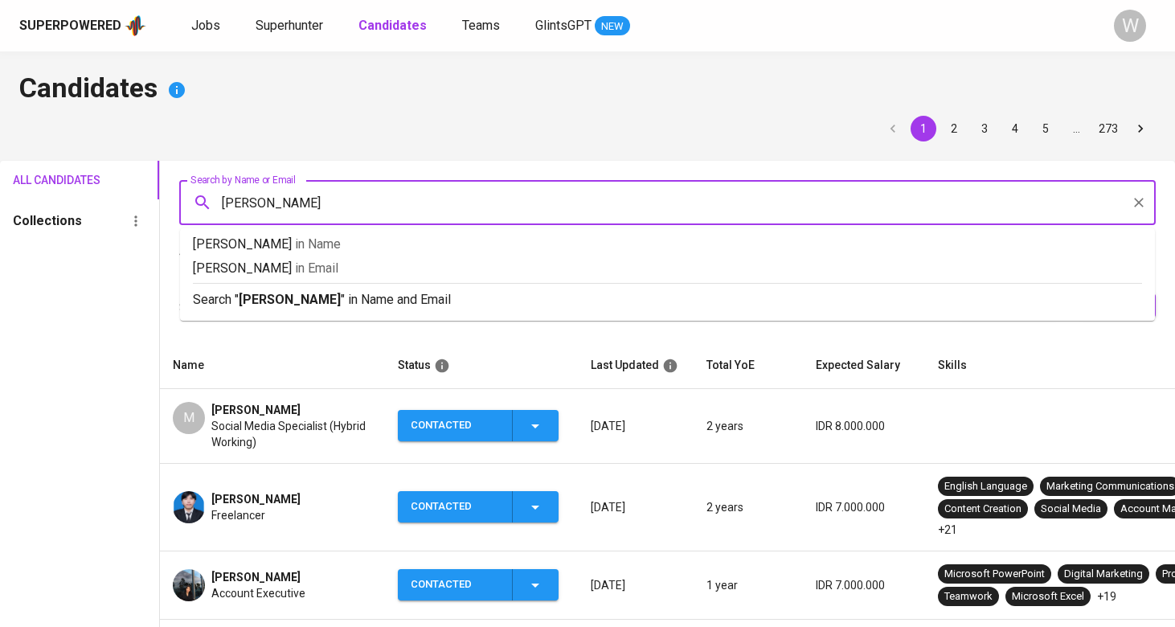
type input "gia sadera"
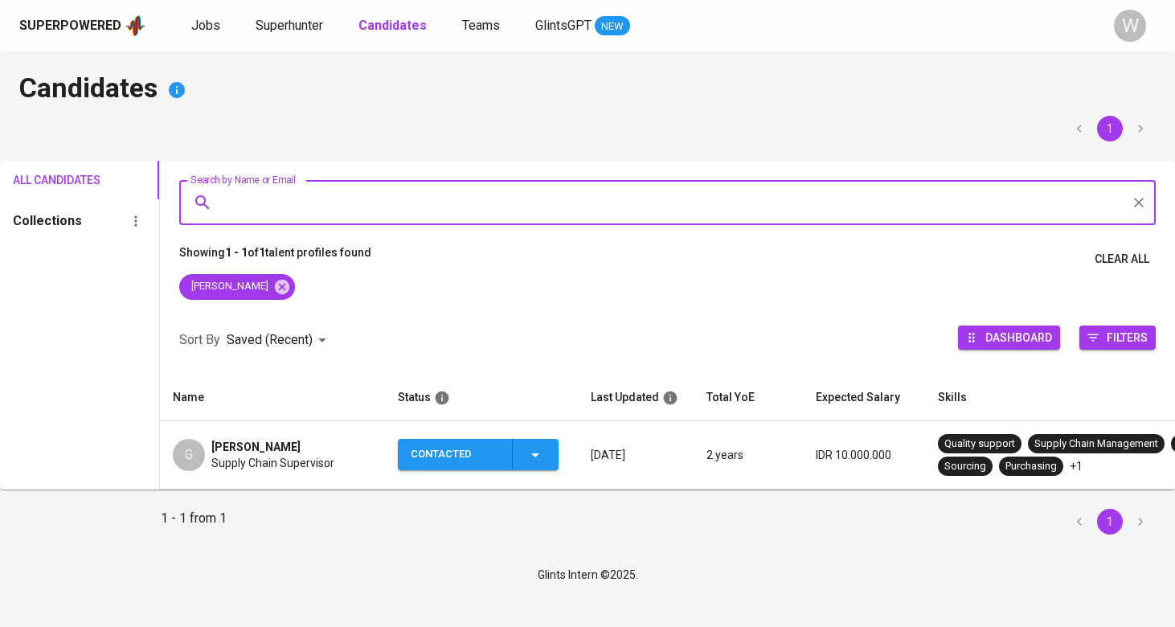
click at [510, 456] on div "Contacted" at bounding box center [478, 454] width 134 height 31
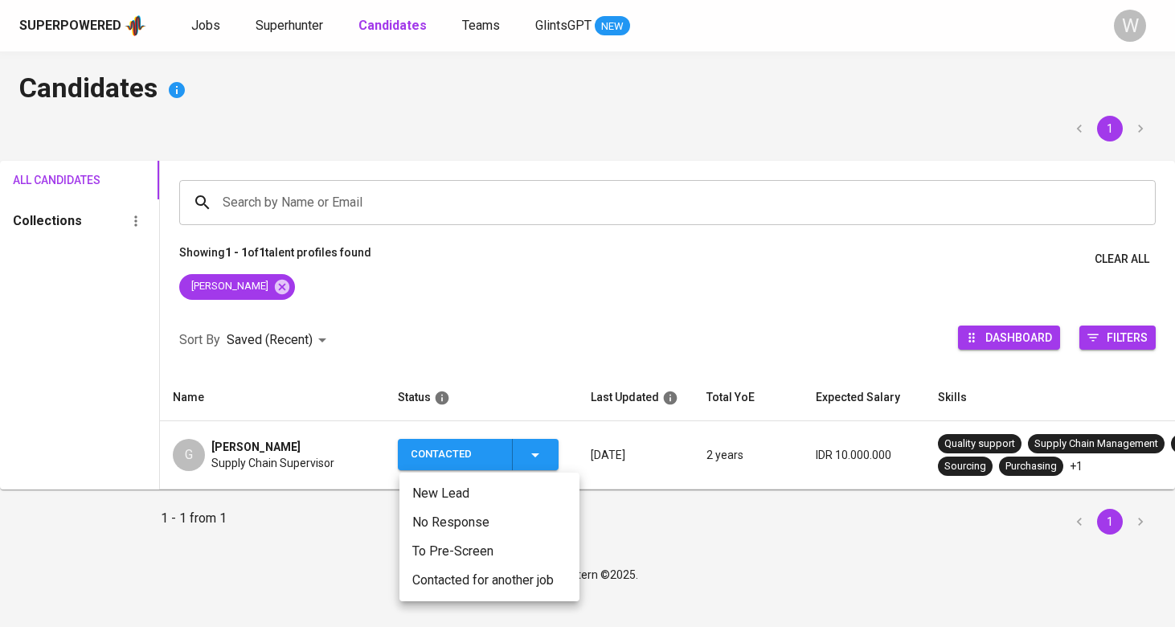
click at [472, 582] on li "Contacted for another job" at bounding box center [489, 580] width 180 height 29
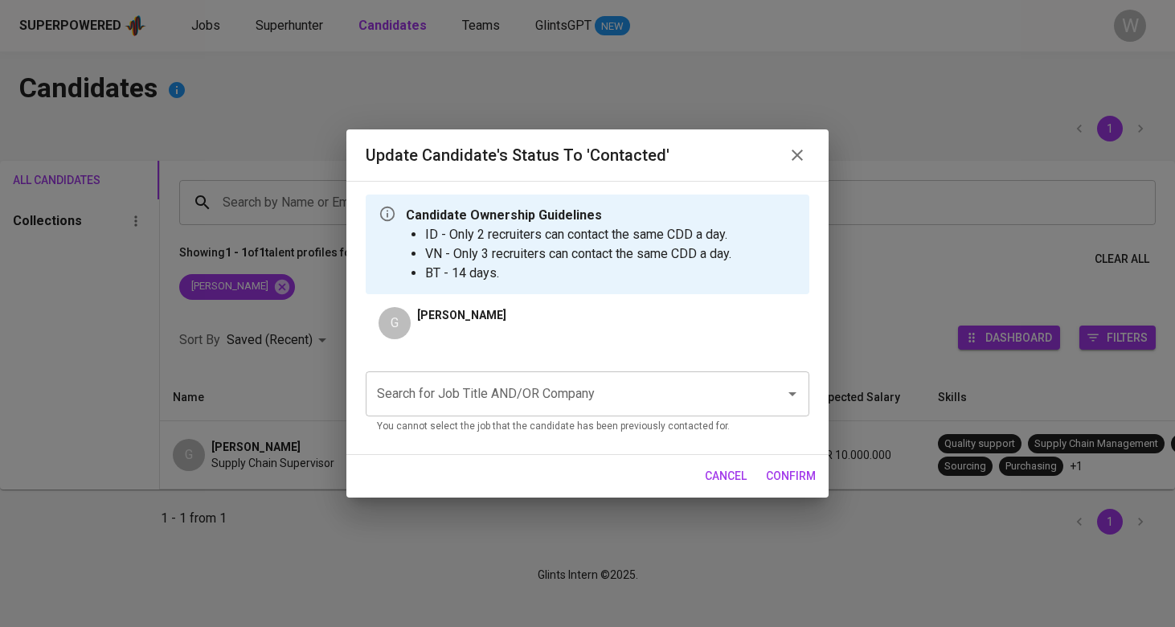
click at [521, 401] on input "Search for Job Title AND/OR Company" at bounding box center [565, 394] width 384 height 31
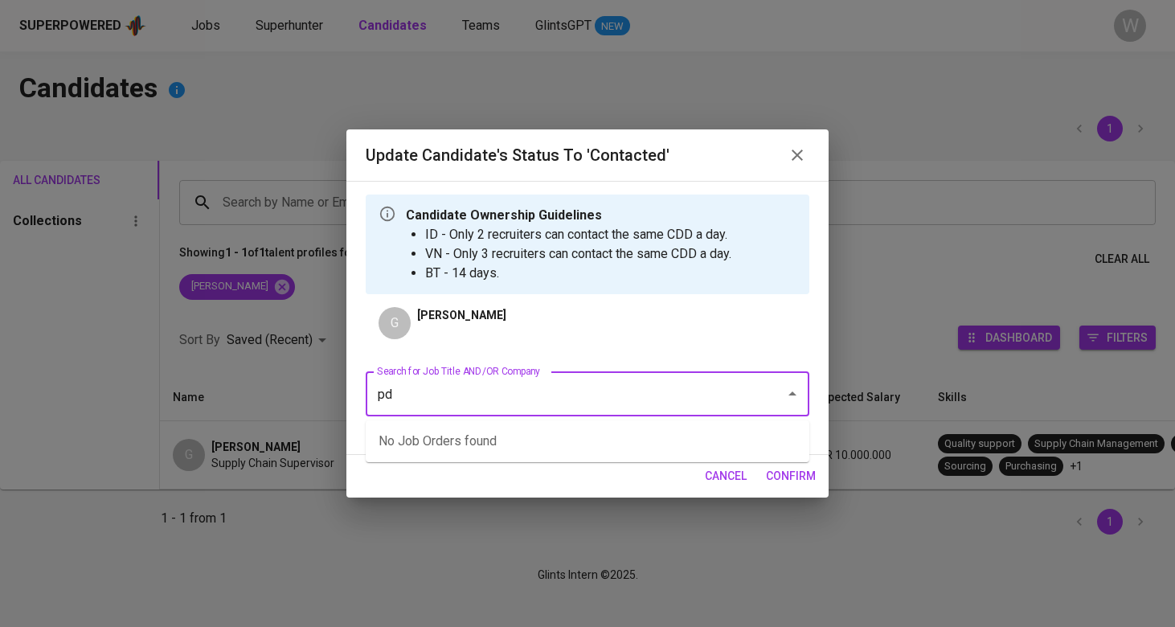
type input "p"
click at [500, 460] on ul "Supply Chain Coordinators (2 headcount) (PDS International Pte Ltd)" at bounding box center [588, 441] width 444 height 42
click at [508, 452] on li "Supply Chain Coordinators (2 headcount) (PDS International Pte Ltd)" at bounding box center [588, 441] width 444 height 29
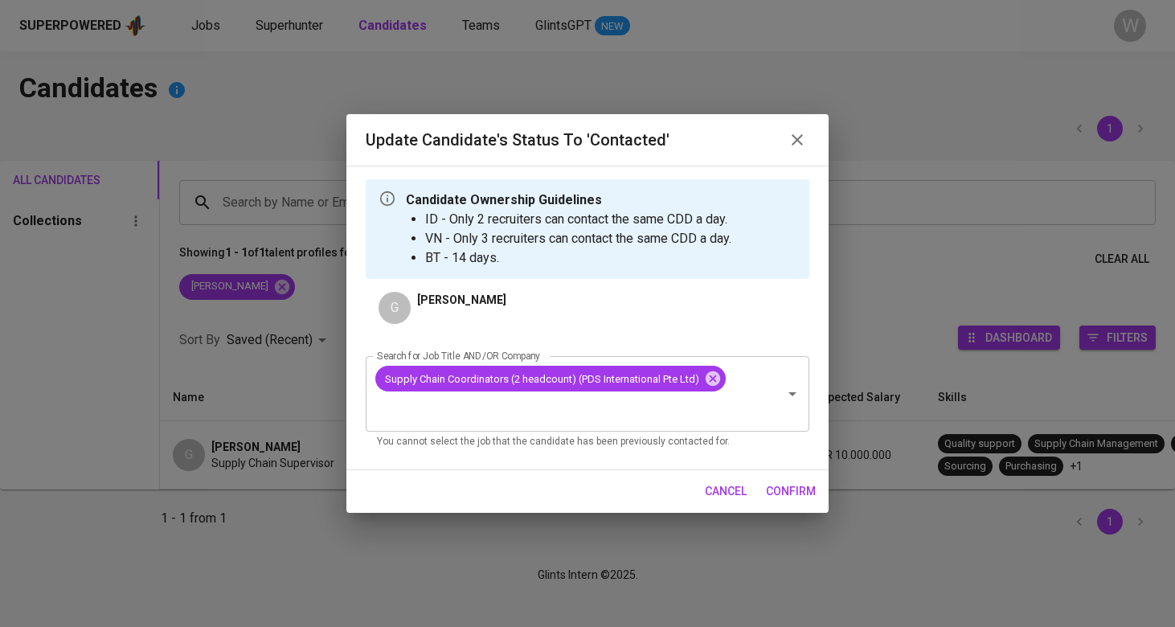
click at [775, 481] on span "confirm" at bounding box center [791, 491] width 50 height 20
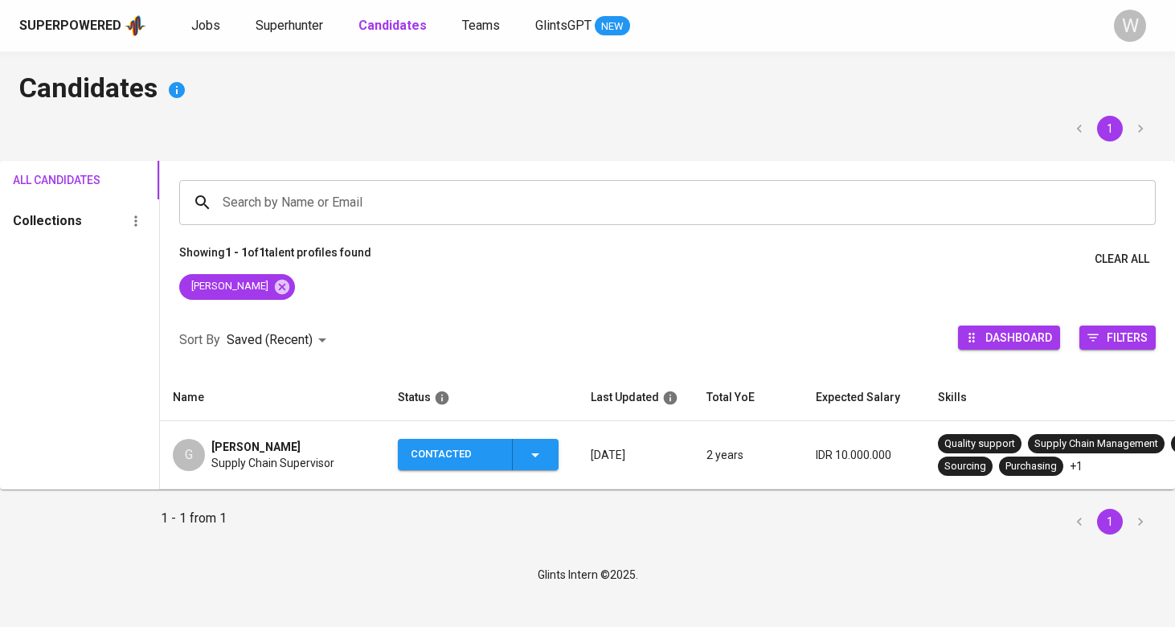
click at [259, 272] on p "Showing 1 - 1 of 1 talent profiles found" at bounding box center [275, 259] width 192 height 30
click at [275, 286] on icon at bounding box center [282, 286] width 14 height 14
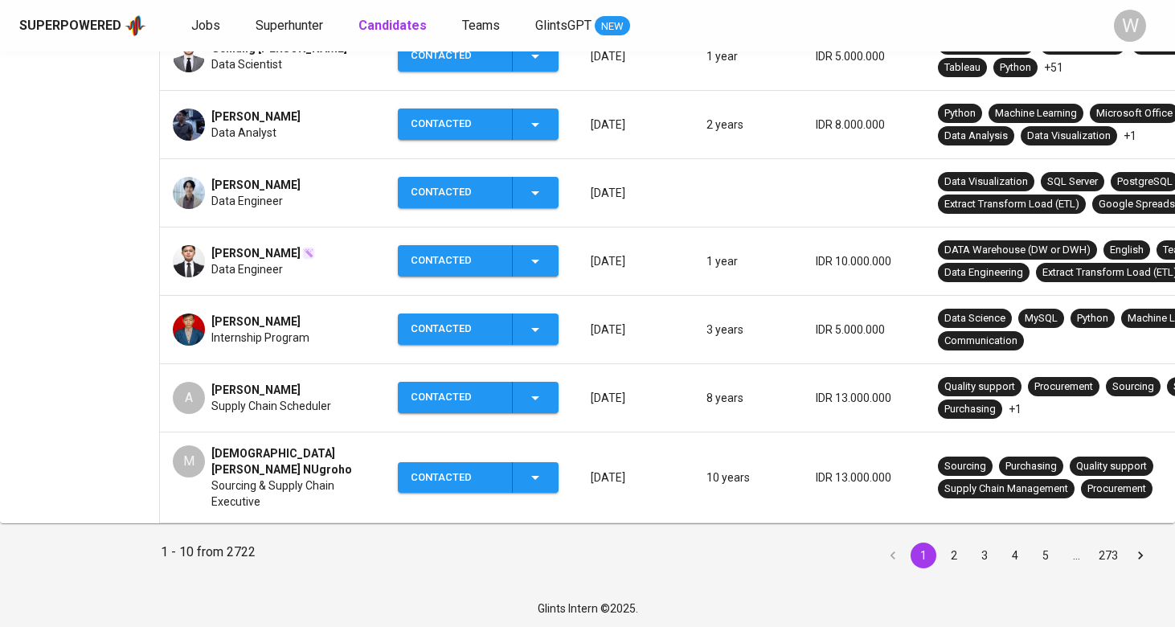
scroll to position [595, 0]
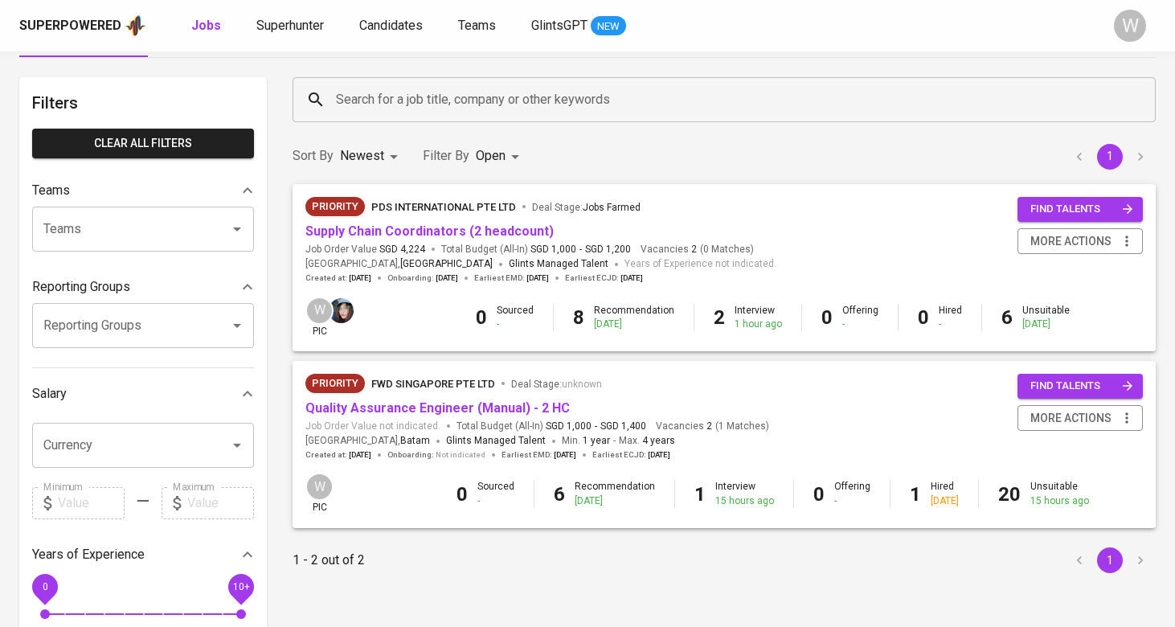
scroll to position [55, 0]
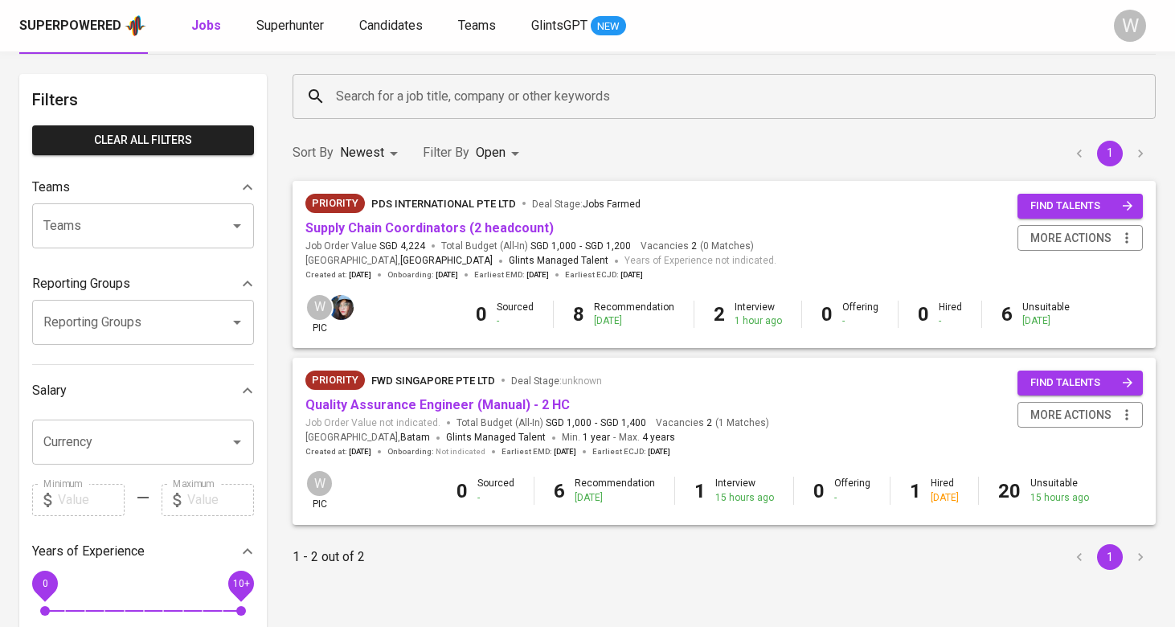
click at [559, 174] on div "Sort By Newest NEWEST Filter By Open OPEN 1" at bounding box center [724, 153] width 882 height 49
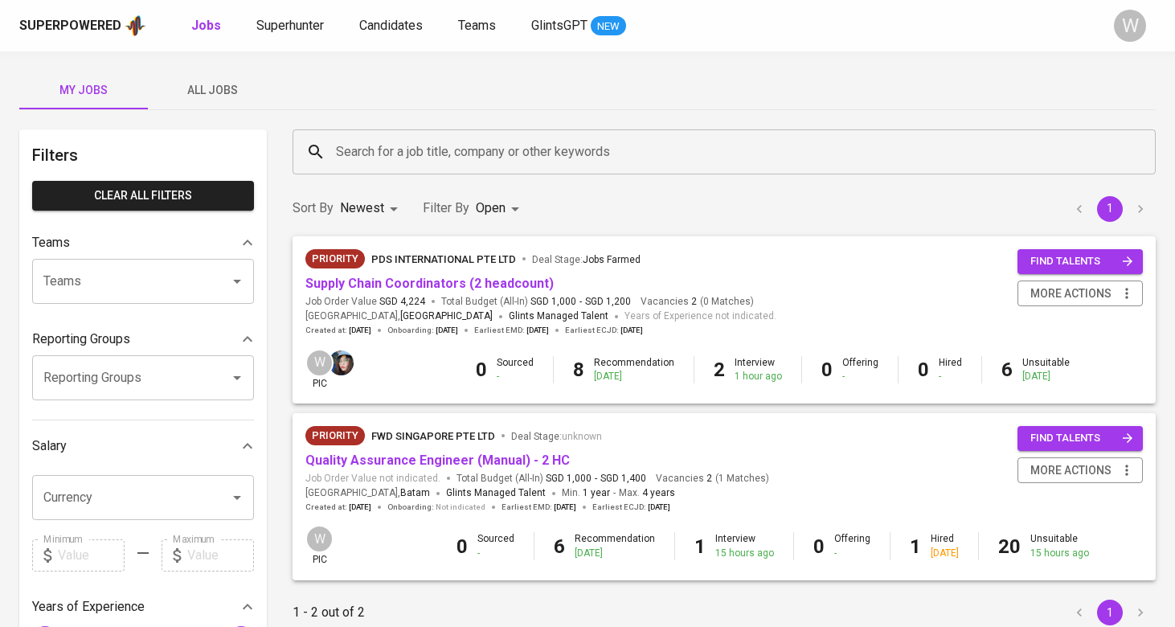
scroll to position [0, 0]
click at [299, 27] on span "Superhunter" at bounding box center [290, 25] width 68 height 15
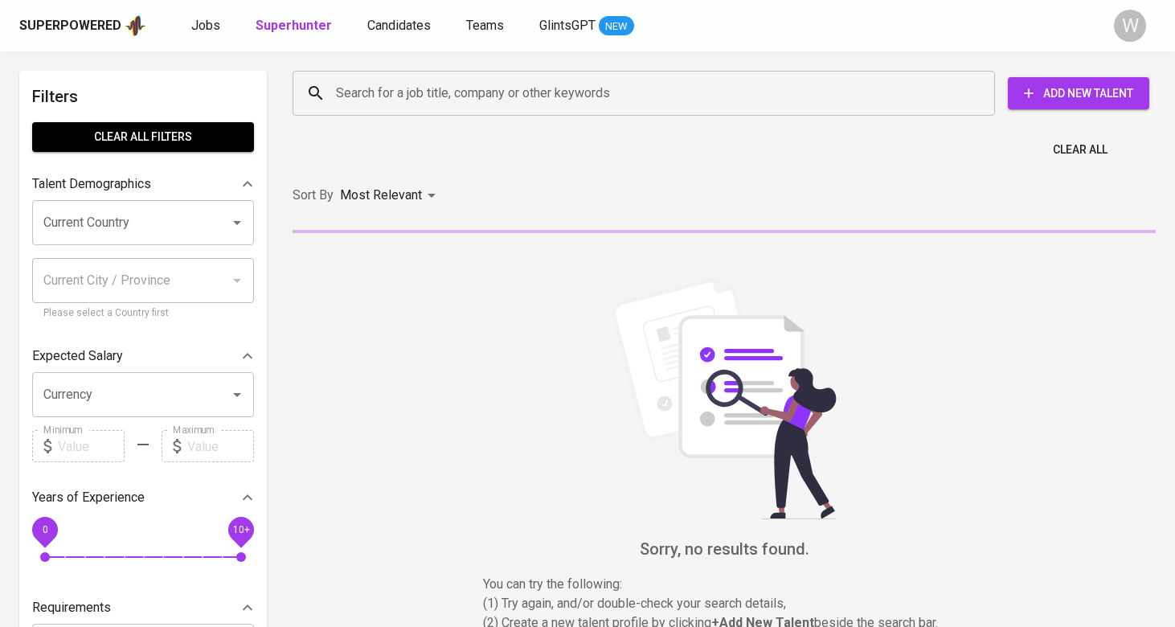
click at [372, 42] on div "Superpowered Jobs Superhunter Candidates Teams GlintsGPT NEW W" at bounding box center [587, 25] width 1175 height 51
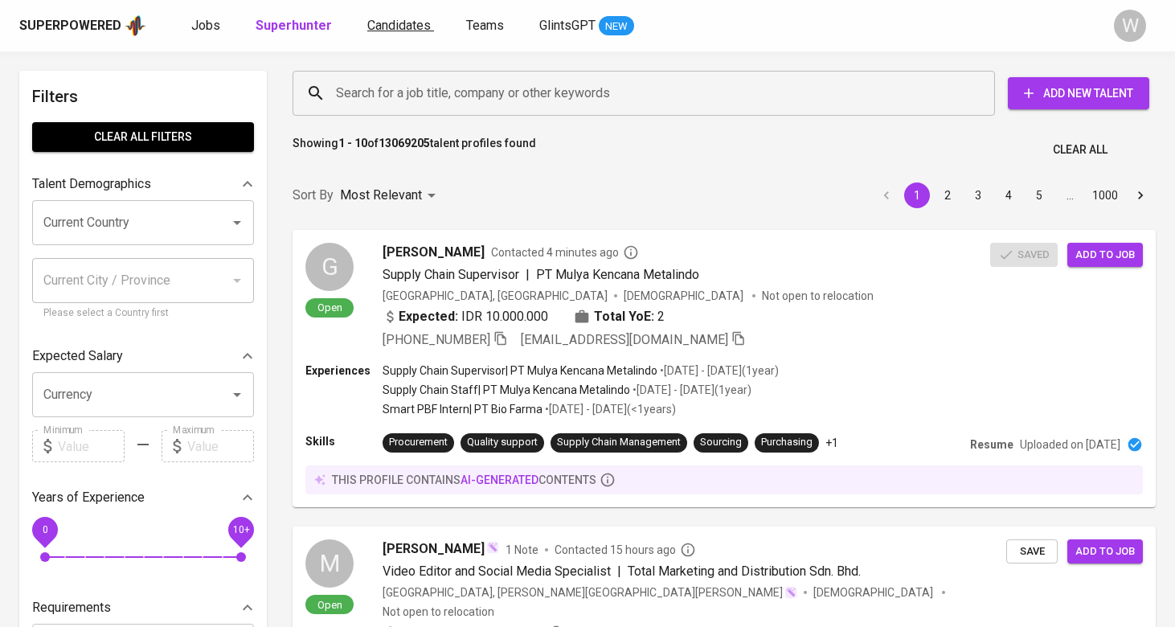
click at [382, 34] on link "Candidates" at bounding box center [400, 26] width 67 height 20
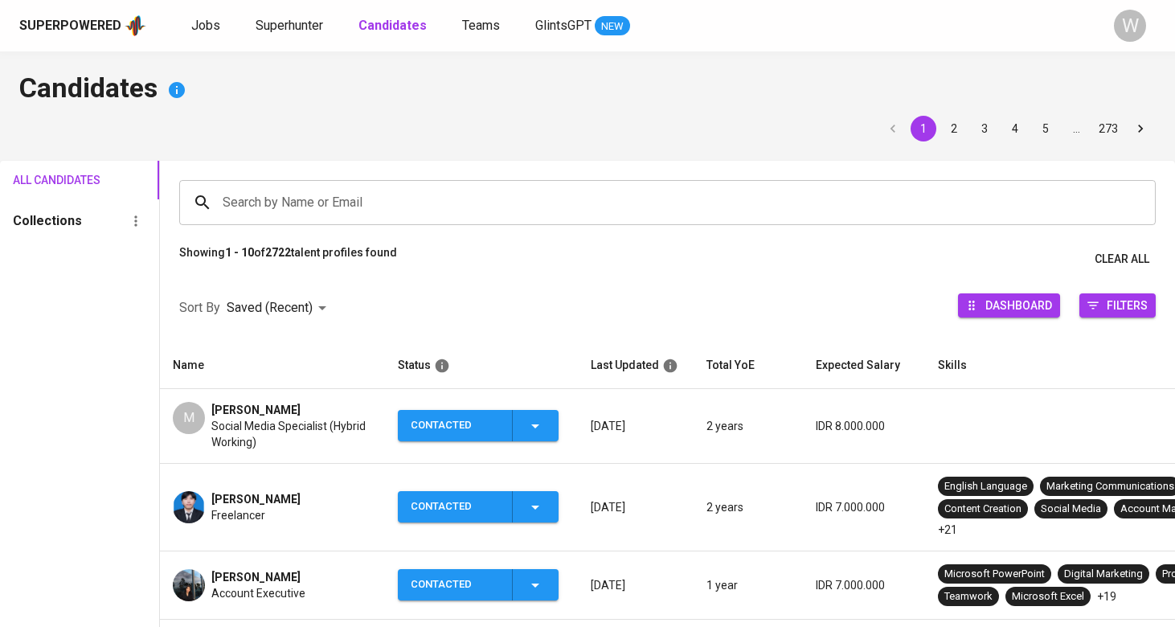
click at [396, 235] on div "Search by Name or Email Search by Name or Email" at bounding box center [667, 203] width 1015 height 84
click at [216, 39] on div "Superpowered Jobs Superhunter Candidates Teams GlintsGPT NEW W" at bounding box center [587, 25] width 1175 height 51
click at [194, 18] on span "Jobs" at bounding box center [205, 25] width 29 height 15
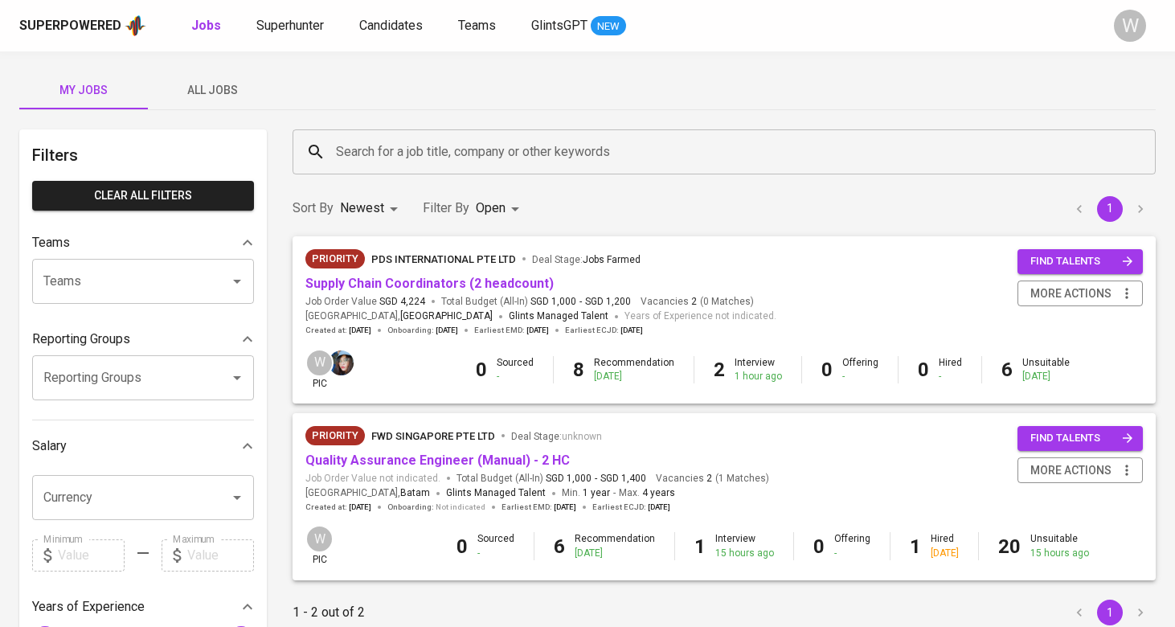
click at [99, 31] on div "Superpowered" at bounding box center [70, 26] width 102 height 18
click at [301, 65] on div "My Jobs All Jobs Filters Clear All filters Teams Teams Teams Reporting Groups R…" at bounding box center [587, 553] width 1175 height 1004
